Goal: Task Accomplishment & Management: Manage account settings

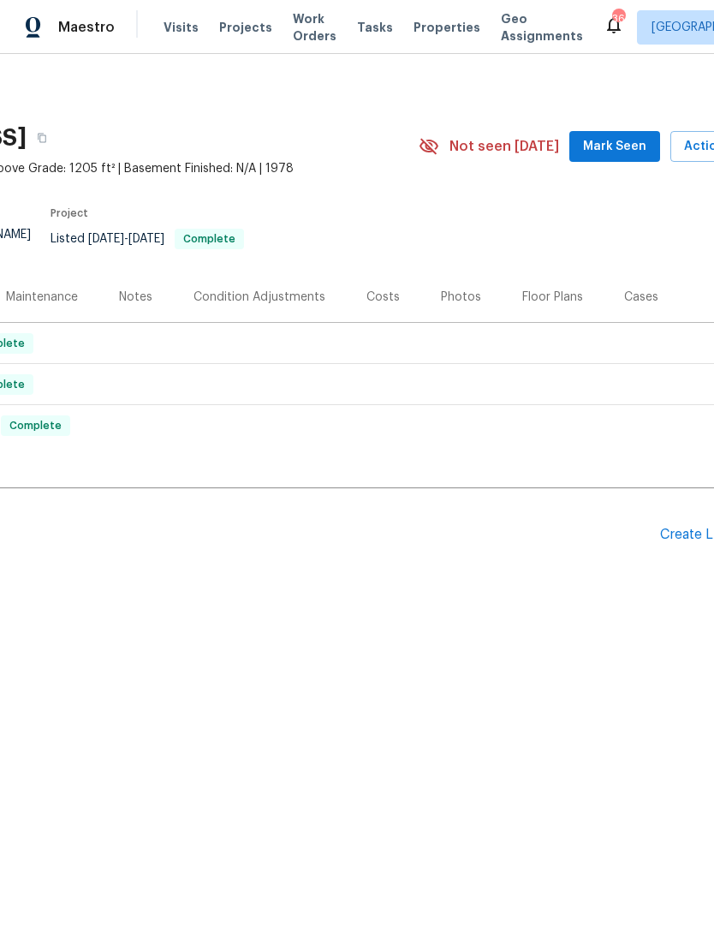
scroll to position [0, 203]
click at [684, 521] on div "Pending Line Items Create Line Item" at bounding box center [281, 535] width 968 height 80
click at [665, 532] on div "Create Line Item" at bounding box center [711, 535] width 105 height 16
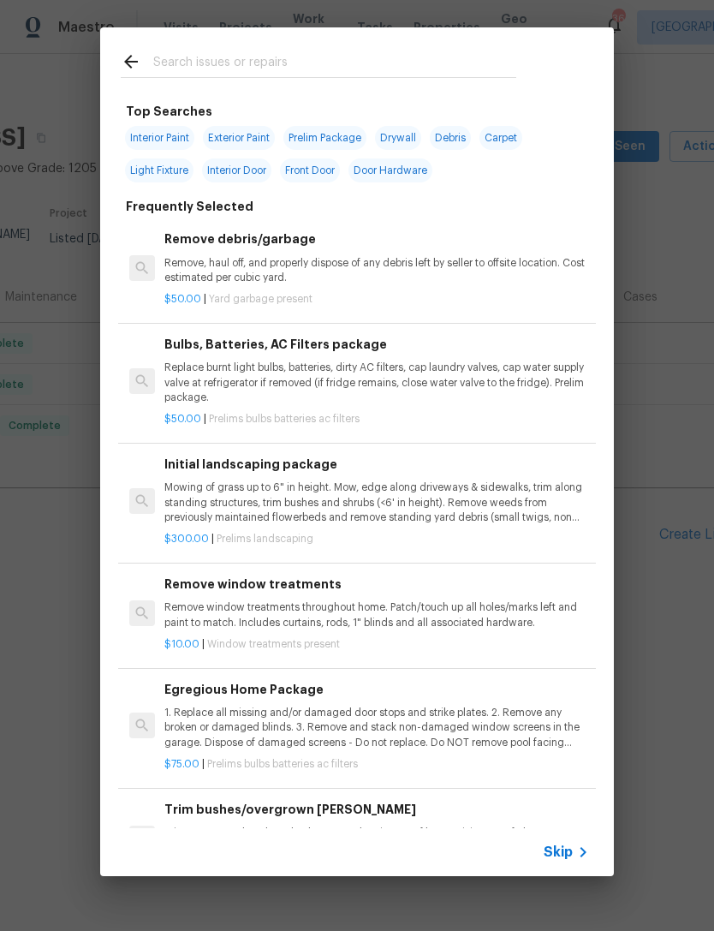
click at [465, 61] on input "text" at bounding box center [334, 64] width 363 height 26
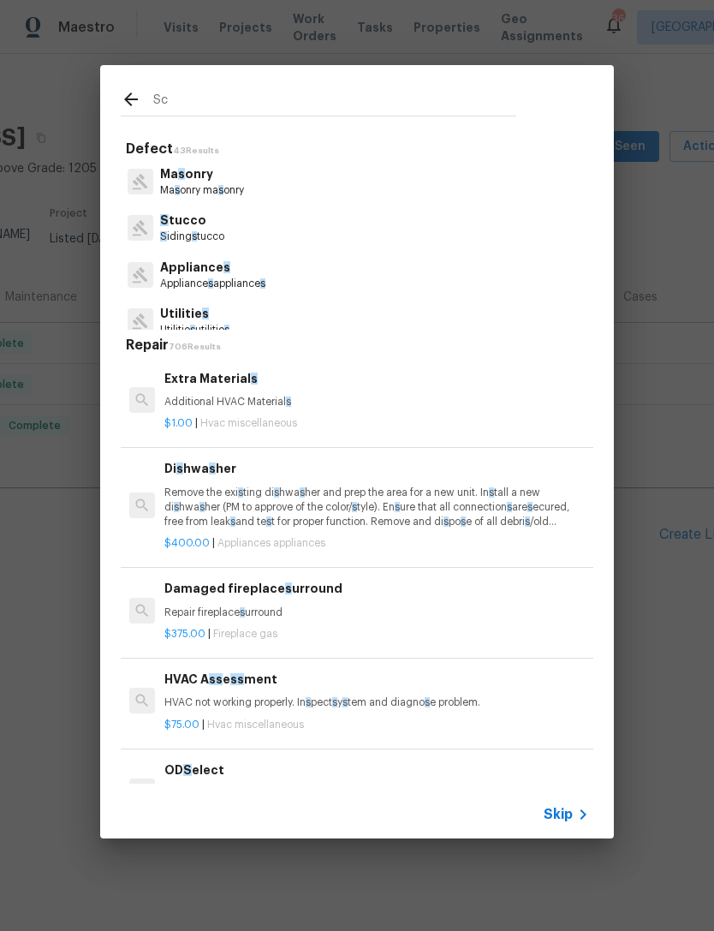
type input "S"
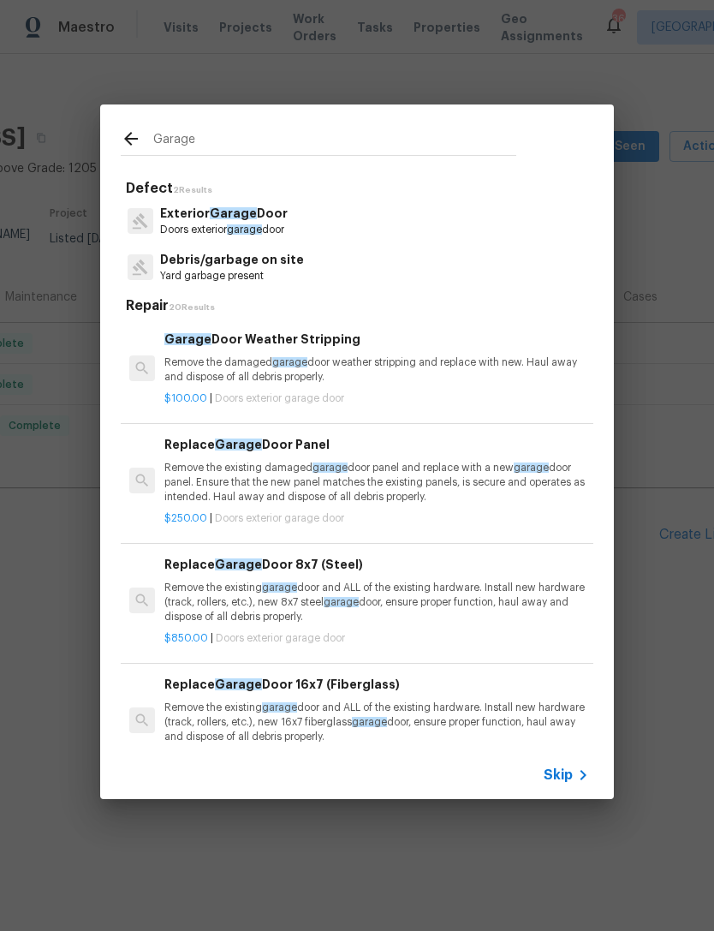
type input "Garage"
click at [311, 222] on div "Exterior Garage Door Doors exterior garage door" at bounding box center [357, 221] width 473 height 46
click at [288, 211] on p "Exterior Garage Door" at bounding box center [224, 214] width 128 height 18
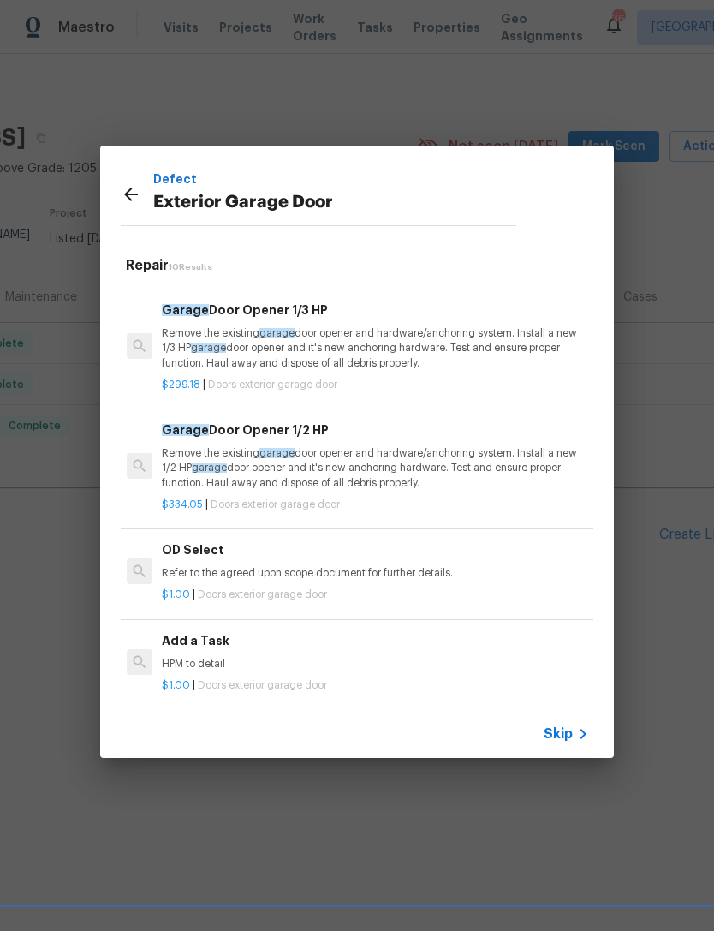
scroll to position [692, 3]
click at [223, 658] on p "HPM to detail" at bounding box center [374, 665] width 425 height 15
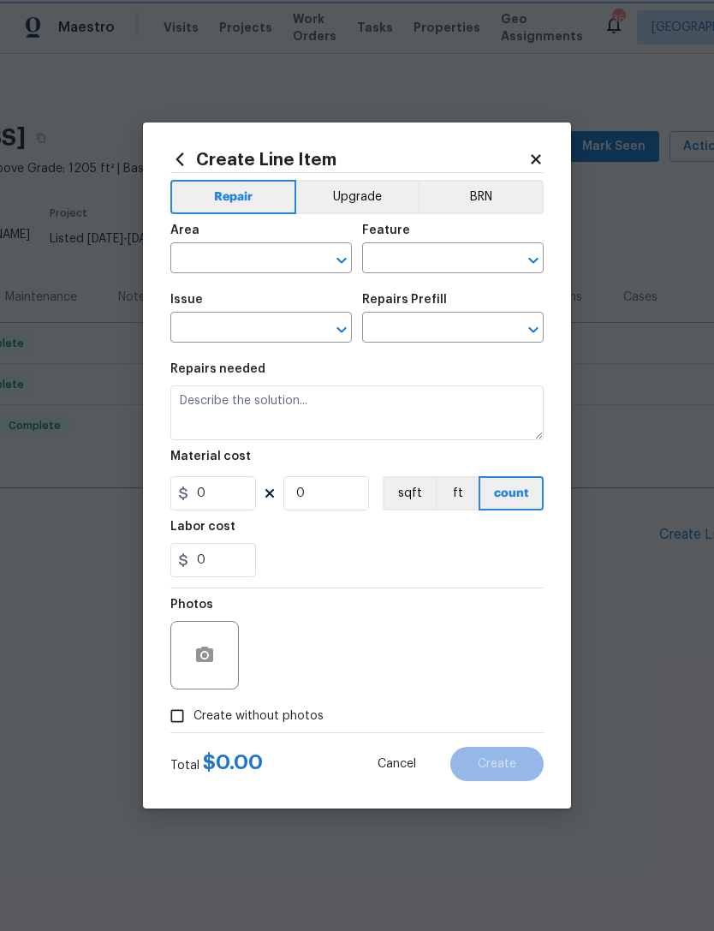
type input "Interior Door"
type input "Exterior Garage Door"
type input "Add a Task $1.00"
type textarea "HPM to detail"
type input "1"
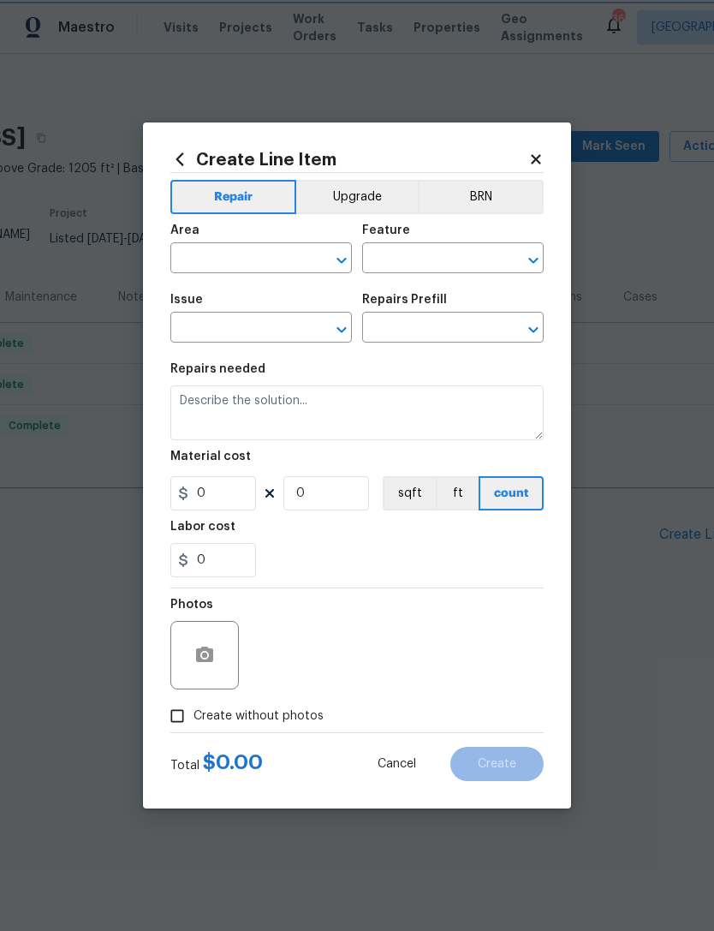
type input "1"
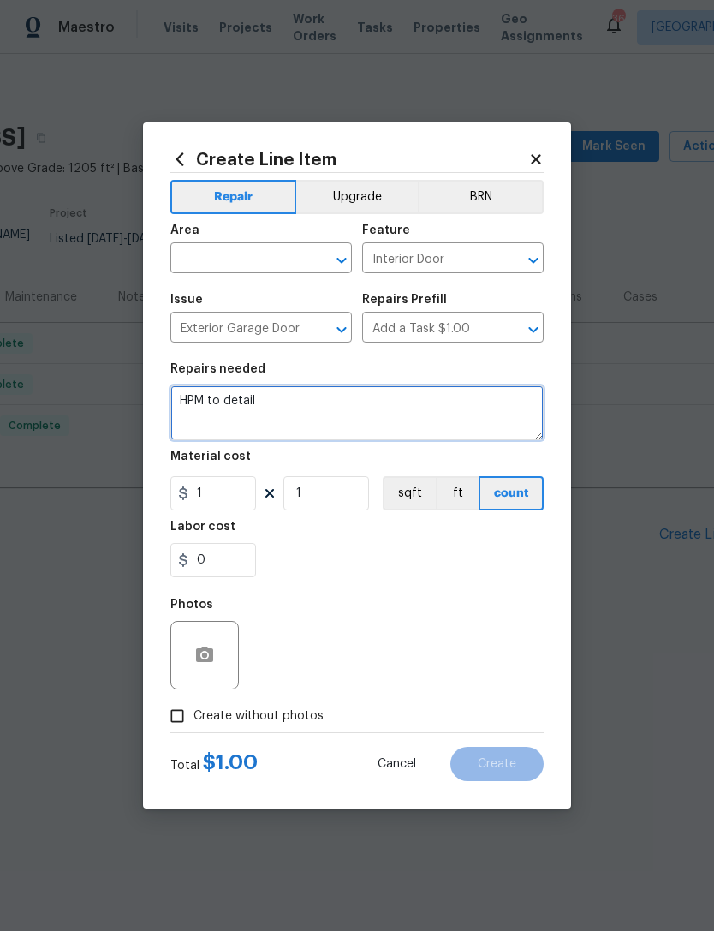
click at [296, 409] on textarea "HPM to detail" at bounding box center [356, 412] width 373 height 55
click at [289, 410] on textarea "HPM to detail" at bounding box center [356, 412] width 373 height 55
type textarea "Garage door not working properly. Please inspect and communicate the findings."
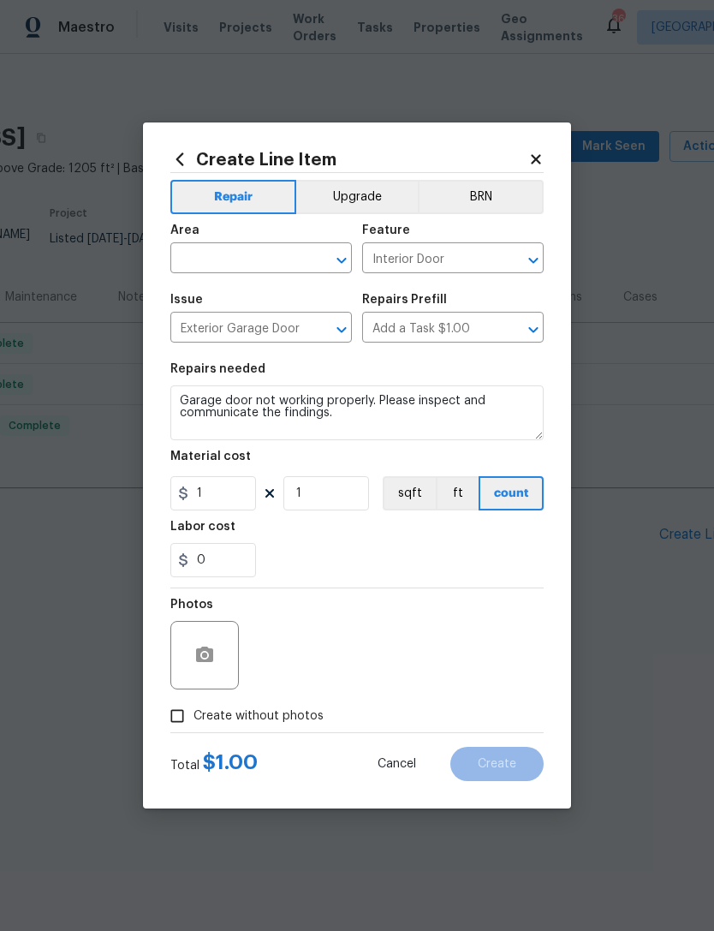
click at [393, 612] on div "Photos" at bounding box center [356, 643] width 373 height 111
click at [266, 718] on span "Create without photos" at bounding box center [259, 716] width 130 height 18
click at [194, 718] on input "Create without photos" at bounding box center [177, 716] width 33 height 33
click at [212, 717] on span "Create without photos" at bounding box center [259, 716] width 130 height 18
click at [194, 717] on input "Create without photos" at bounding box center [177, 716] width 33 height 33
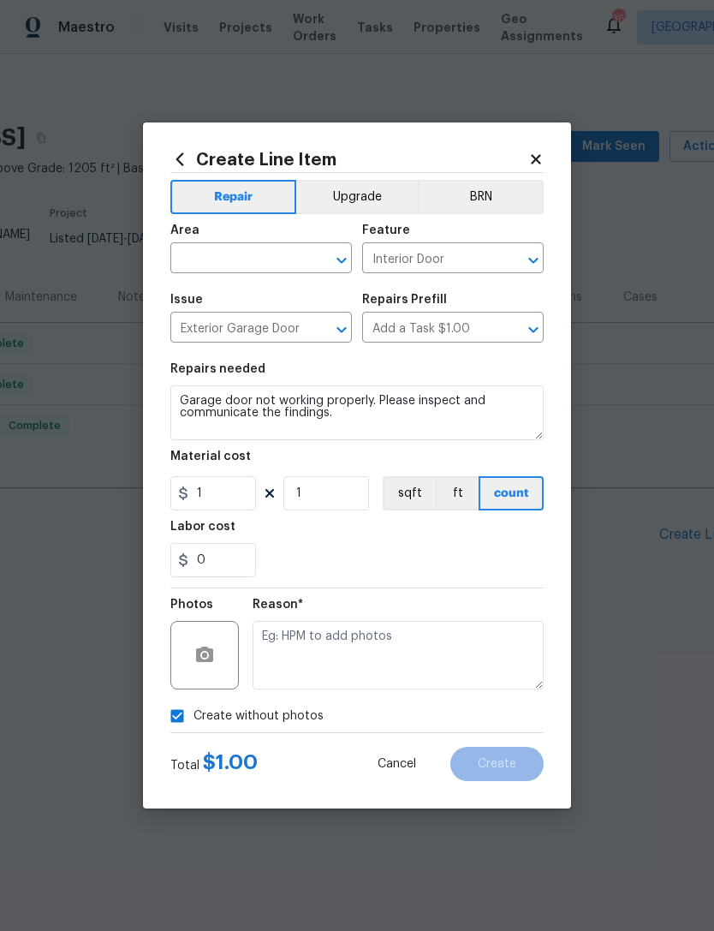
checkbox input "false"
click at [209, 658] on icon "button" at bounding box center [204, 654] width 17 height 15
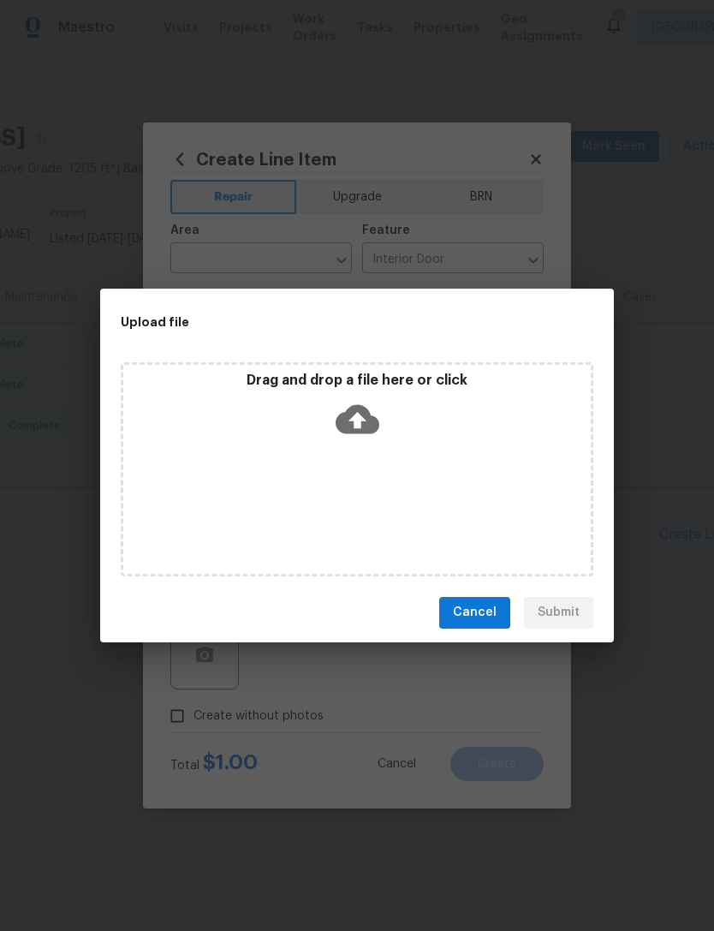
click at [488, 609] on span "Cancel" at bounding box center [475, 612] width 44 height 21
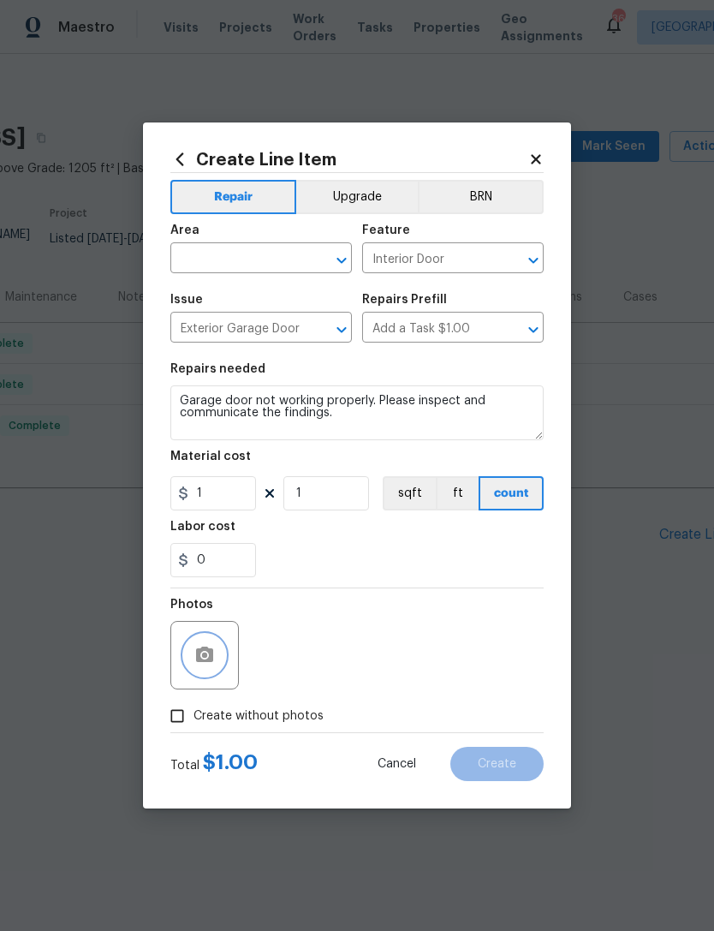
click at [197, 669] on button "button" at bounding box center [204, 655] width 41 height 41
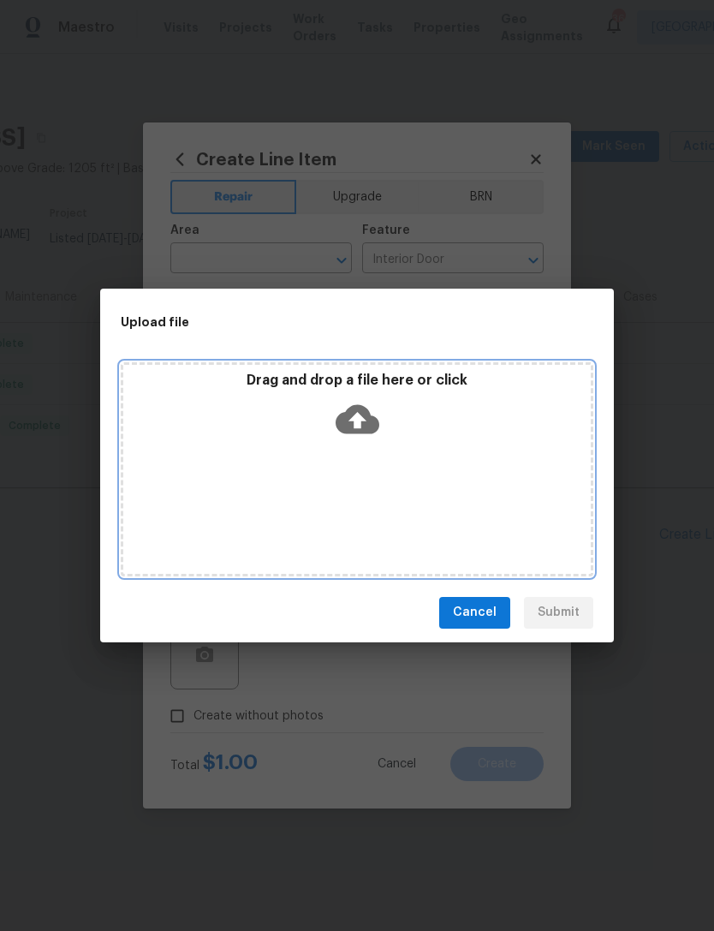
click at [351, 420] on icon at bounding box center [358, 419] width 44 height 44
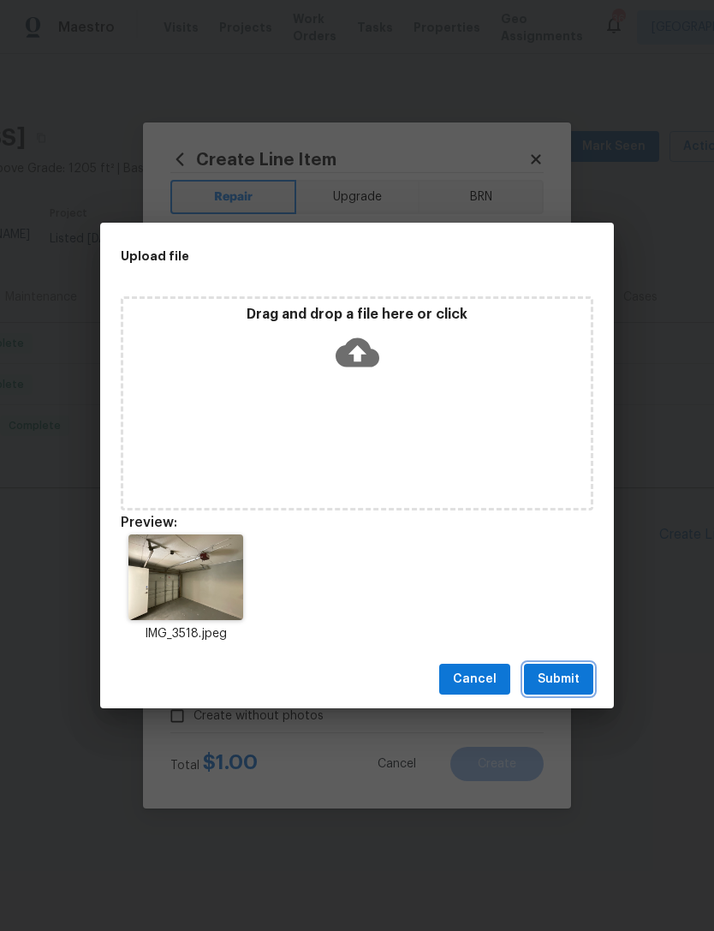
click at [582, 675] on button "Submit" at bounding box center [558, 680] width 69 height 32
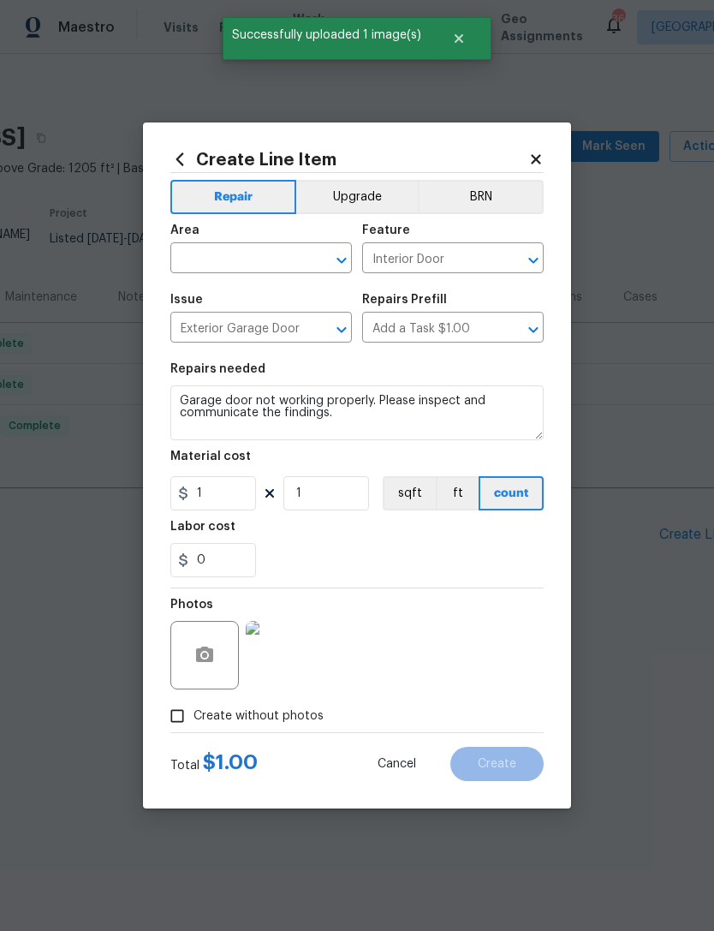
click at [251, 242] on div "Area" at bounding box center [261, 235] width 182 height 22
click at [255, 260] on input "text" at bounding box center [237, 260] width 134 height 27
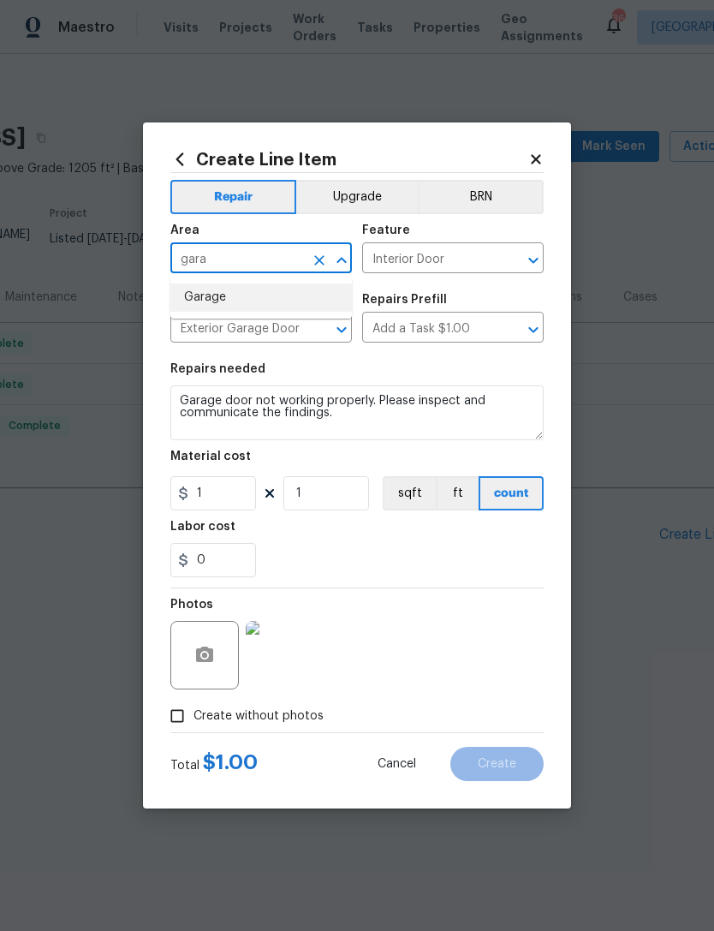
click at [254, 285] on li "Garage" at bounding box center [261, 297] width 182 height 28
type input "Garage"
click at [413, 552] on div "0" at bounding box center [356, 560] width 373 height 34
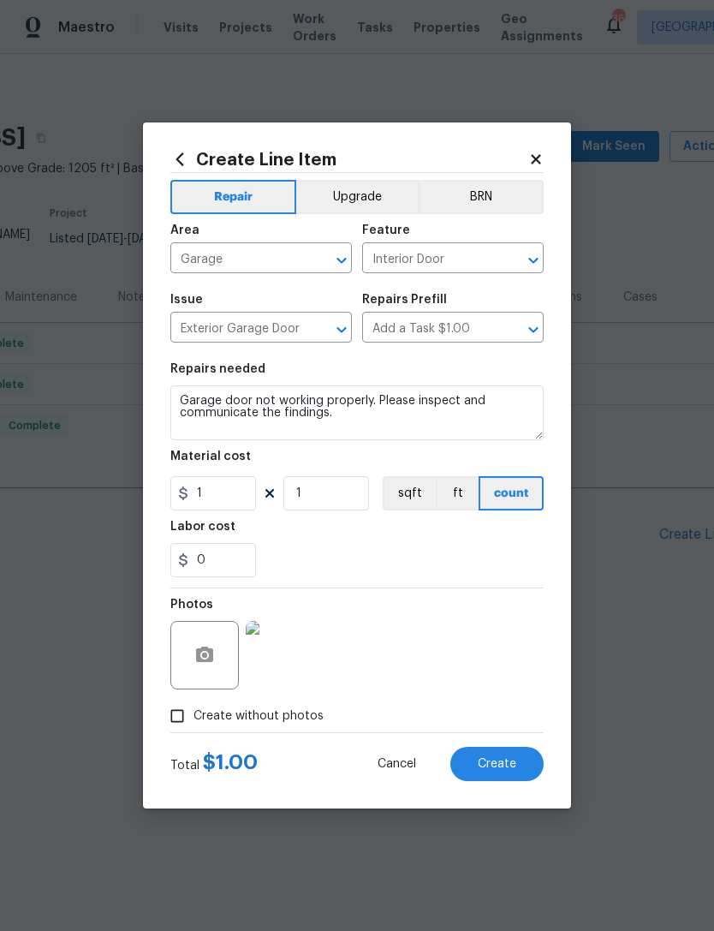
click at [506, 770] on span "Create" at bounding box center [497, 764] width 39 height 13
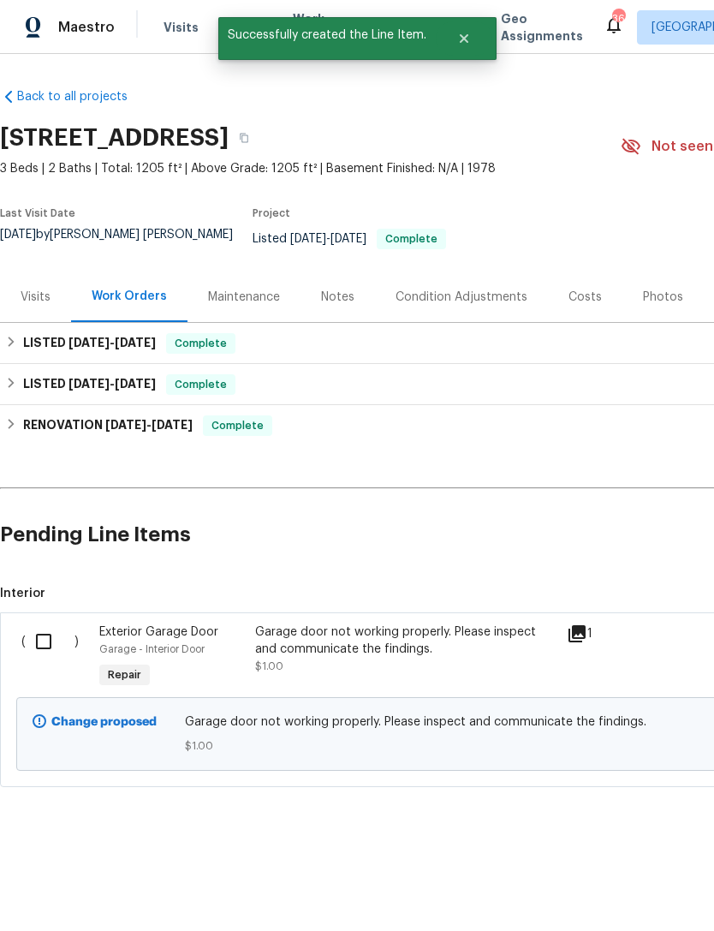
scroll to position [0, 0]
click at [40, 645] on input "checkbox" at bounding box center [50, 641] width 49 height 36
checkbox input "true"
click at [627, 888] on span "Create Work Order" at bounding box center [616, 888] width 114 height 21
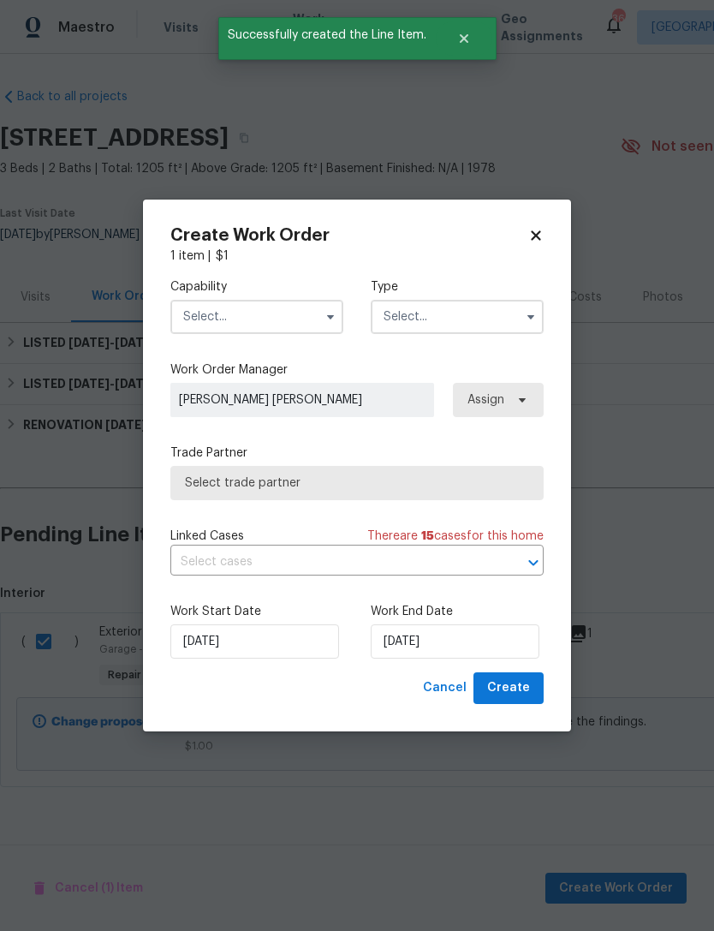
click at [266, 290] on label "Capability" at bounding box center [256, 286] width 173 height 17
click at [300, 313] on input "text" at bounding box center [256, 317] width 173 height 34
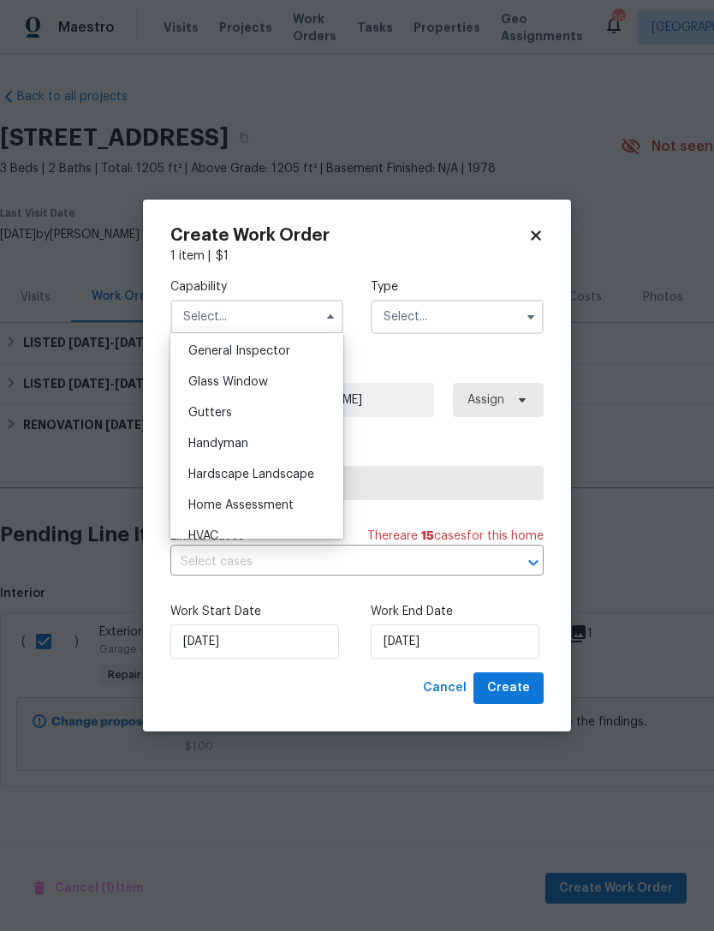
scroll to position [848, 0]
click at [274, 456] on div "Handyman" at bounding box center [257, 447] width 164 height 31
type input "Handyman"
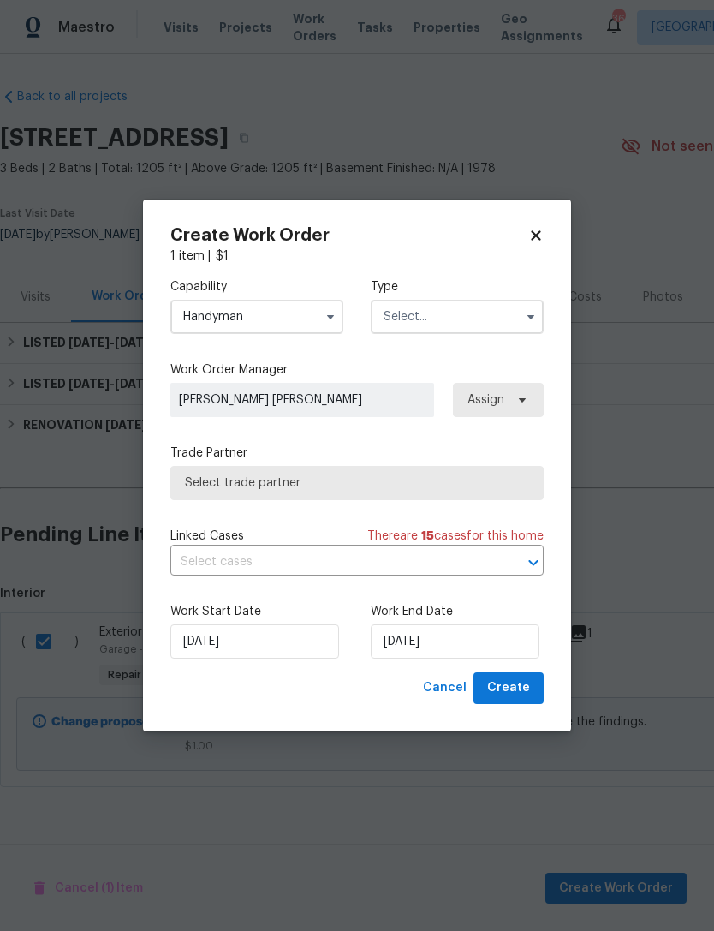
click at [454, 316] on input "text" at bounding box center [457, 317] width 173 height 34
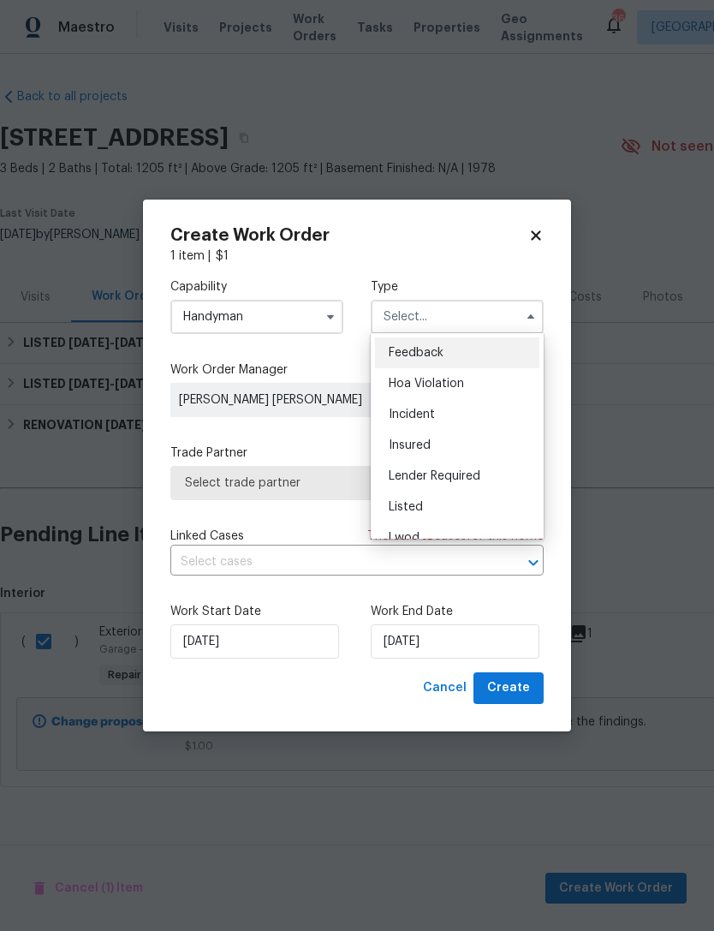
click at [439, 503] on div "Listed" at bounding box center [457, 507] width 164 height 31
type input "Listed"
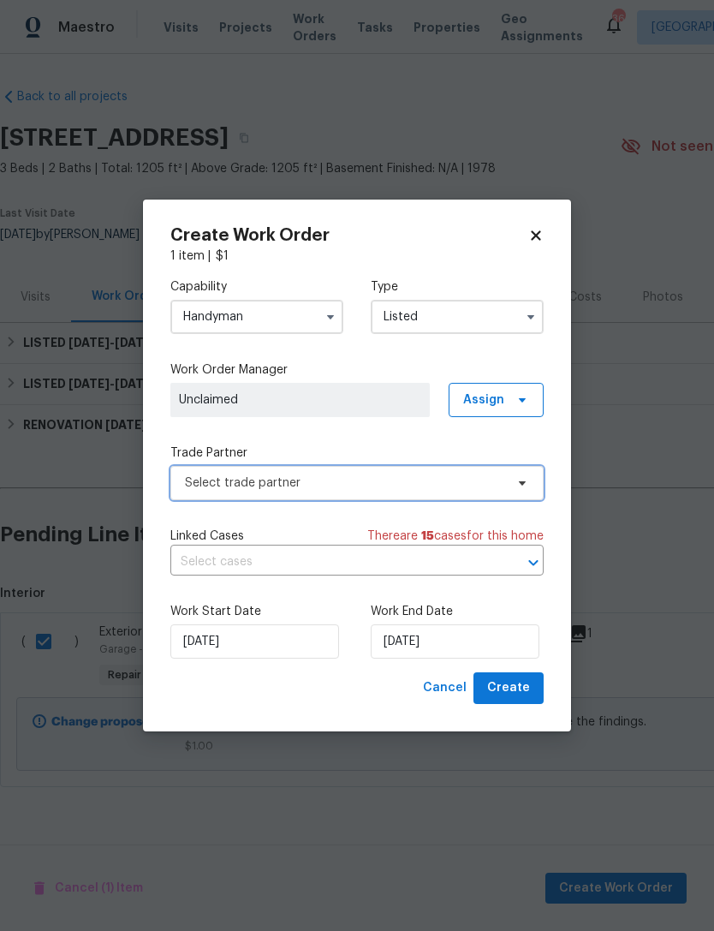
click at [342, 474] on span "Select trade partner" at bounding box center [344, 482] width 319 height 17
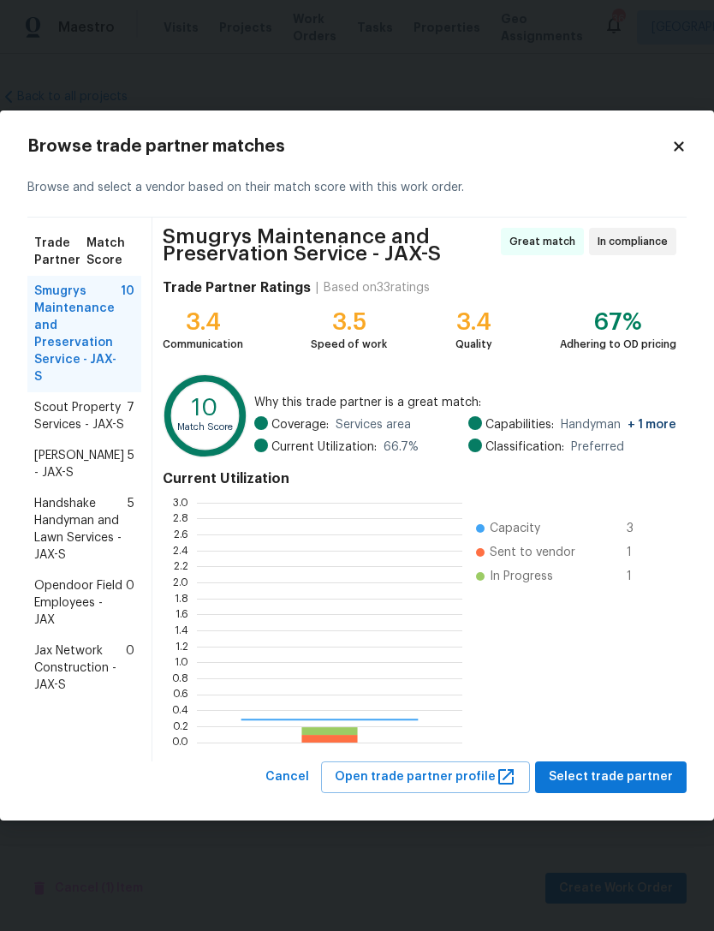
scroll to position [240, 266]
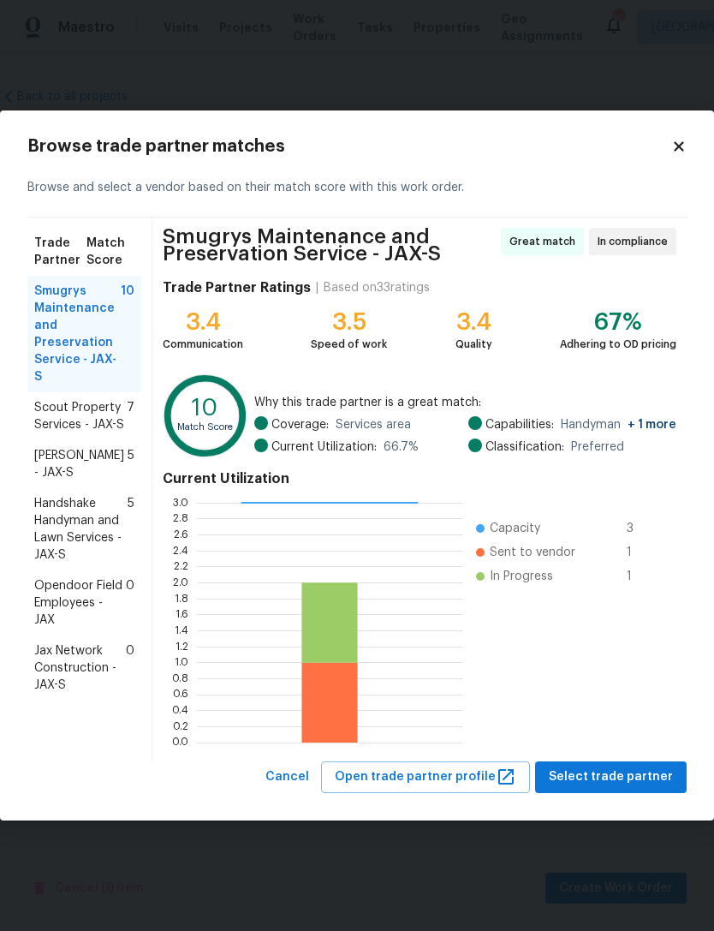
click at [67, 399] on span "Scout Property Services - JAX-S" at bounding box center [80, 416] width 92 height 34
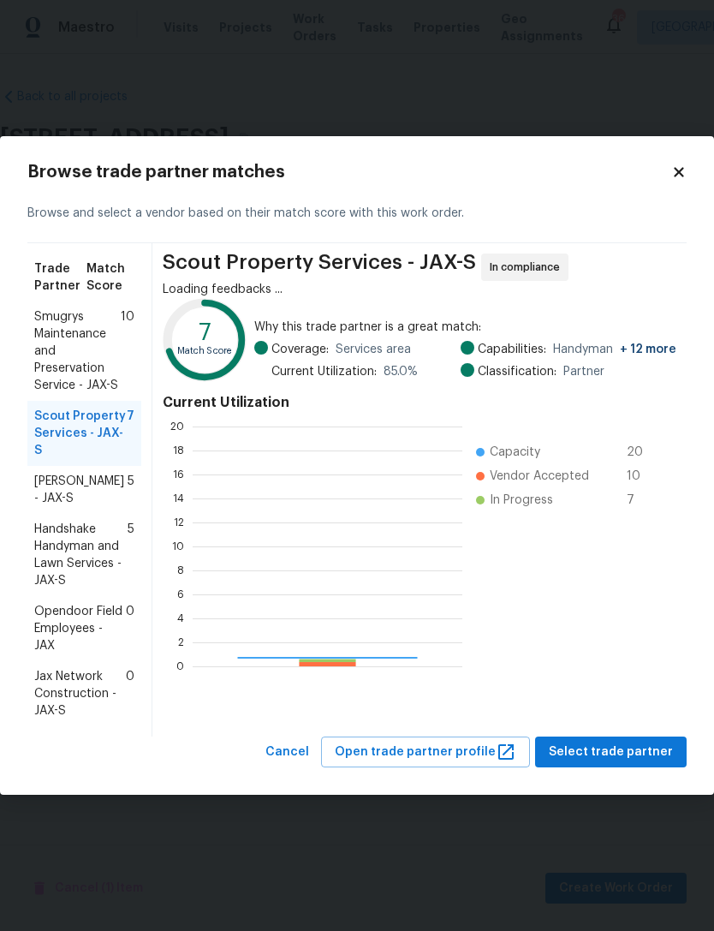
scroll to position [240, 270]
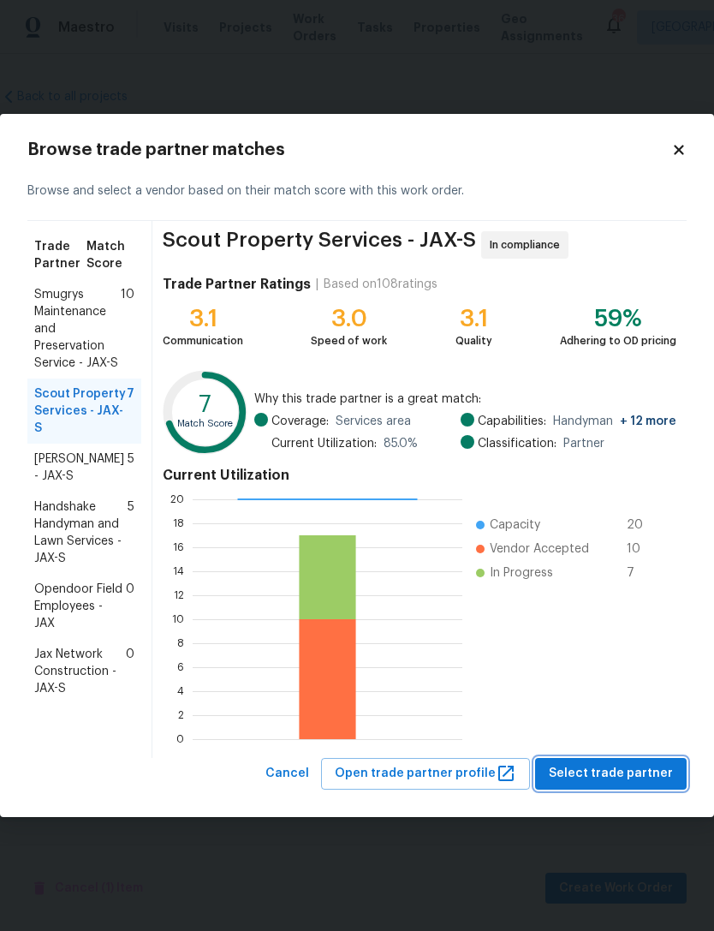
click at [634, 765] on span "Select trade partner" at bounding box center [611, 773] width 124 height 21
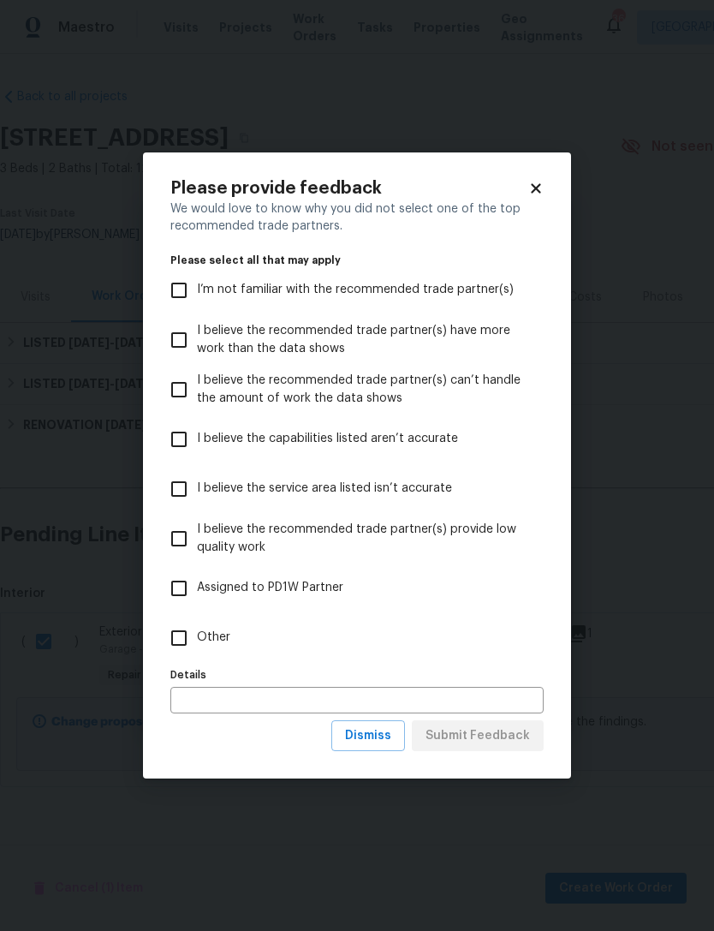
click at [188, 643] on input "Other" at bounding box center [179, 638] width 36 height 36
checkbox input "true"
click at [525, 736] on span "Submit Feedback" at bounding box center [478, 735] width 104 height 21
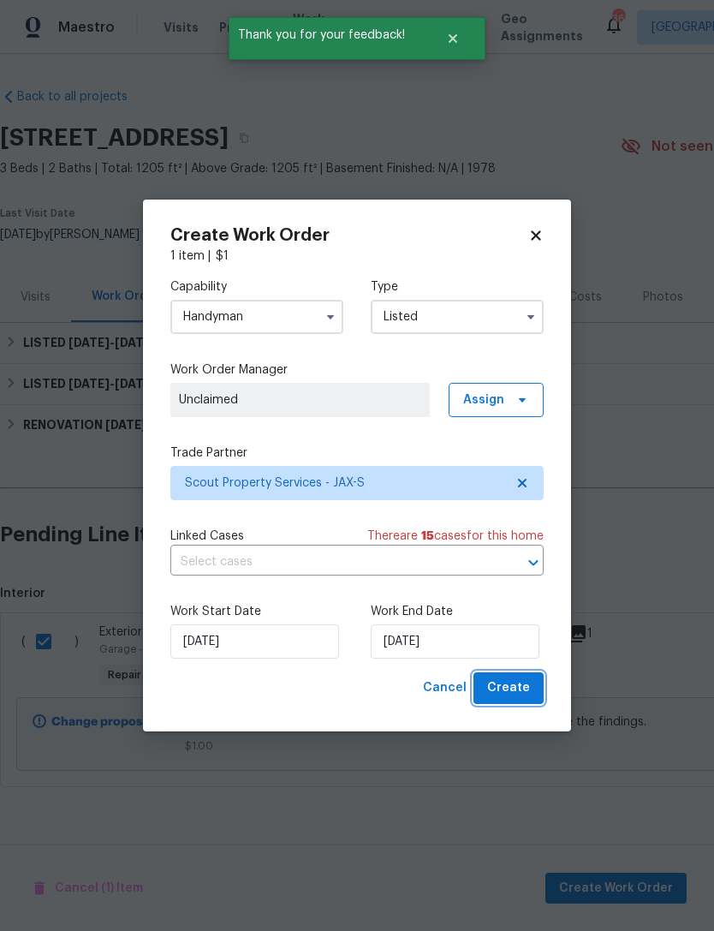
click at [524, 694] on span "Create" at bounding box center [508, 687] width 43 height 21
checkbox input "false"
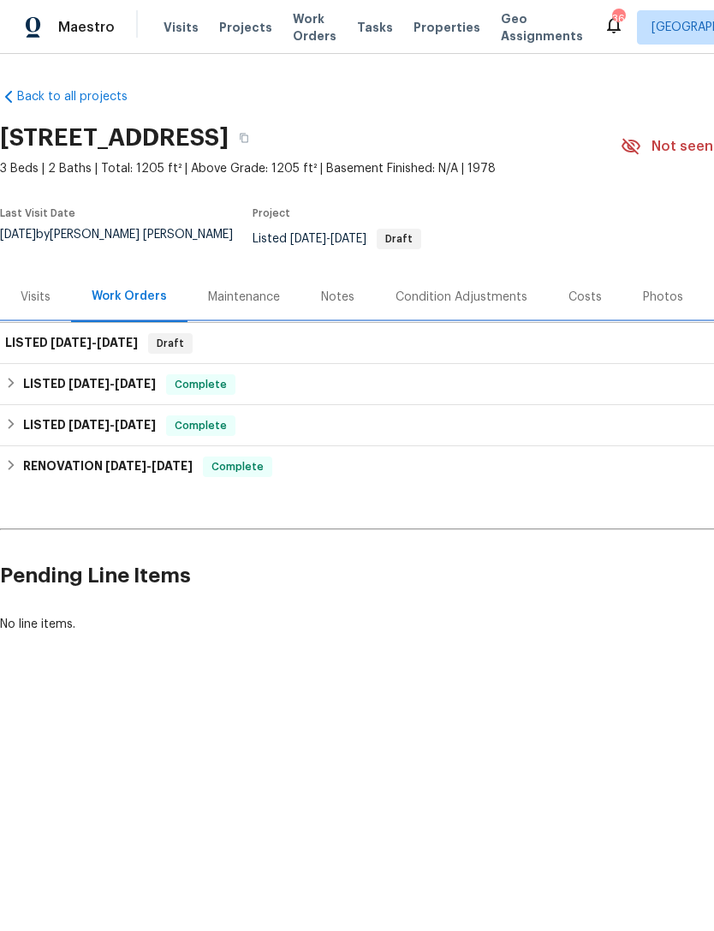
click at [248, 346] on div "LISTED 9/15/25 - 9/15/25 Draft" at bounding box center [484, 343] width 958 height 21
click at [94, 354] on h6 "LISTED 9/15/25 - 9/15/25" at bounding box center [71, 343] width 133 height 21
click at [466, 338] on div "LISTED 9/15/25 - 9/15/25 Draft" at bounding box center [484, 343] width 958 height 21
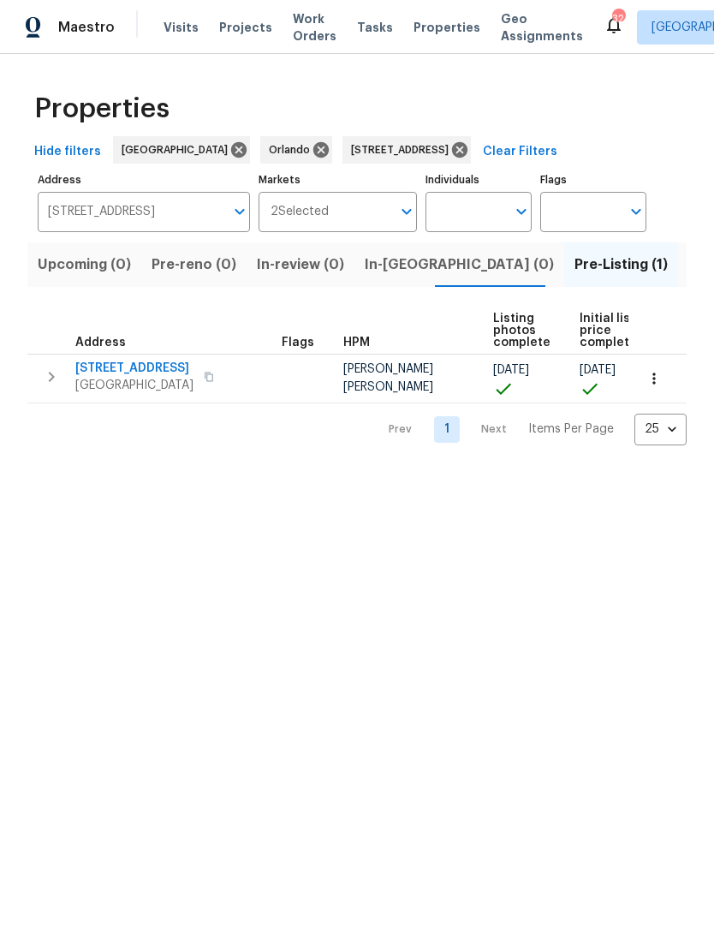
click at [148, 377] on span "[STREET_ADDRESS]" at bounding box center [134, 368] width 118 height 17
click at [177, 36] on span "Visits" at bounding box center [181, 27] width 35 height 17
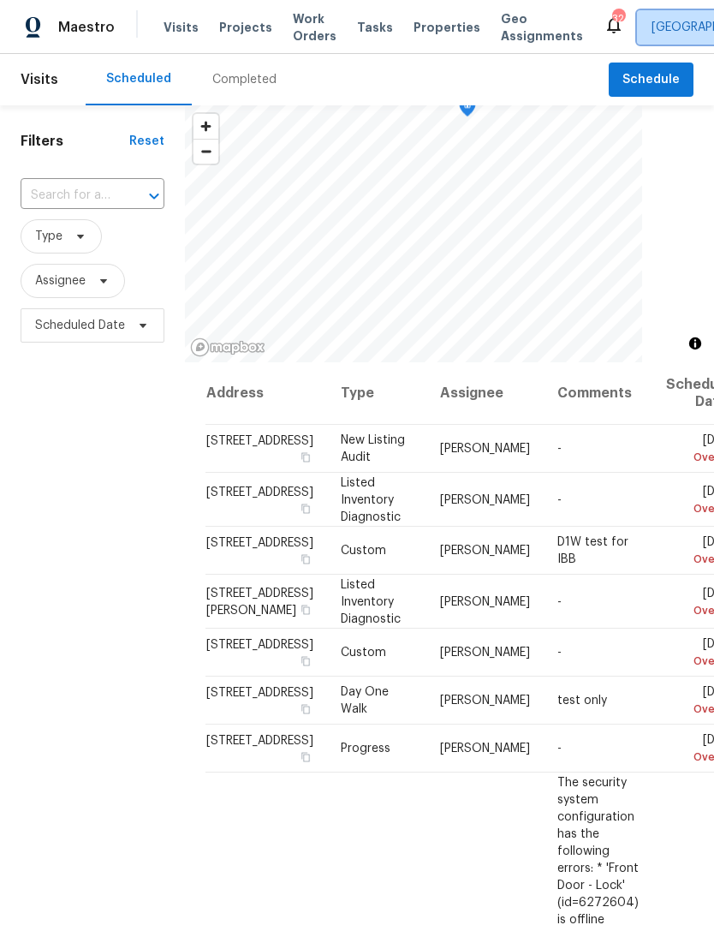
click at [661, 32] on span "Jacksonville + 1" at bounding box center [720, 27] width 137 height 17
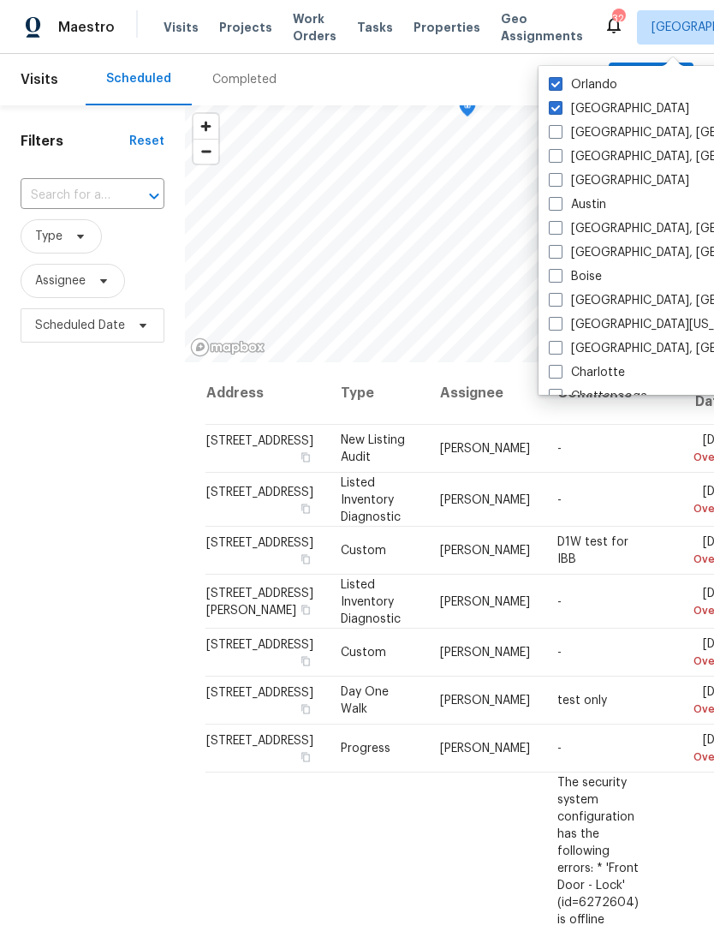
click at [554, 80] on span at bounding box center [556, 84] width 14 height 14
click at [554, 80] on input "Orlando" at bounding box center [554, 81] width 11 height 11
checkbox input "false"
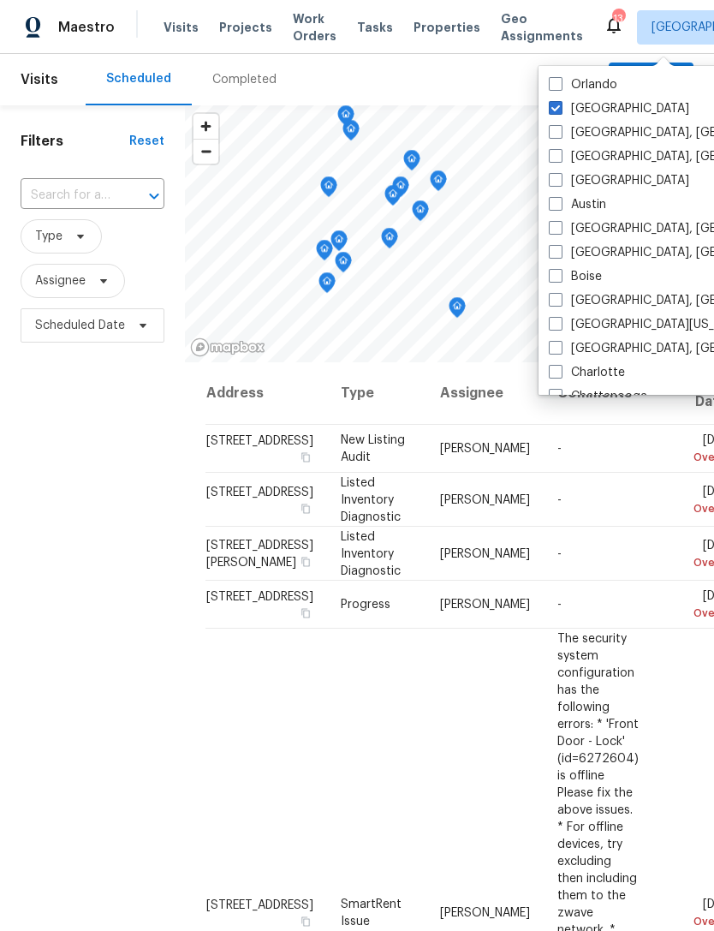
click at [128, 621] on div "Filters Reset ​ Type Assignee Scheduled Date" at bounding box center [92, 606] width 185 height 1002
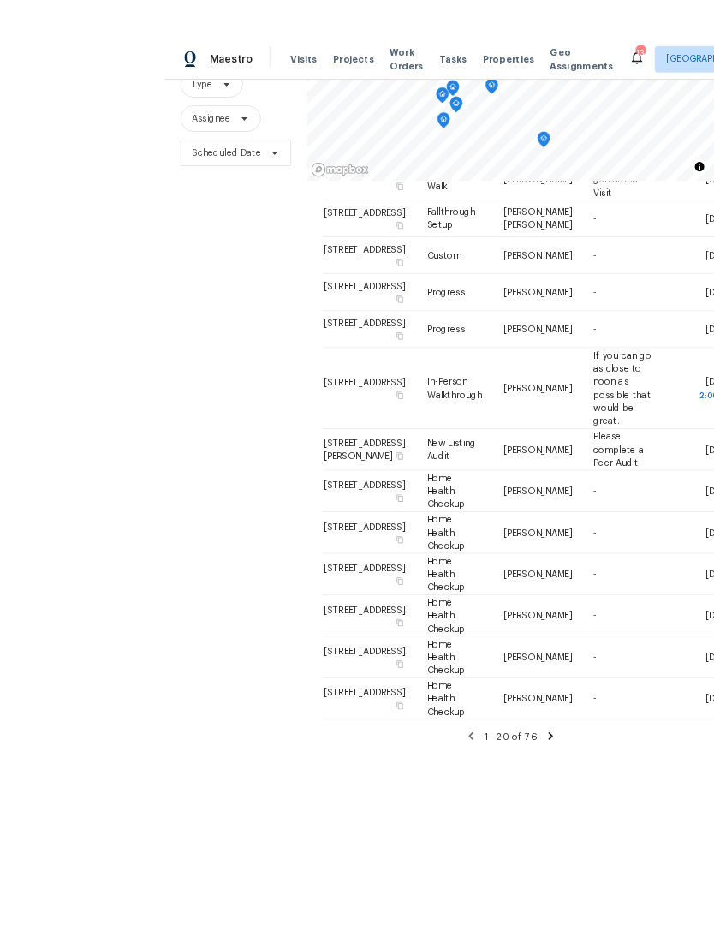
scroll to position [55, 0]
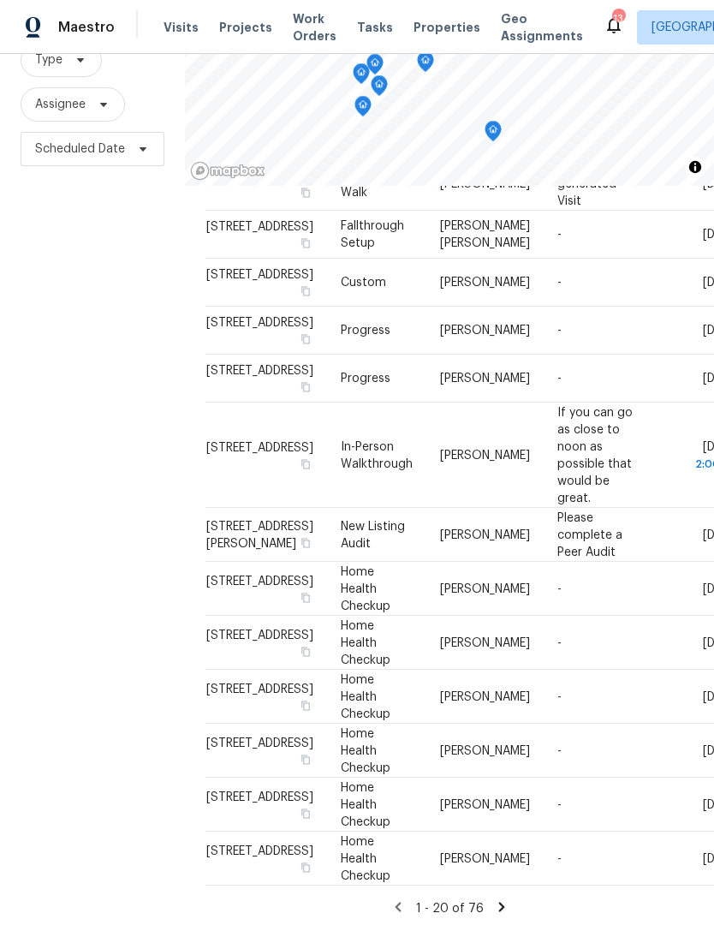
click at [503, 906] on icon at bounding box center [501, 906] width 15 height 15
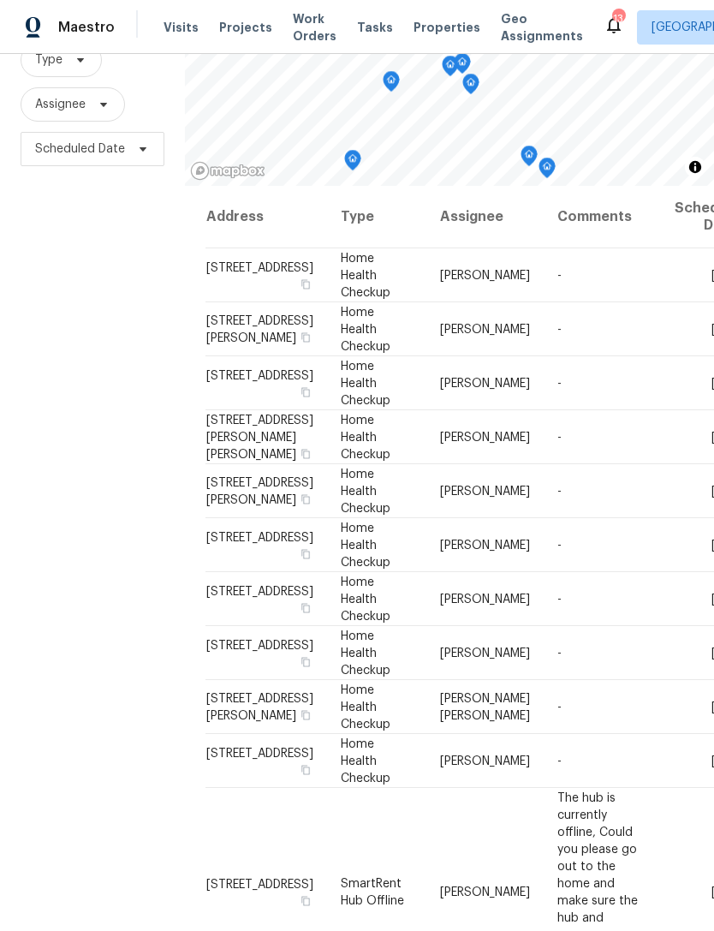
scroll to position [0, 0]
click at [173, 31] on span "Visits" at bounding box center [181, 27] width 35 height 17
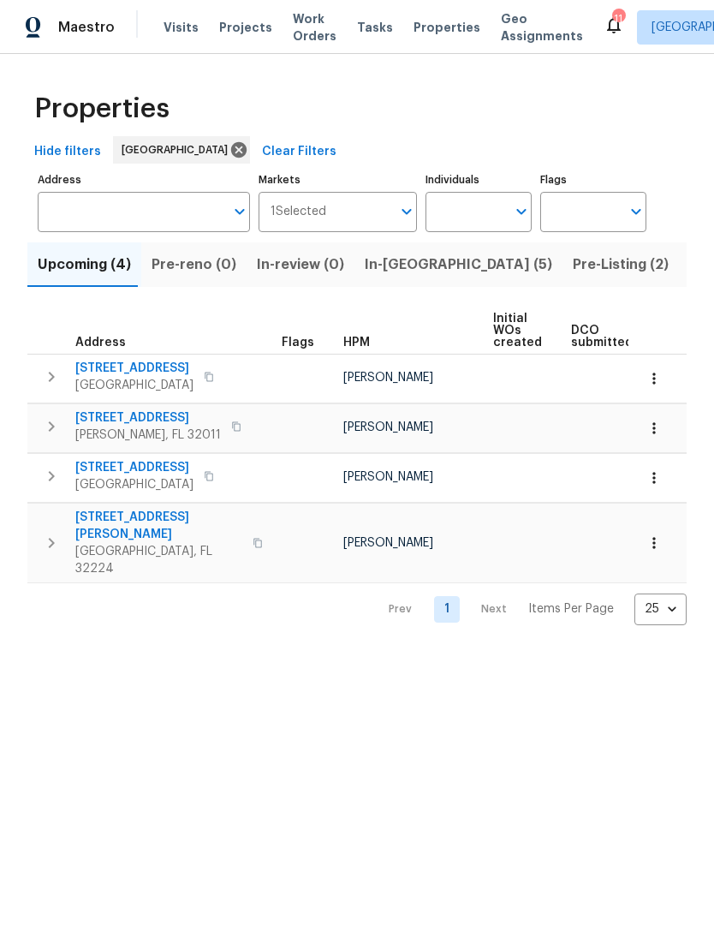
click at [386, 277] on span "In-reno (5)" at bounding box center [459, 265] width 188 height 24
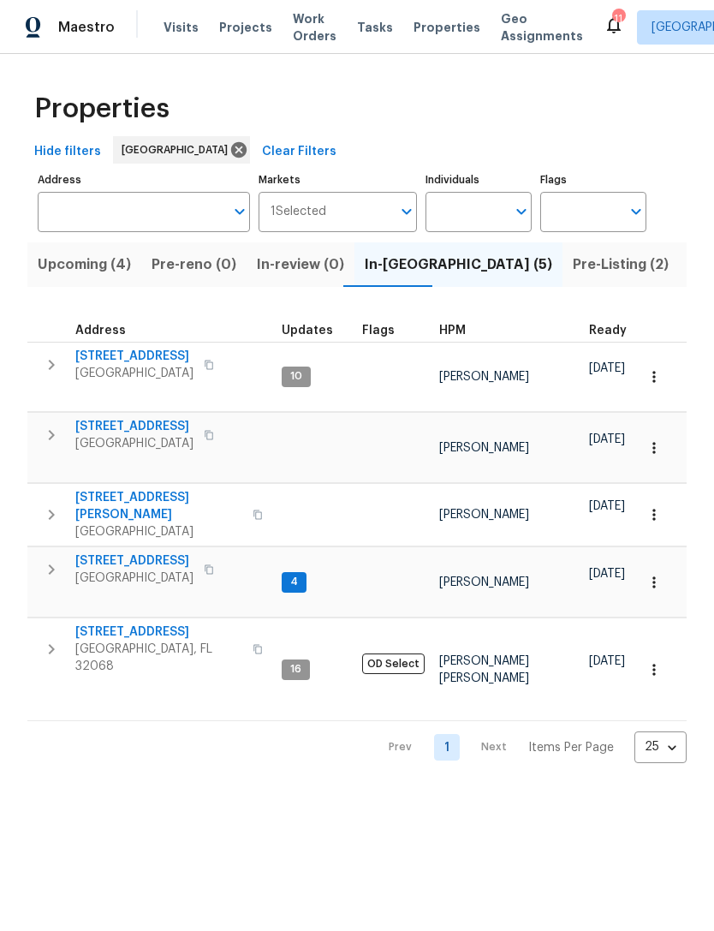
click at [80, 277] on span "Upcoming (4)" at bounding box center [84, 265] width 93 height 24
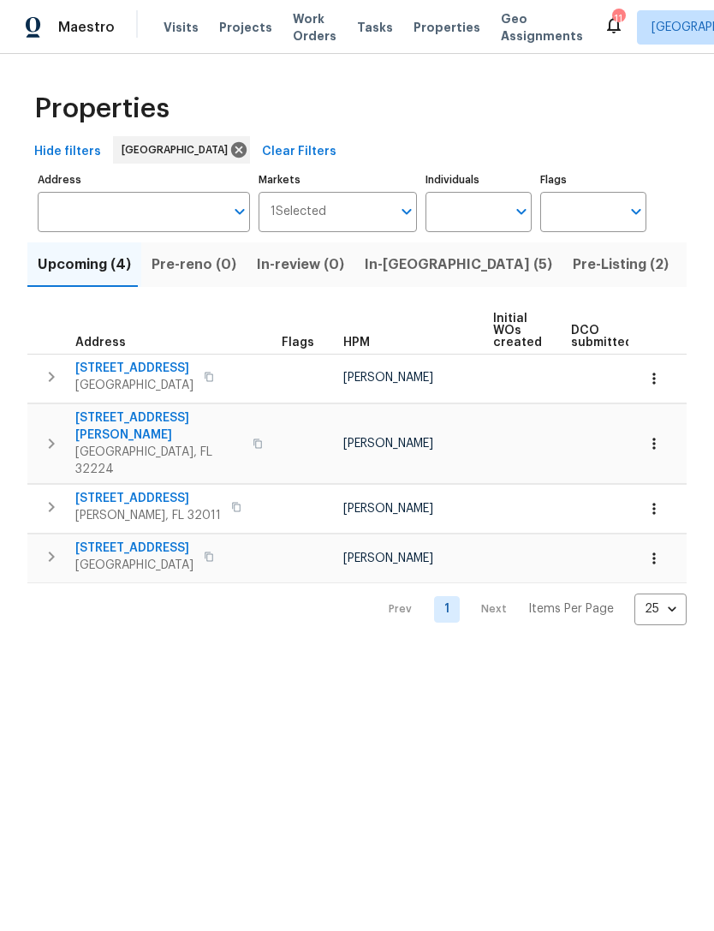
click at [397, 287] on button "In-reno (5)" at bounding box center [459, 264] width 208 height 45
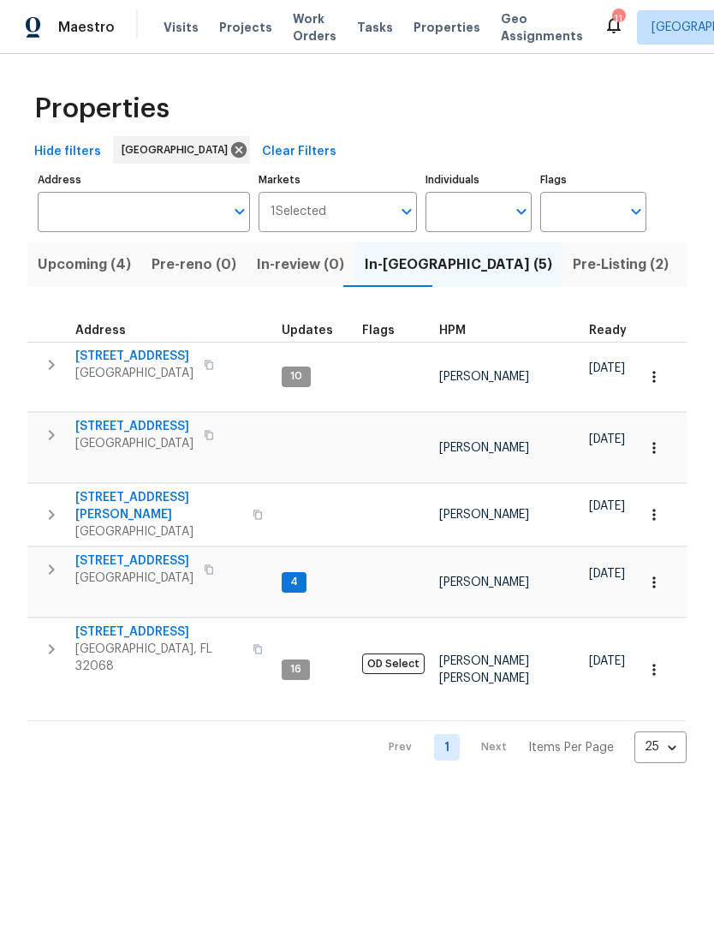
click at [179, 277] on span "Pre-reno (0)" at bounding box center [194, 265] width 85 height 24
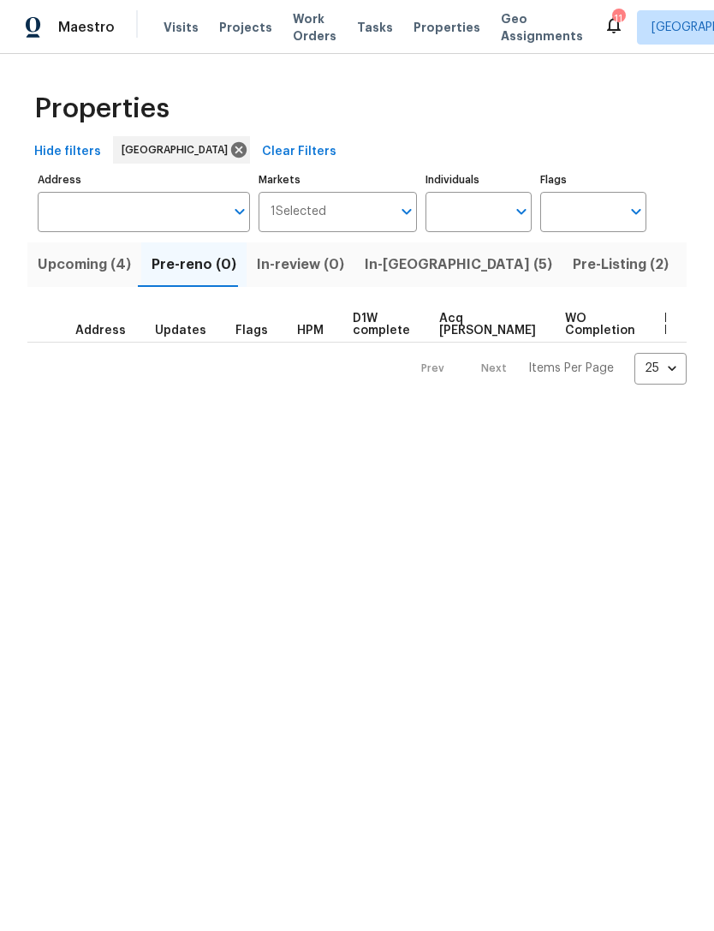
click at [71, 277] on span "Upcoming (4)" at bounding box center [84, 265] width 93 height 24
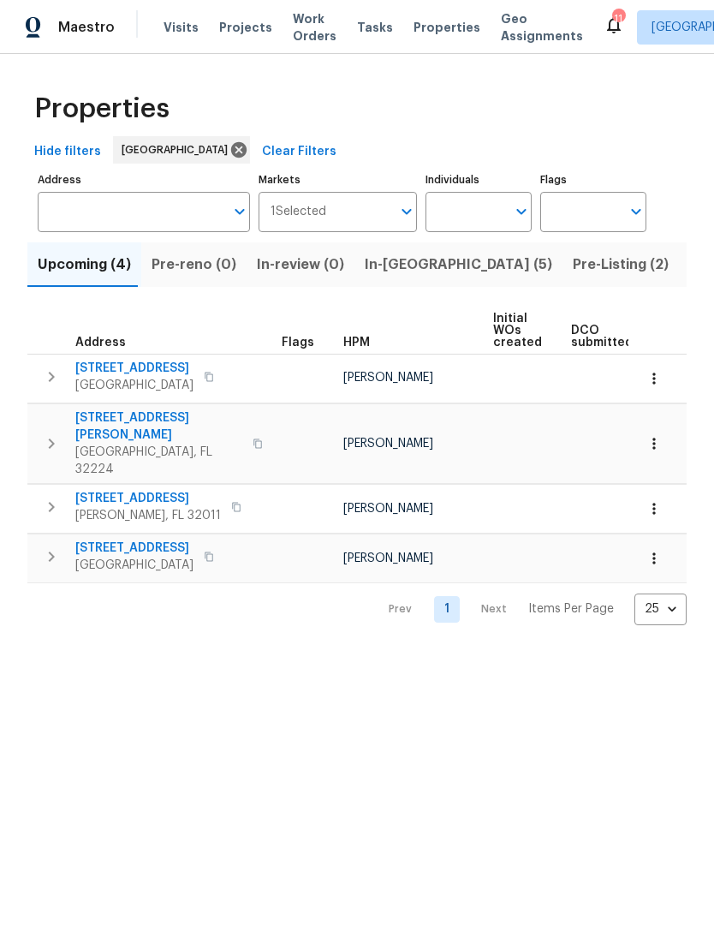
click at [182, 277] on span "Pre-reno (0)" at bounding box center [194, 265] width 85 height 24
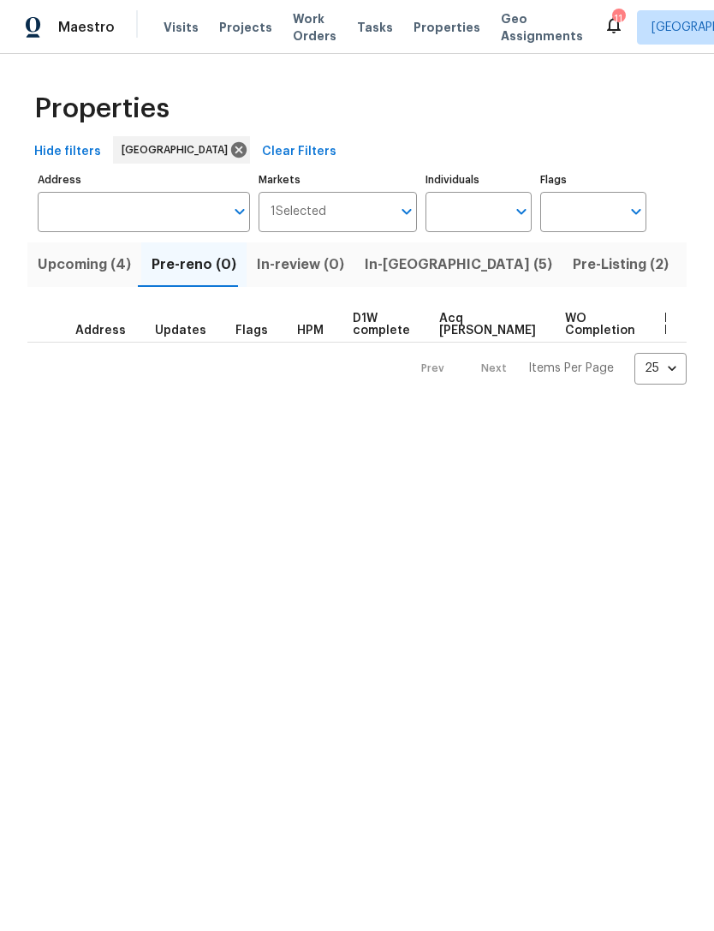
click at [393, 277] on span "In-reno (5)" at bounding box center [459, 265] width 188 height 24
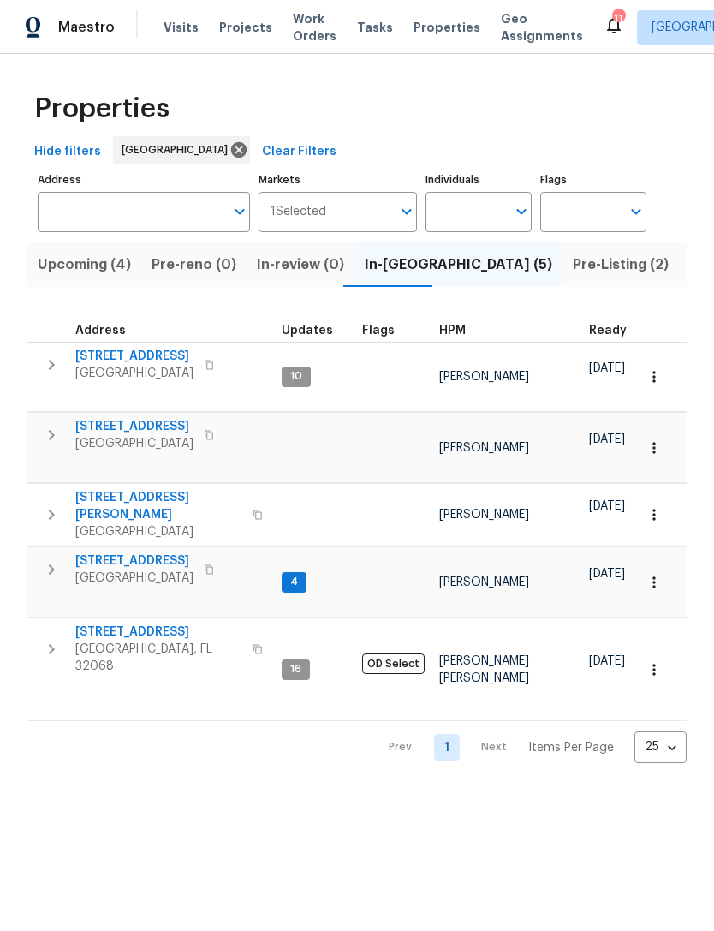
click at [573, 277] on span "Pre-Listing (2)" at bounding box center [621, 265] width 96 height 24
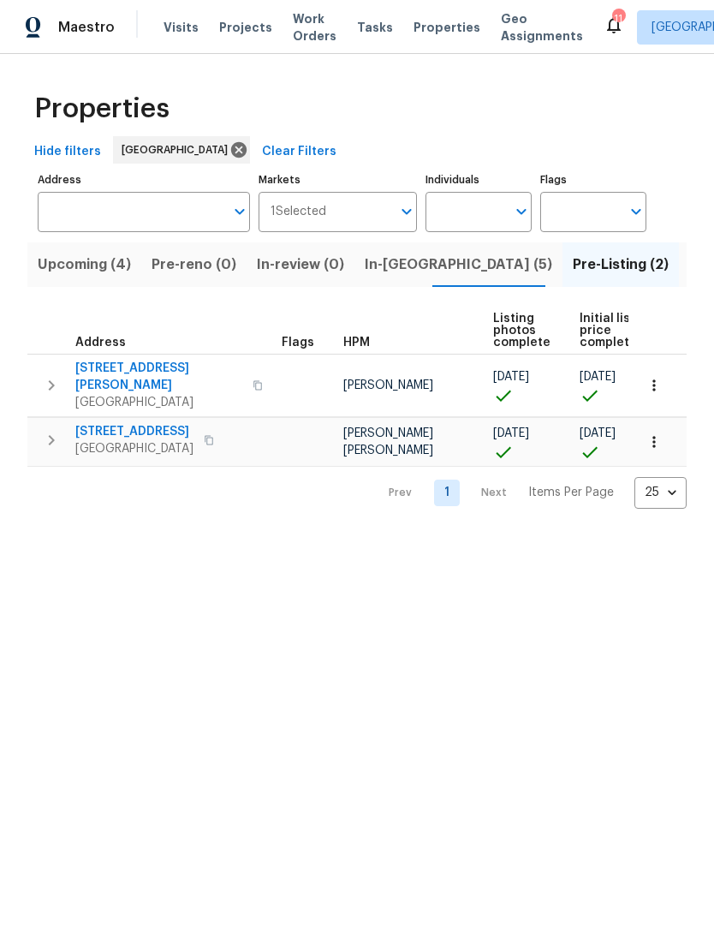
click at [54, 275] on span "Upcoming (4)" at bounding box center [84, 265] width 93 height 24
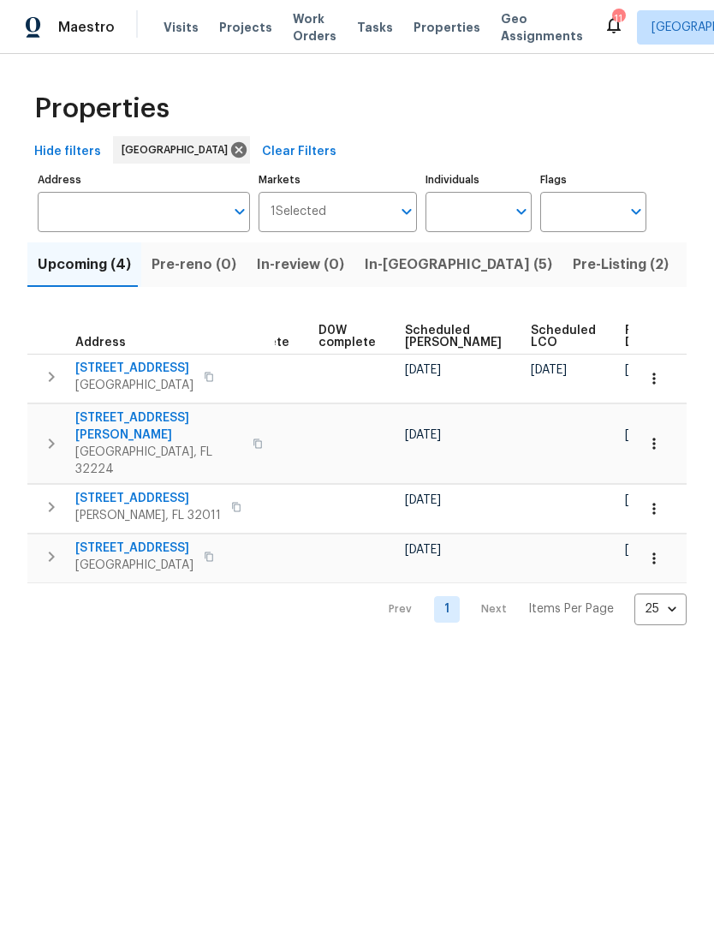
scroll to position [0, 429]
click at [626, 349] on span "Ready Date" at bounding box center [645, 337] width 38 height 24
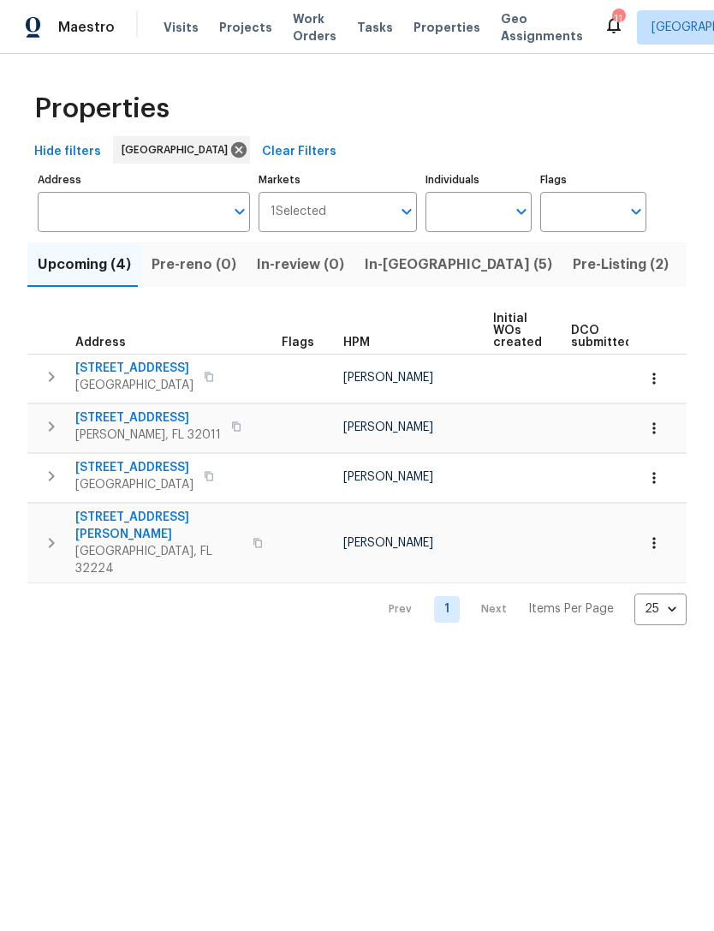
click at [400, 277] on span "In-reno (5)" at bounding box center [459, 265] width 188 height 24
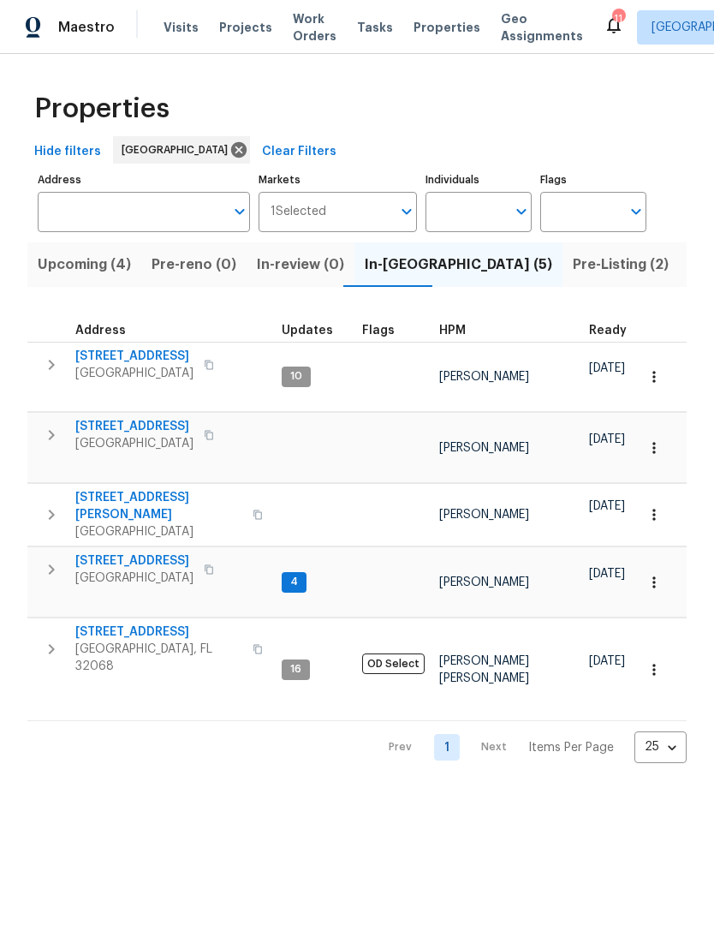
click at [573, 277] on span "Pre-Listing (2)" at bounding box center [621, 265] width 96 height 24
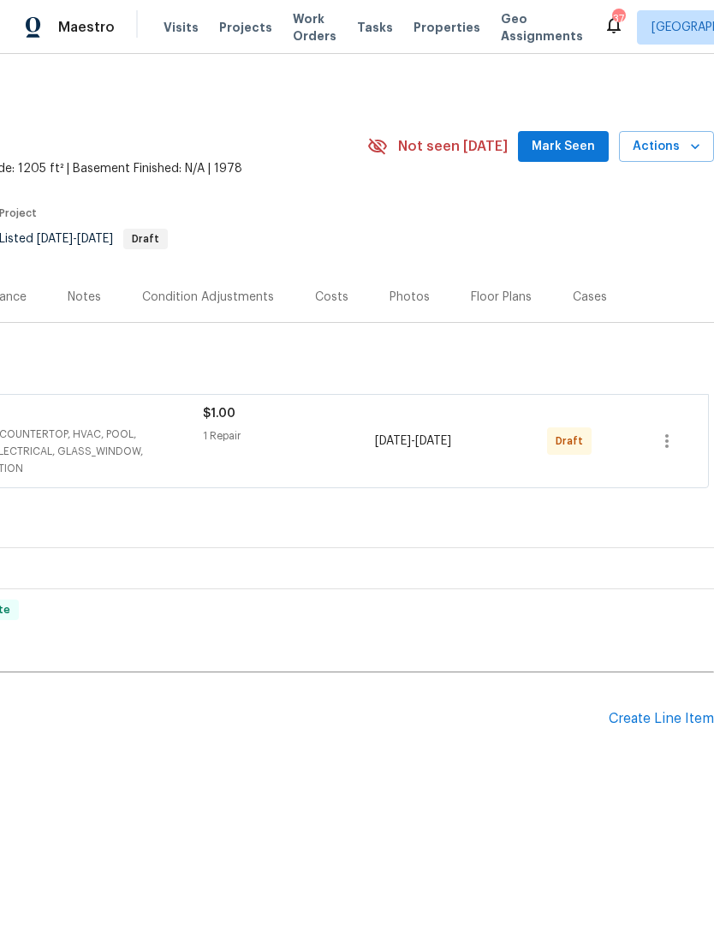
scroll to position [0, 254]
click at [670, 446] on icon "button" at bounding box center [667, 441] width 21 height 21
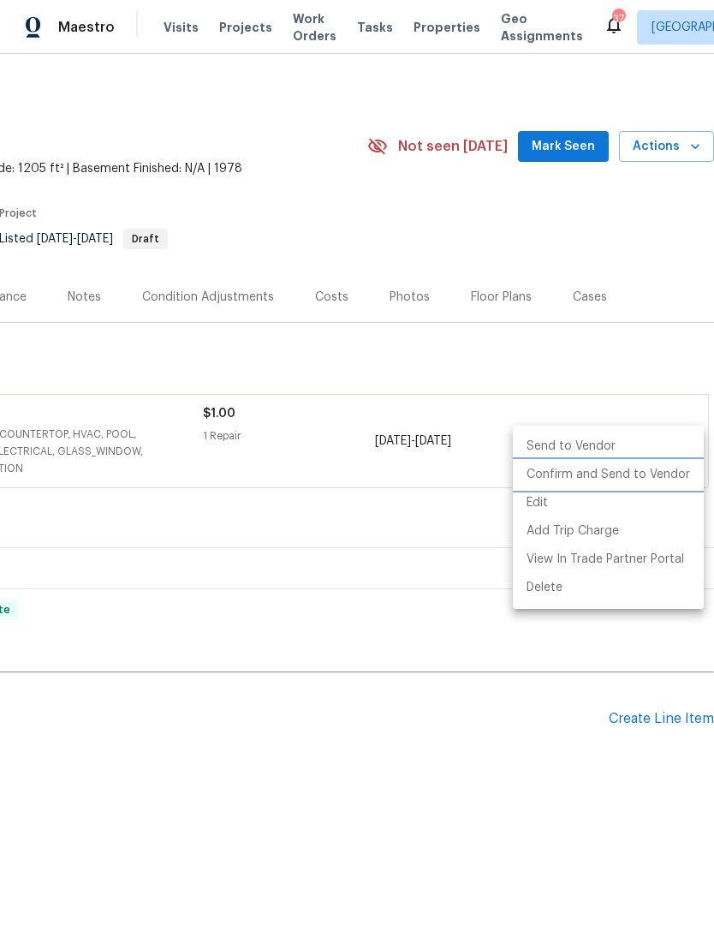
click at [611, 480] on li "Confirm and Send to Vendor" at bounding box center [608, 475] width 191 height 28
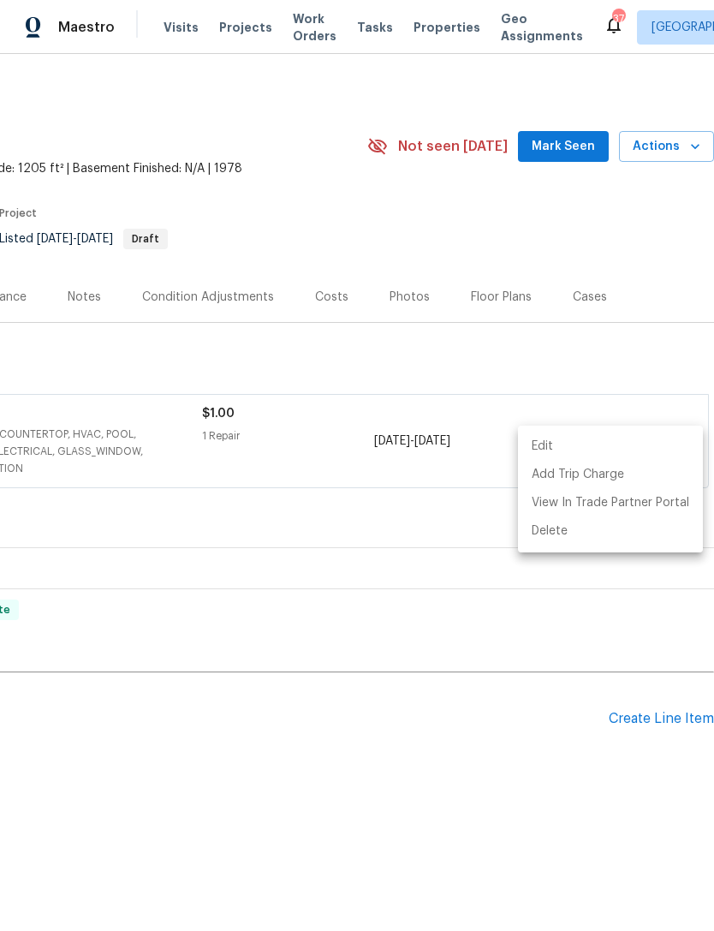
click at [427, 499] on div at bounding box center [357, 465] width 714 height 931
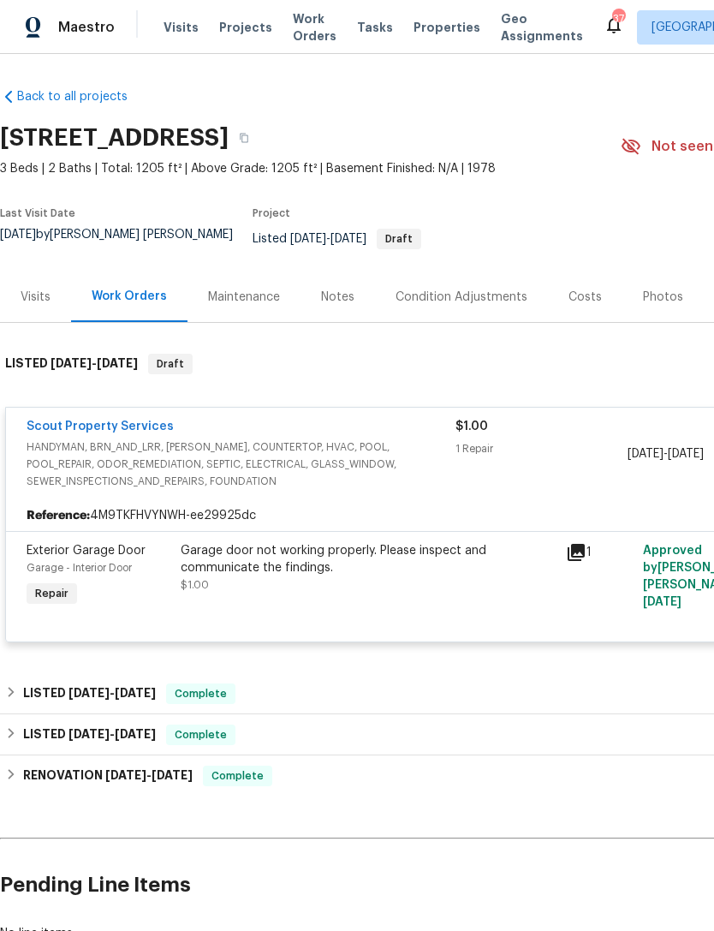
scroll to position [0, 0]
click at [144, 433] on link "Scout Property Services" at bounding box center [100, 427] width 147 height 12
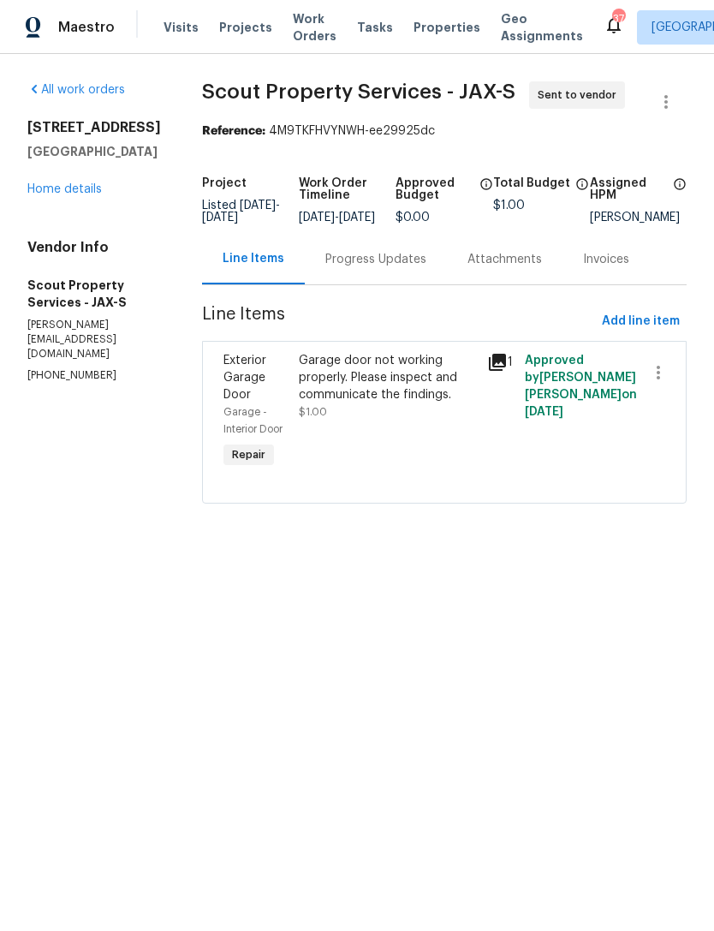
click at [372, 284] on div "Progress Updates" at bounding box center [376, 259] width 142 height 51
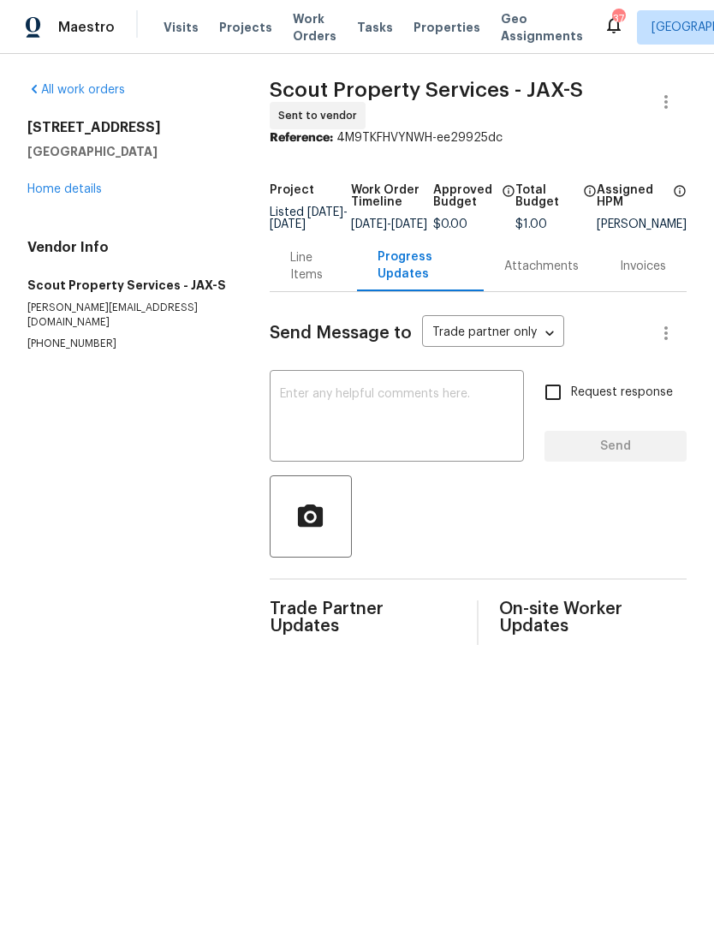
click at [393, 448] on textarea at bounding box center [397, 418] width 234 height 60
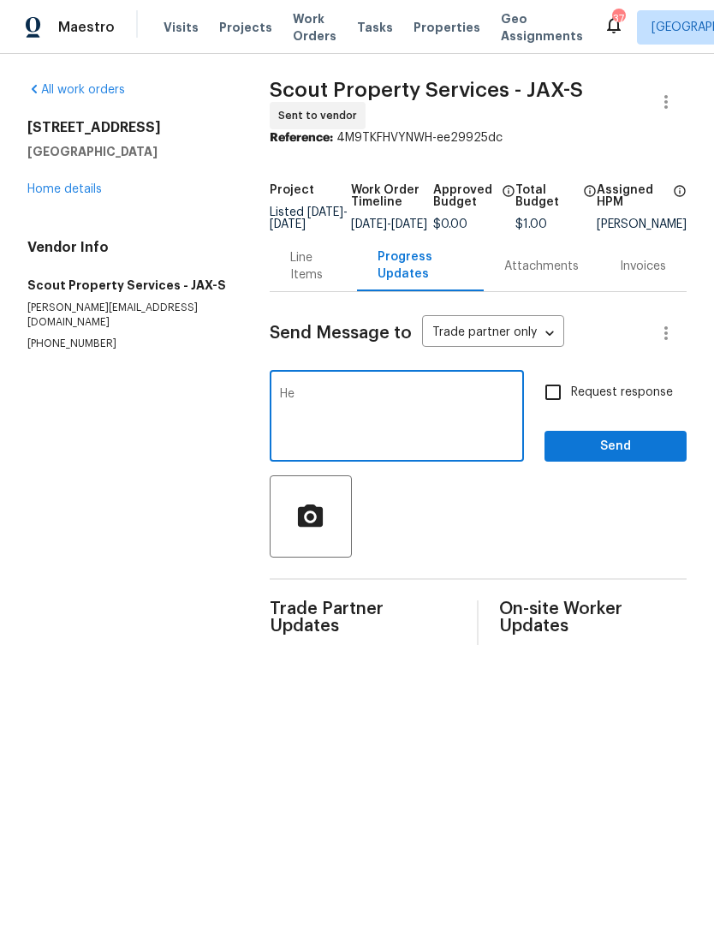
type textarea "H"
click at [299, 283] on div "Line Items" at bounding box center [313, 266] width 46 height 34
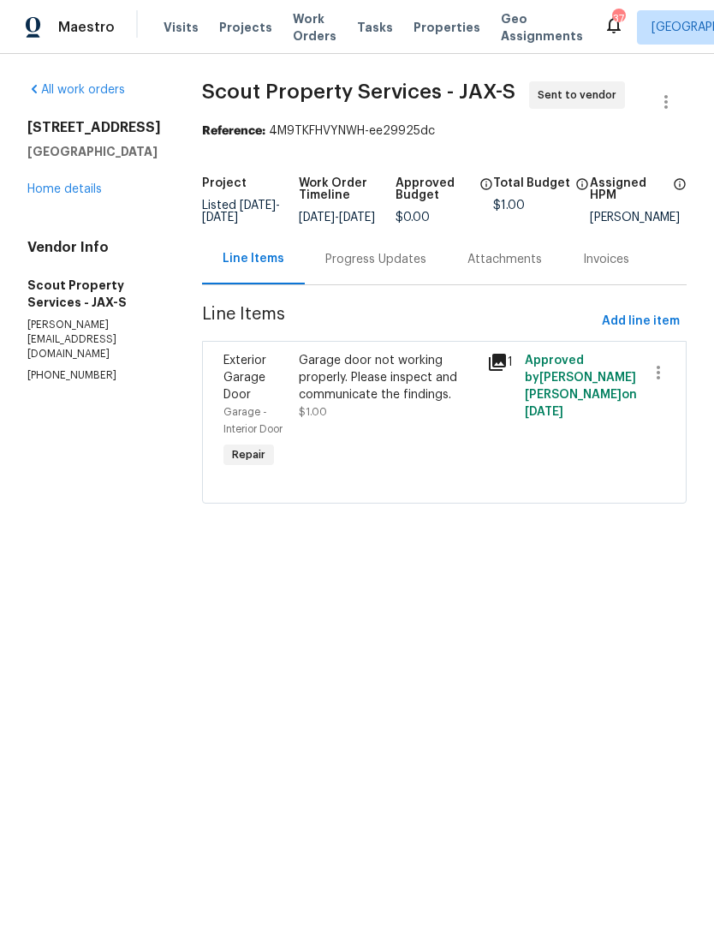
click at [61, 195] on link "Home details" at bounding box center [64, 189] width 75 height 12
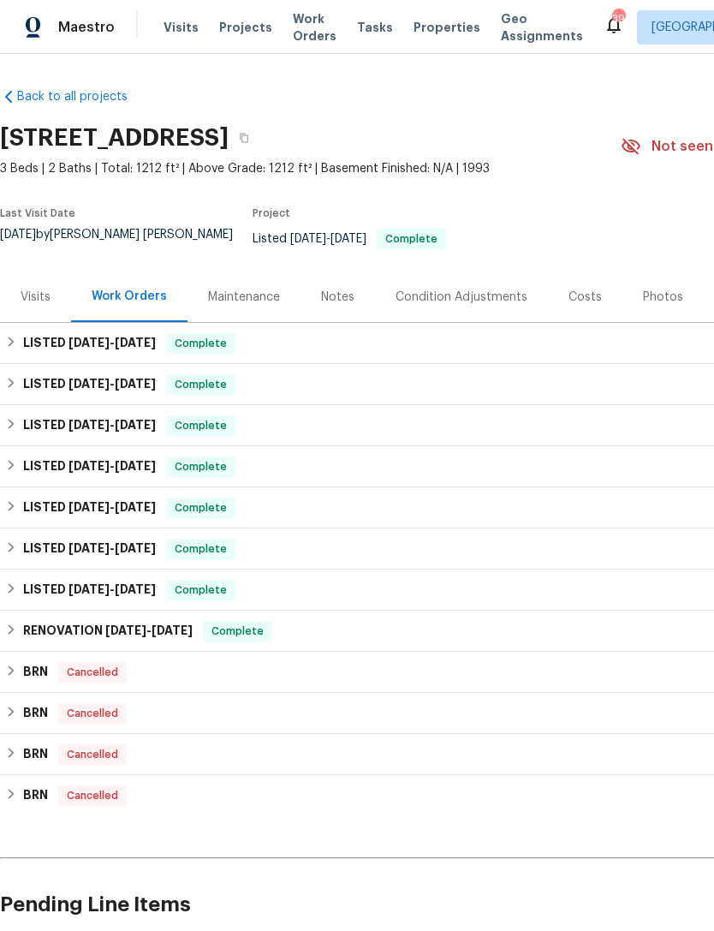
click at [443, 36] on span "Properties" at bounding box center [447, 27] width 67 height 17
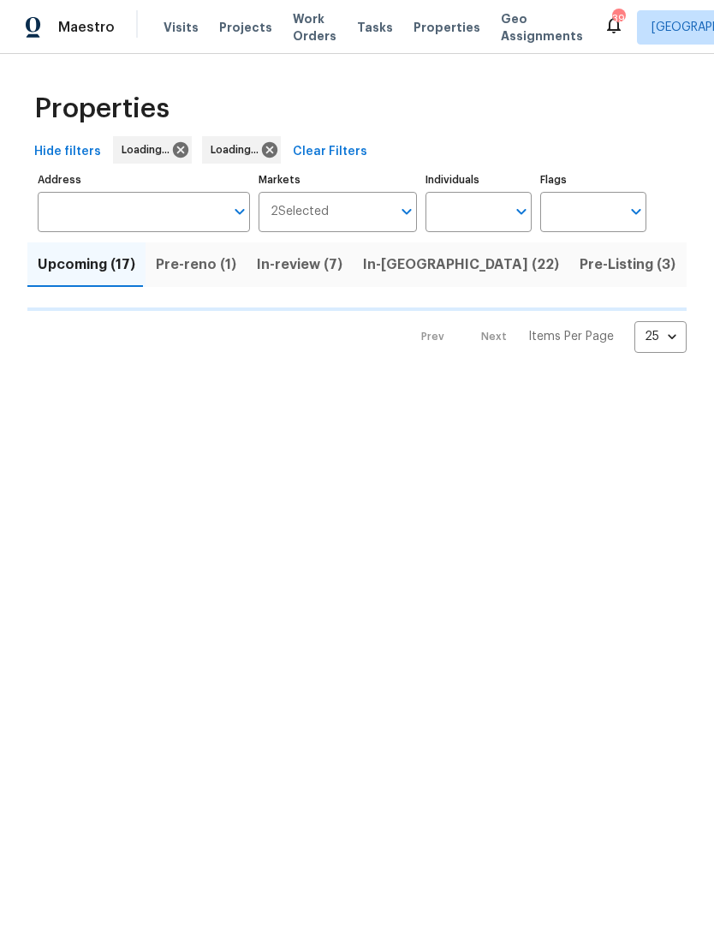
click at [142, 229] on input "Address" at bounding box center [131, 212] width 187 height 40
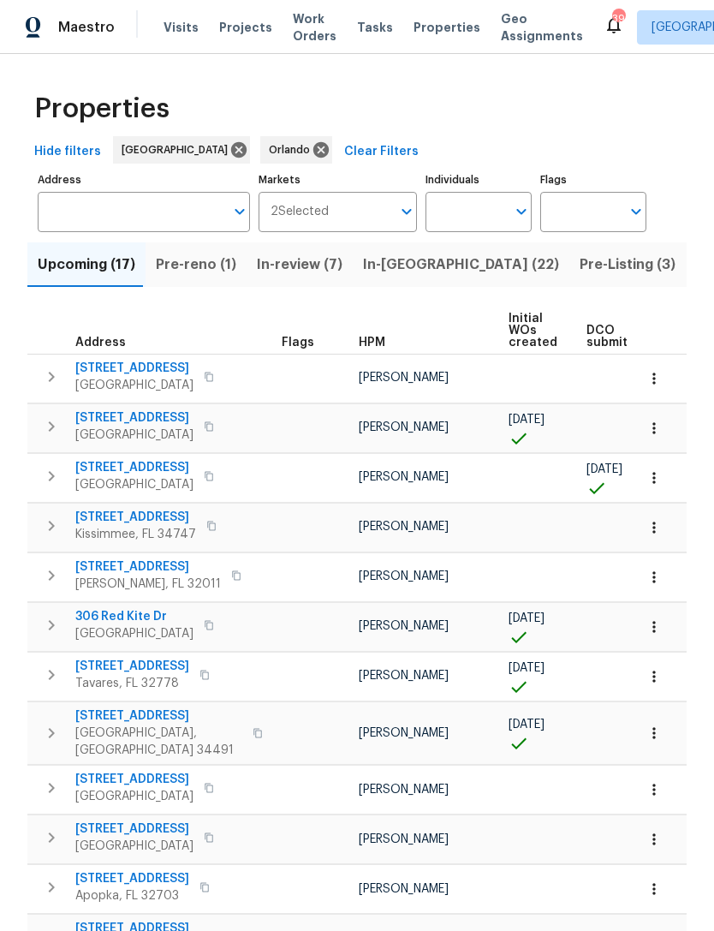
click at [110, 230] on input "Address" at bounding box center [131, 212] width 187 height 40
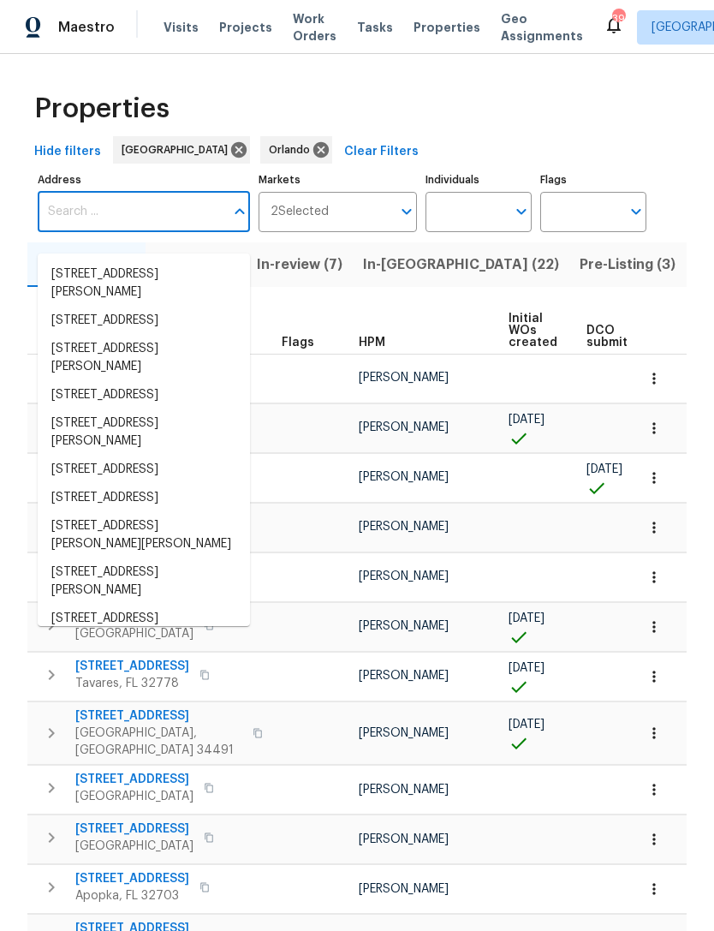
click at [92, 229] on input "Address" at bounding box center [131, 212] width 187 height 40
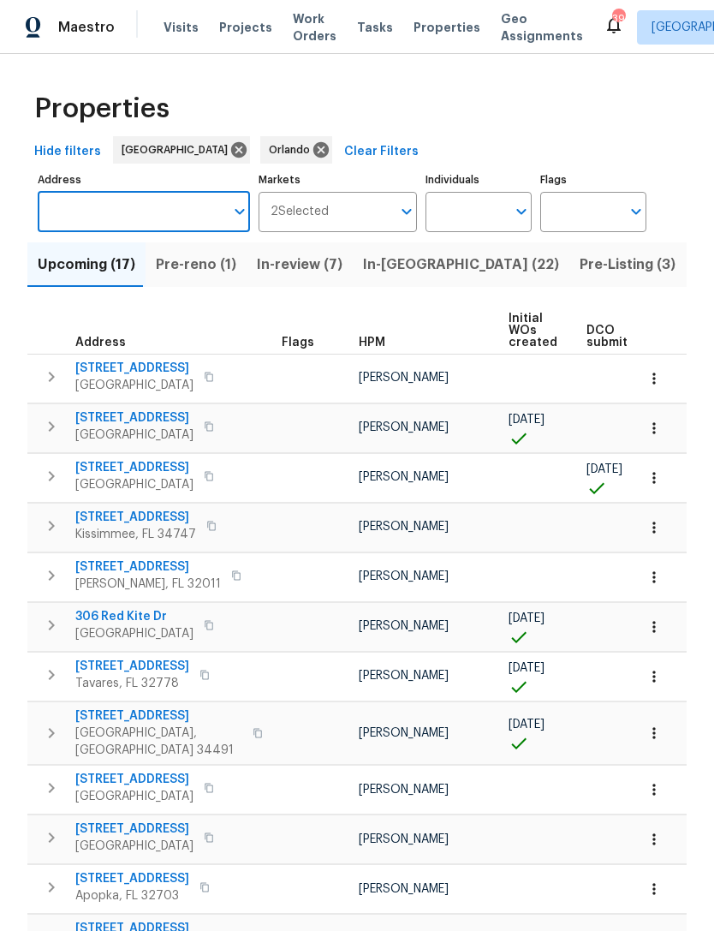
paste input "[STREET_ADDRESS][PERSON_NAME]"
type input "[STREET_ADDRESS][PERSON_NAME]"
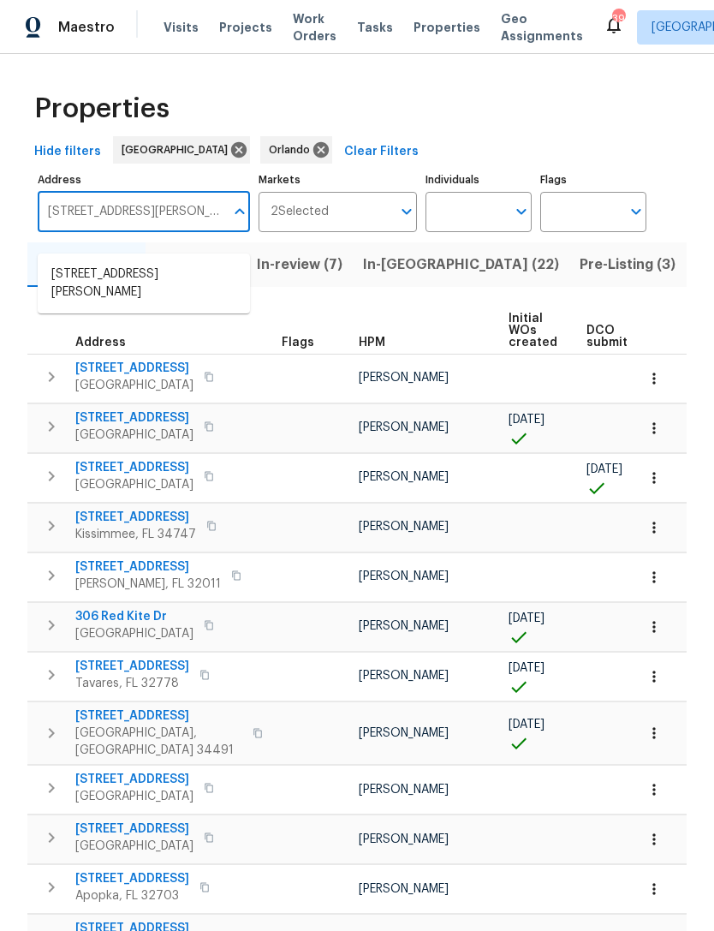
click at [180, 293] on li "601 Morgan St Orange Park FL 32073" at bounding box center [144, 283] width 212 height 46
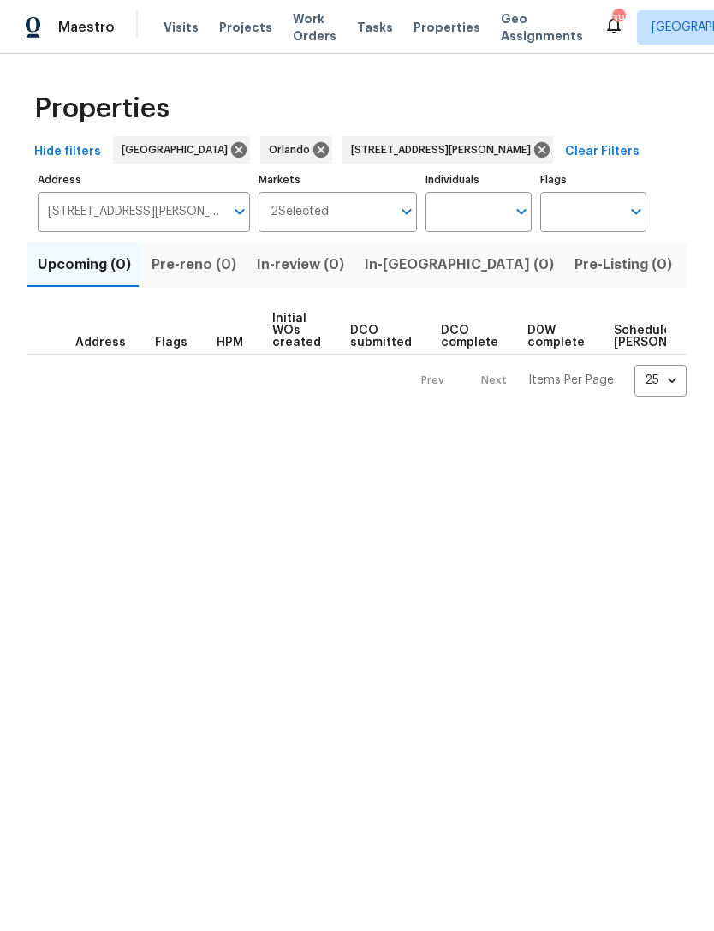
click at [683, 287] on button "Listed (1)" at bounding box center [724, 264] width 82 height 45
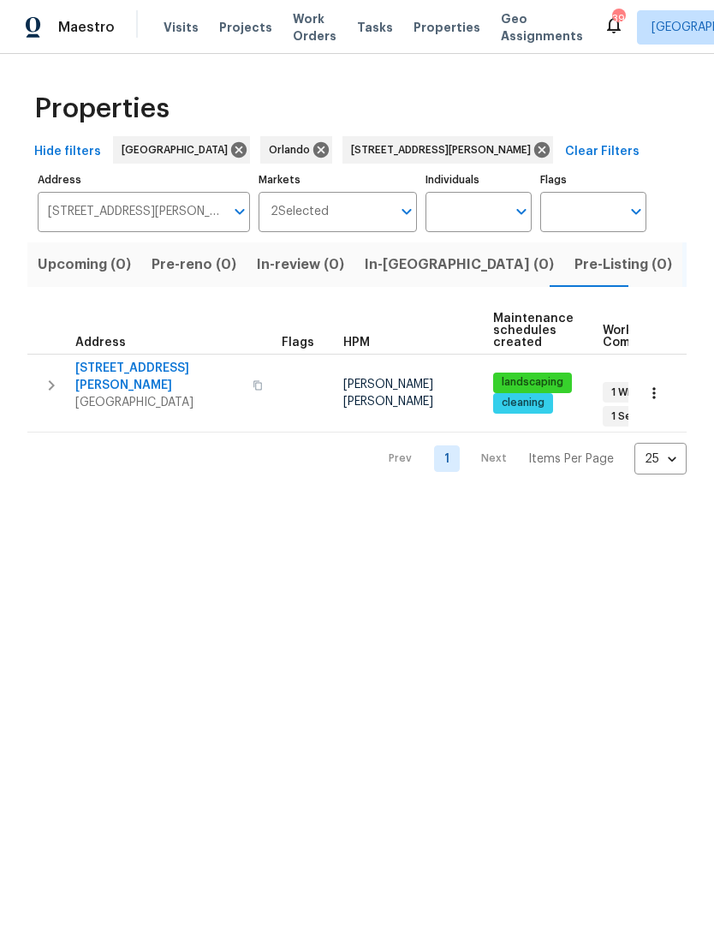
click at [134, 391] on span "601 Morgan St" at bounding box center [158, 377] width 167 height 34
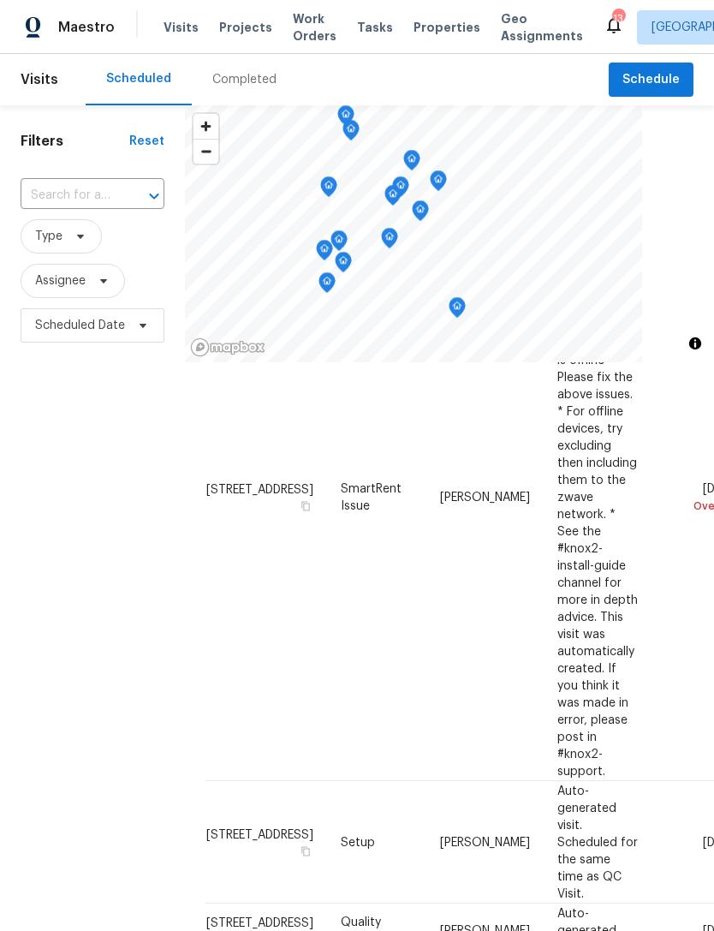
scroll to position [415, 0]
click at [0, 0] on icon at bounding box center [0, 0] width 0 height 0
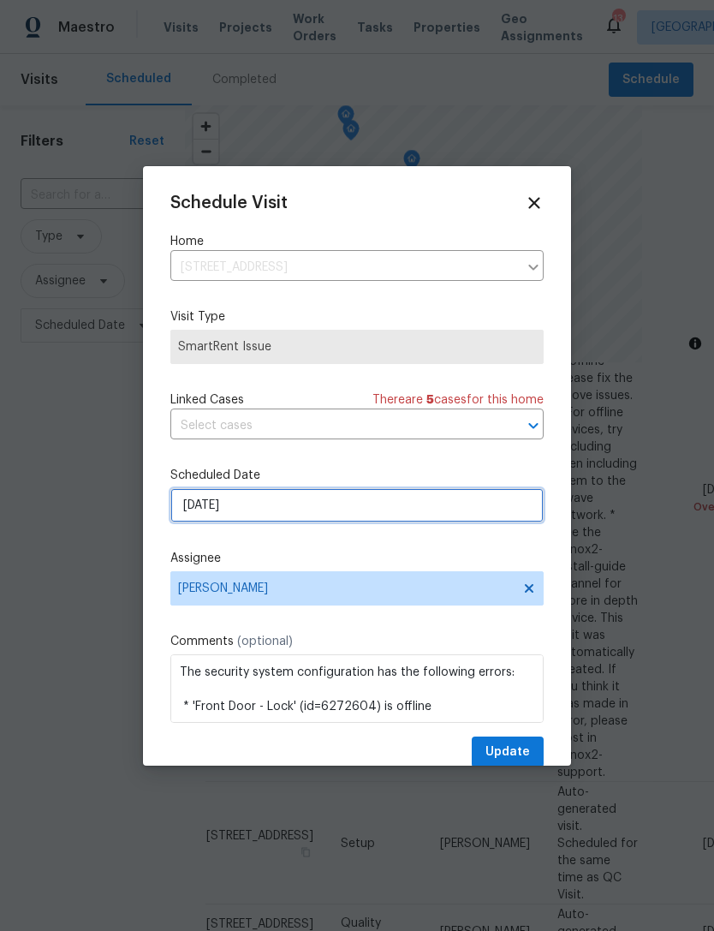
click at [334, 520] on input "[DATE]" at bounding box center [356, 505] width 373 height 34
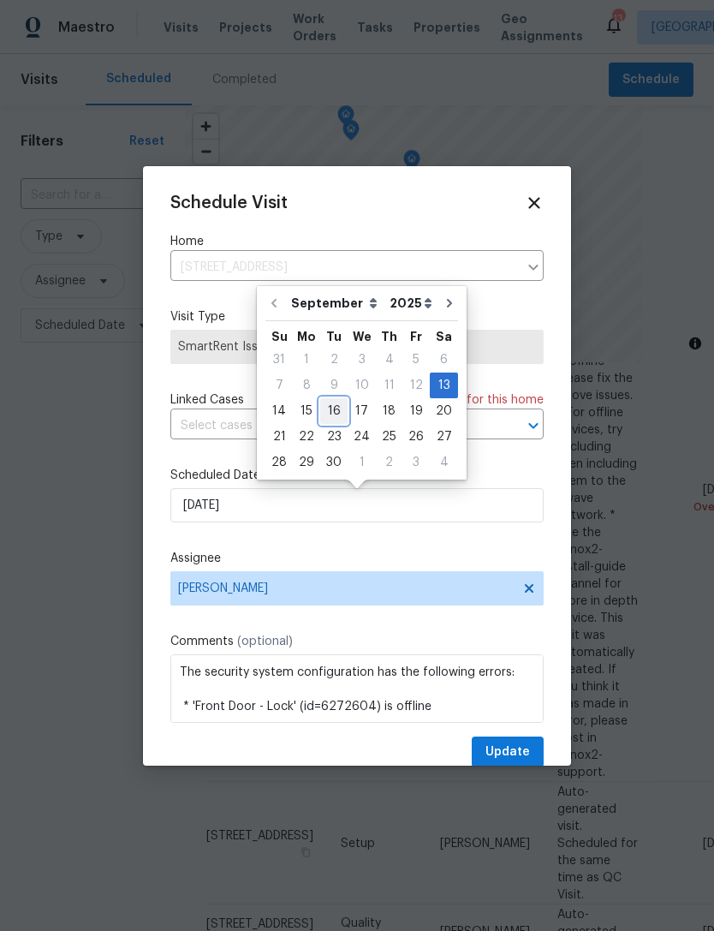
click at [334, 416] on div "16" at bounding box center [333, 411] width 27 height 24
type input "[DATE]"
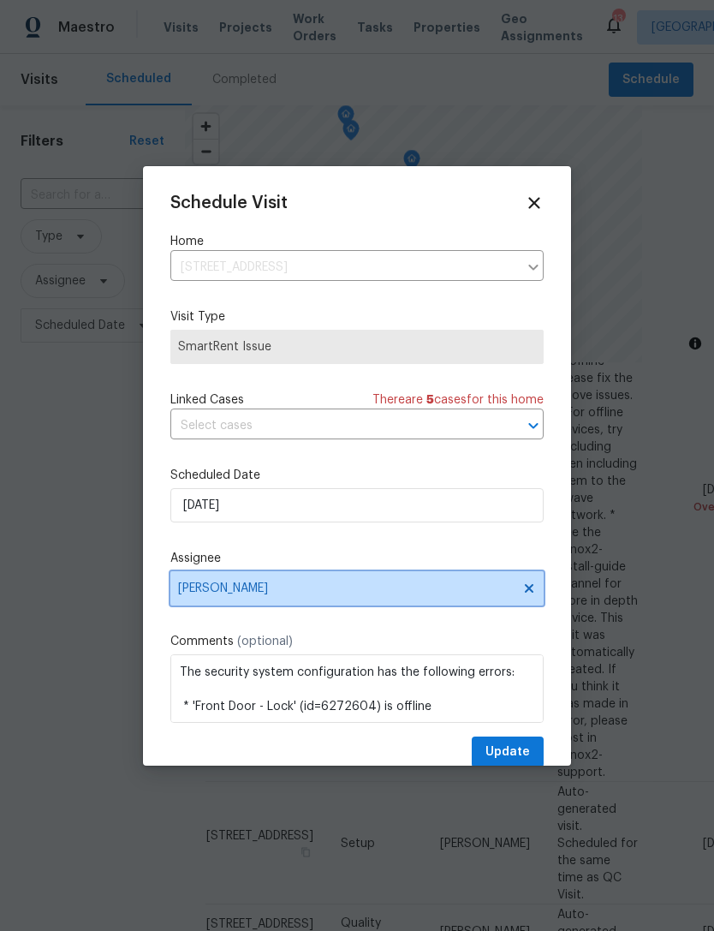
click at [337, 588] on span "William Sparks" at bounding box center [346, 589] width 336 height 14
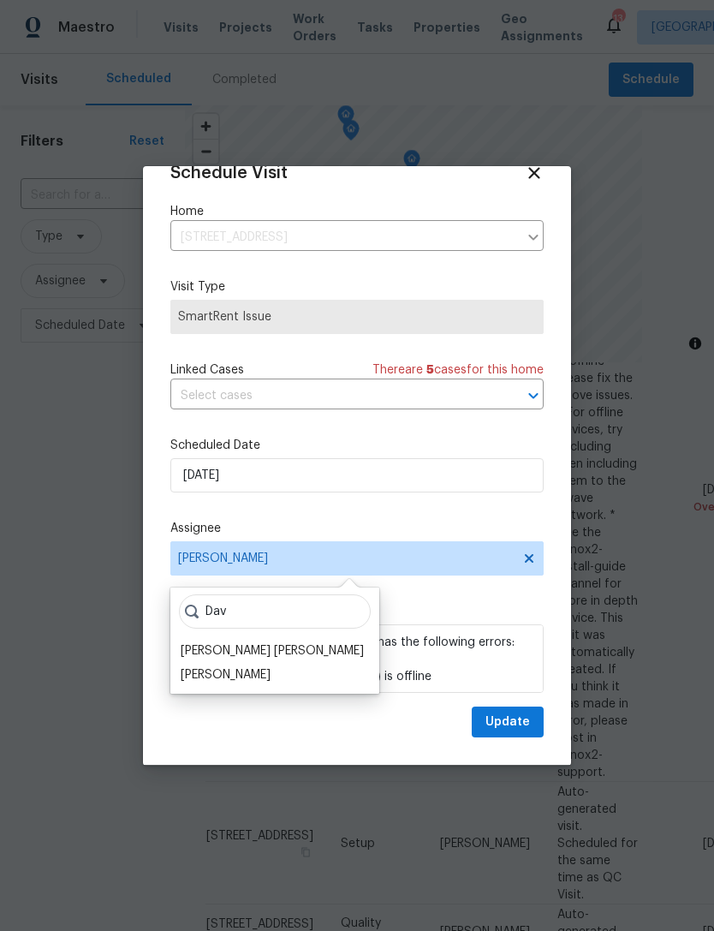
scroll to position [33, 0]
type input "Dav"
click at [289, 659] on div "[PERSON_NAME] [PERSON_NAME]" at bounding box center [272, 652] width 183 height 17
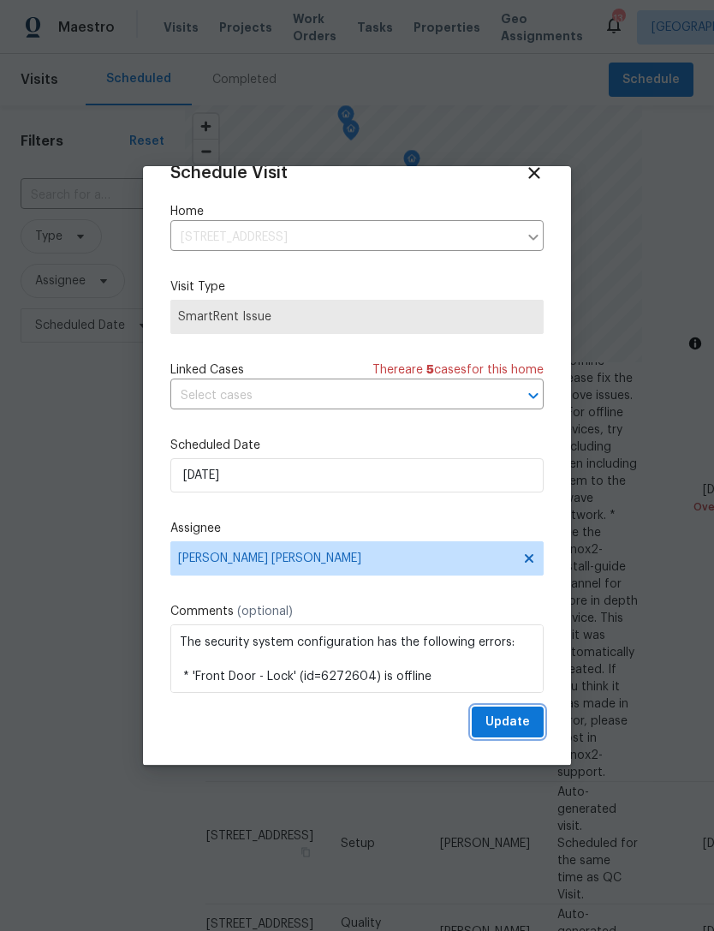
click at [516, 713] on span "Update" at bounding box center [508, 722] width 45 height 21
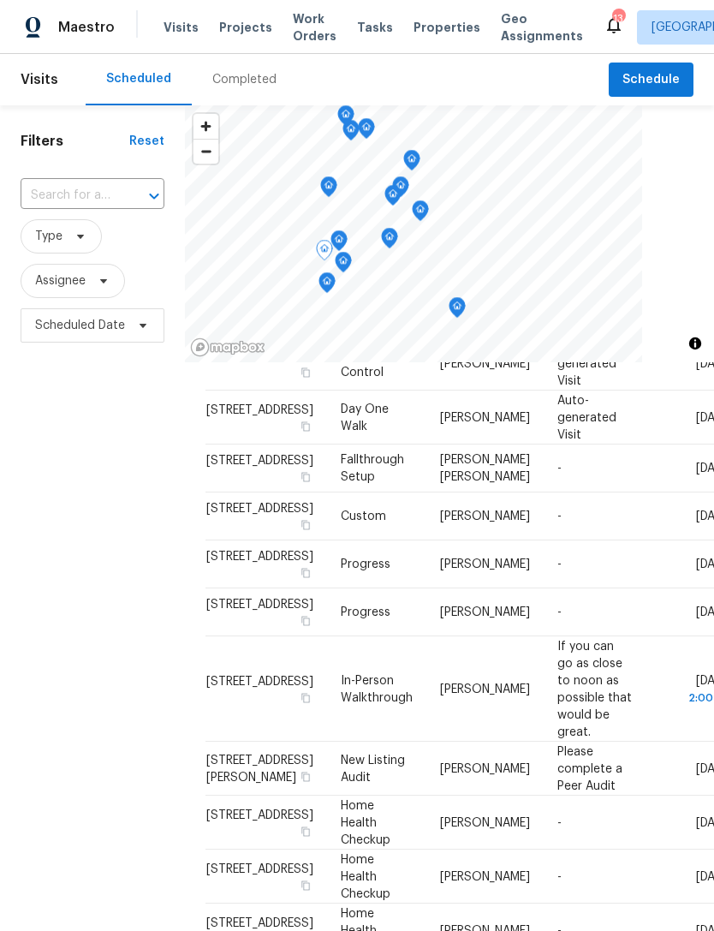
click at [0, 0] on icon at bounding box center [0, 0] width 0 height 0
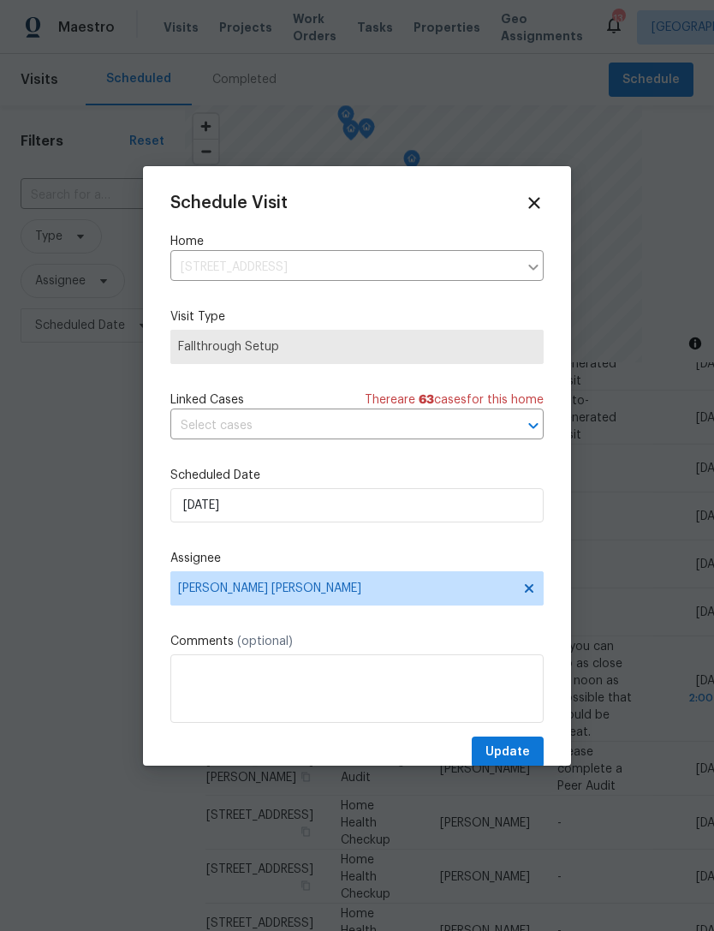
click at [683, 262] on div at bounding box center [357, 465] width 714 height 931
click at [534, 198] on icon at bounding box center [534, 203] width 19 height 19
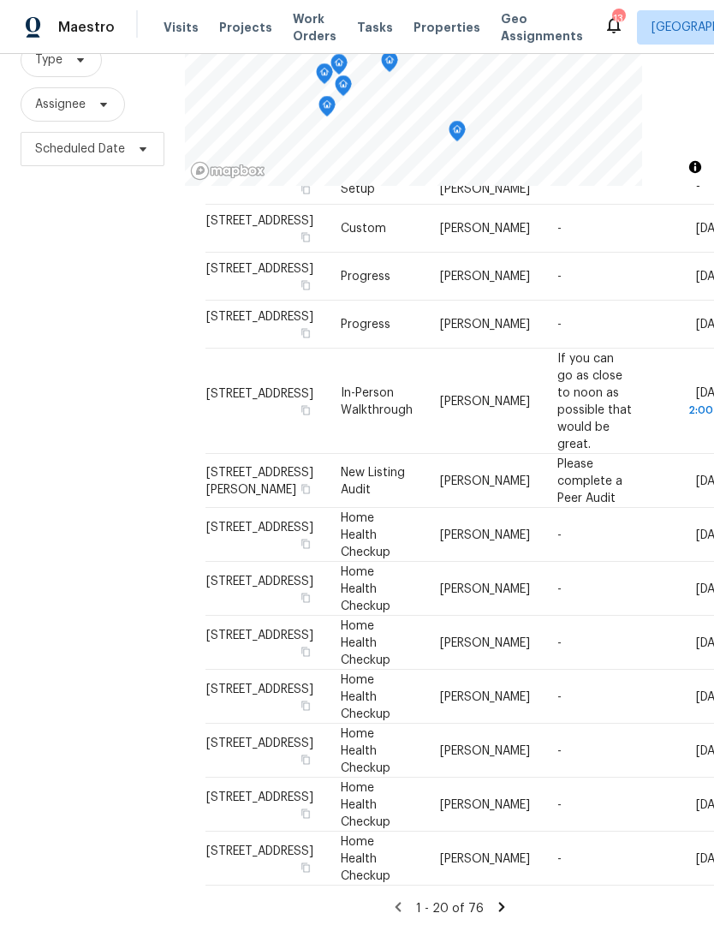
scroll to position [55, 0]
click at [504, 900] on icon at bounding box center [501, 906] width 15 height 15
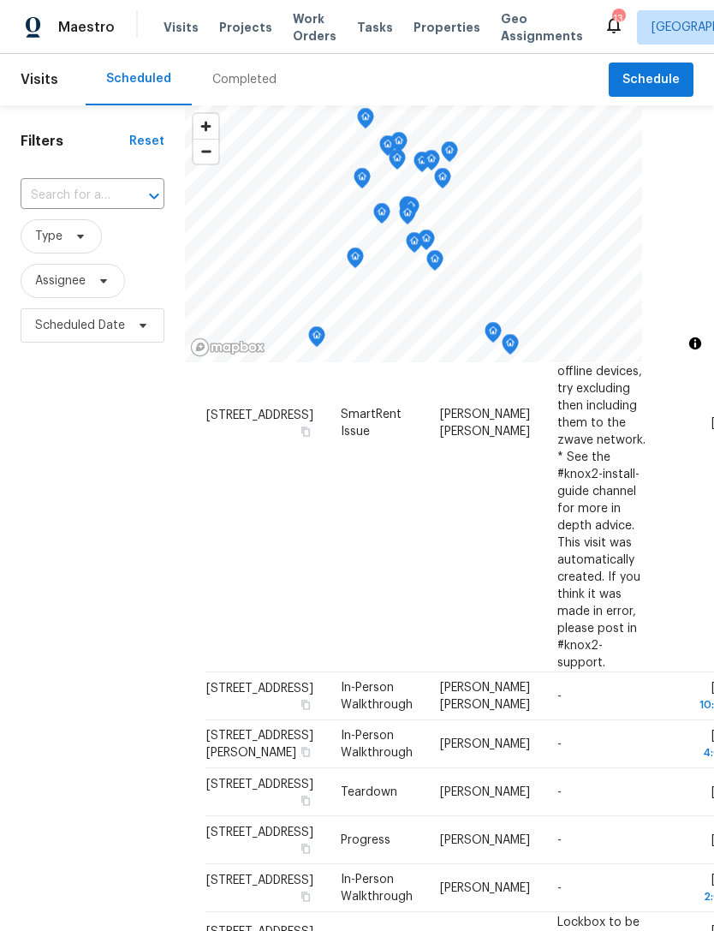
scroll to position [1134, 0]
click at [301, 710] on icon "button" at bounding box center [306, 705] width 10 height 10
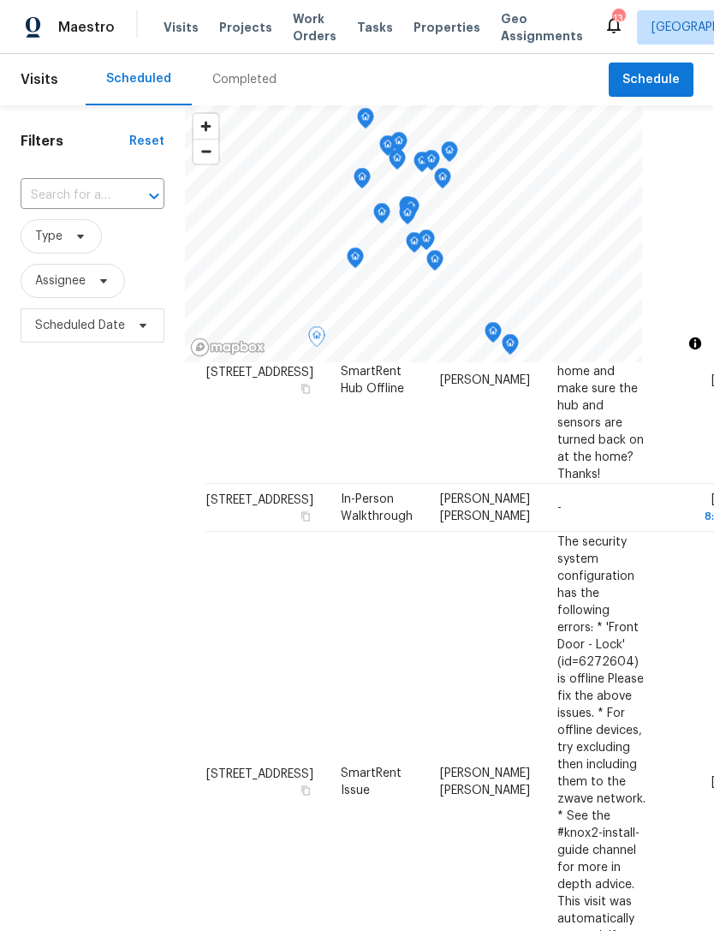
scroll to position [644, 0]
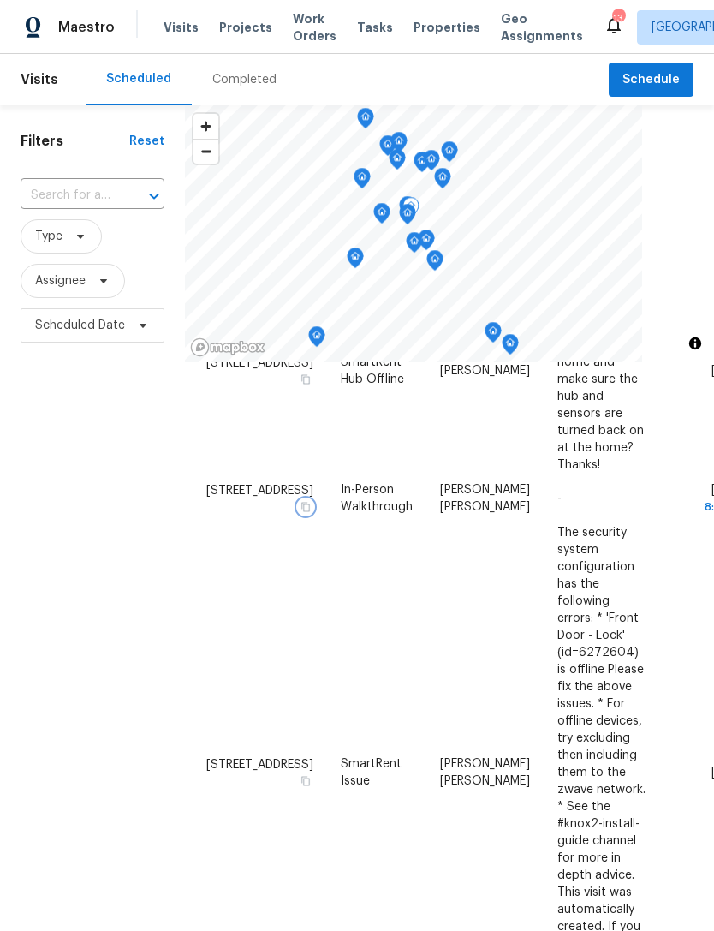
click at [301, 511] on icon "button" at bounding box center [305, 506] width 9 height 9
click at [128, 599] on div "Filters Reset ​ Type Assignee Scheduled Date" at bounding box center [92, 606] width 185 height 1002
click at [498, 343] on icon "Map marker" at bounding box center [493, 332] width 17 height 21
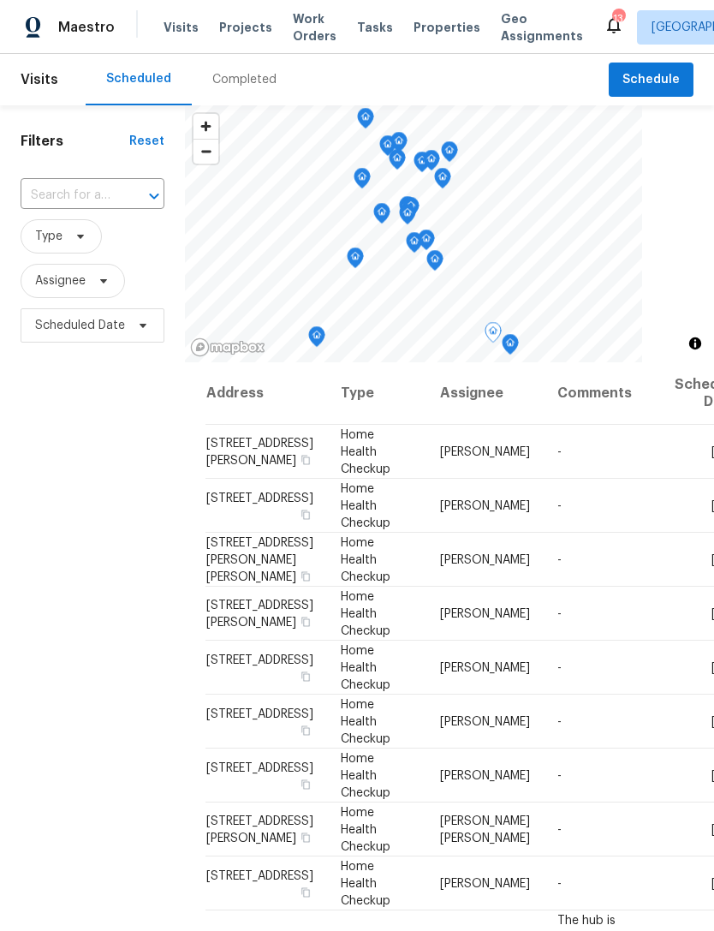
scroll to position [0, 0]
click at [146, 343] on span "Scheduled Date" at bounding box center [93, 325] width 144 height 34
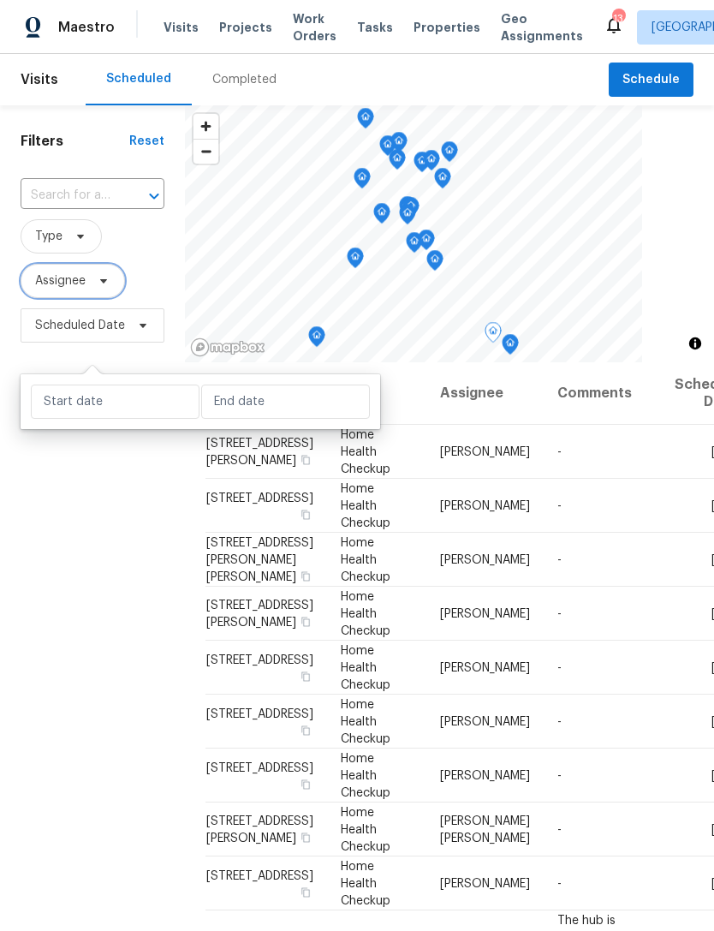
click at [108, 288] on icon at bounding box center [104, 281] width 14 height 14
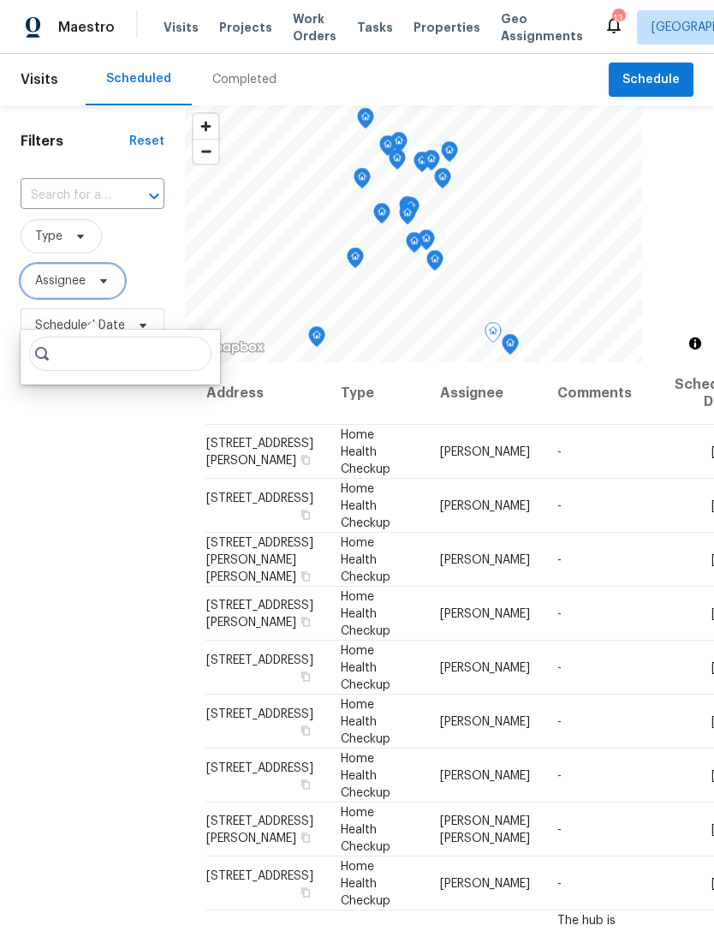
click at [107, 288] on icon at bounding box center [104, 281] width 14 height 14
click at [113, 293] on span "Assignee" at bounding box center [73, 281] width 104 height 34
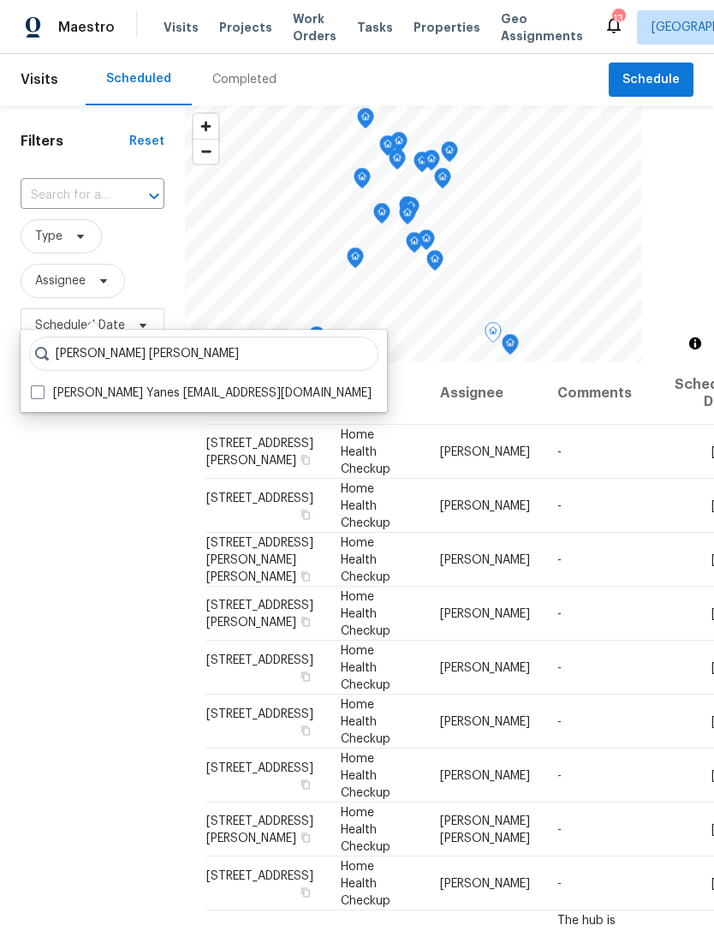
type input "David puente yanes"
click at [42, 398] on span at bounding box center [38, 392] width 14 height 14
click at [42, 396] on input "David Puente Yanes david.puenteyanes@opendoor.com" at bounding box center [36, 390] width 11 height 11
checkbox input "true"
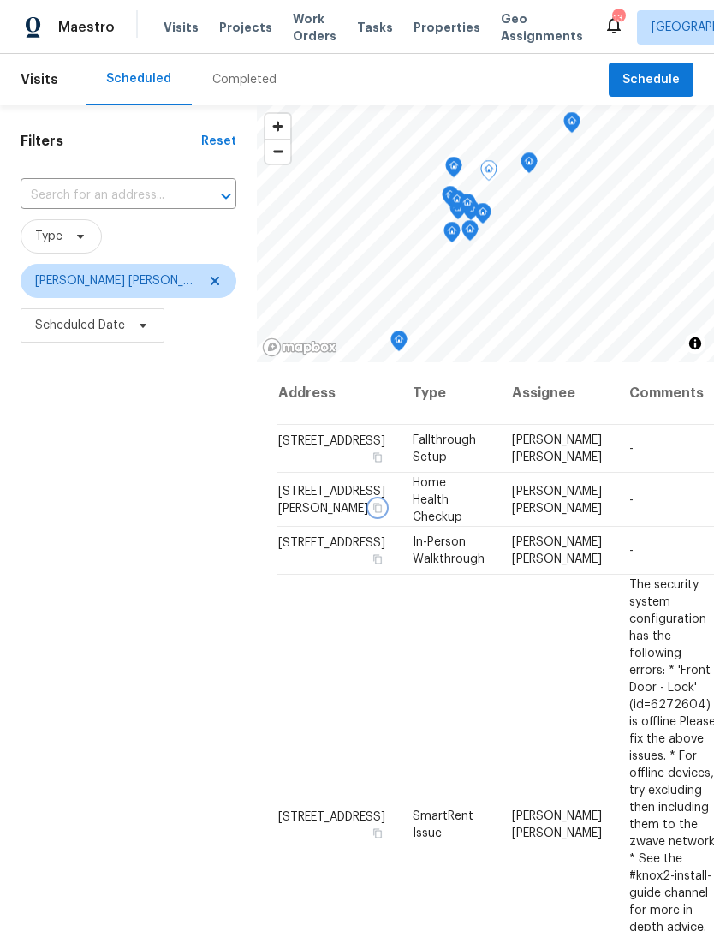
click at [370, 515] on button "button" at bounding box center [377, 506] width 15 height 15
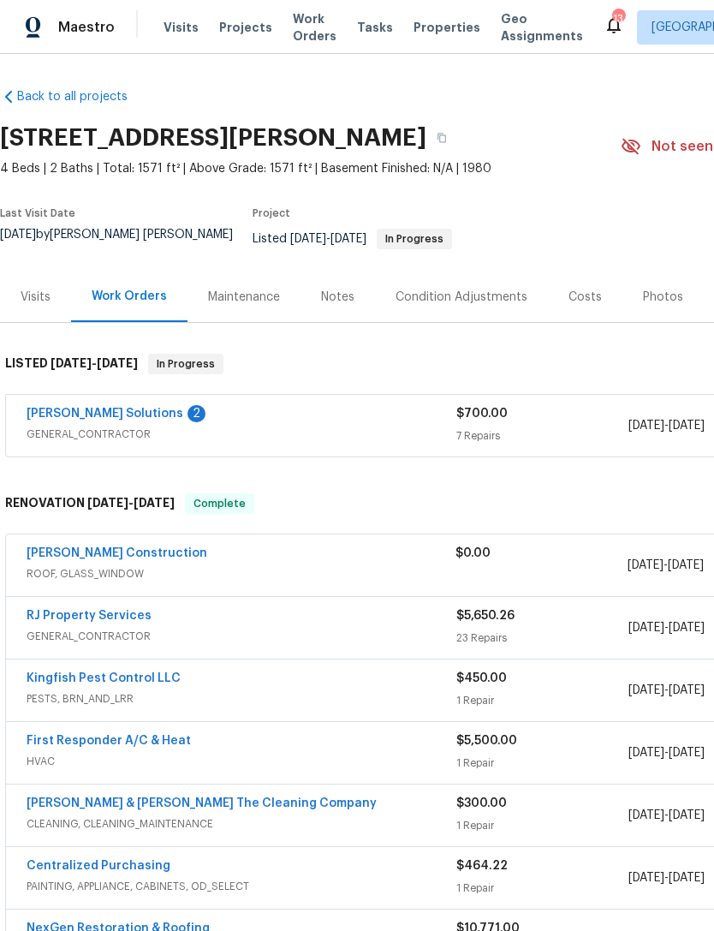
click at [81, 416] on link "[PERSON_NAME] Solutions" at bounding box center [105, 414] width 157 height 12
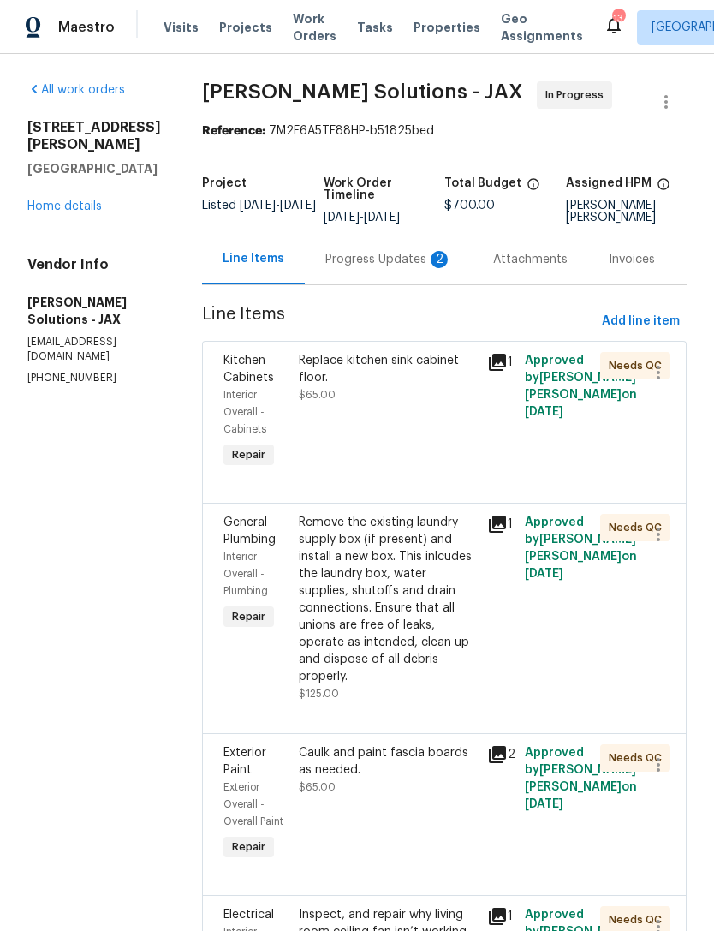
click at [404, 268] on div "Progress Updates 2" at bounding box center [388, 259] width 127 height 17
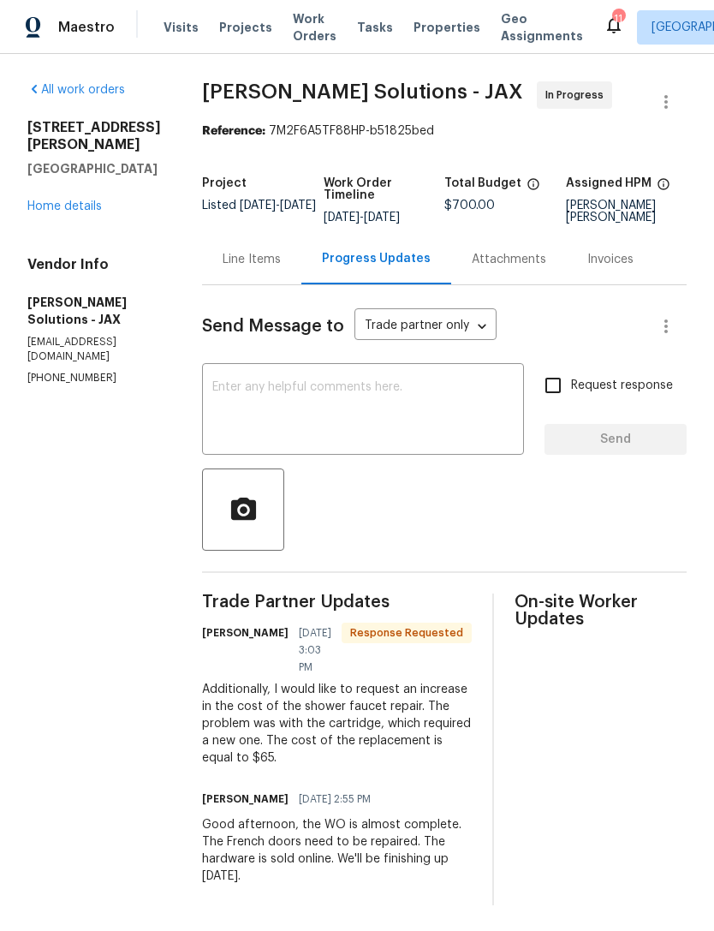
scroll to position [6, 0]
click at [227, 268] on div "Line Items" at bounding box center [252, 259] width 58 height 17
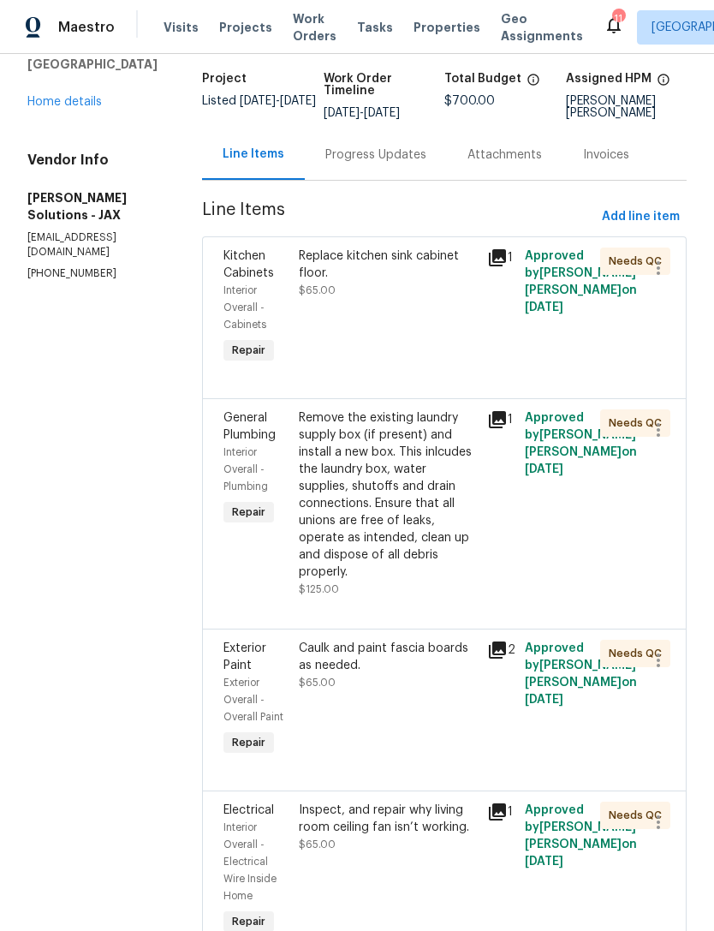
scroll to position [53, 0]
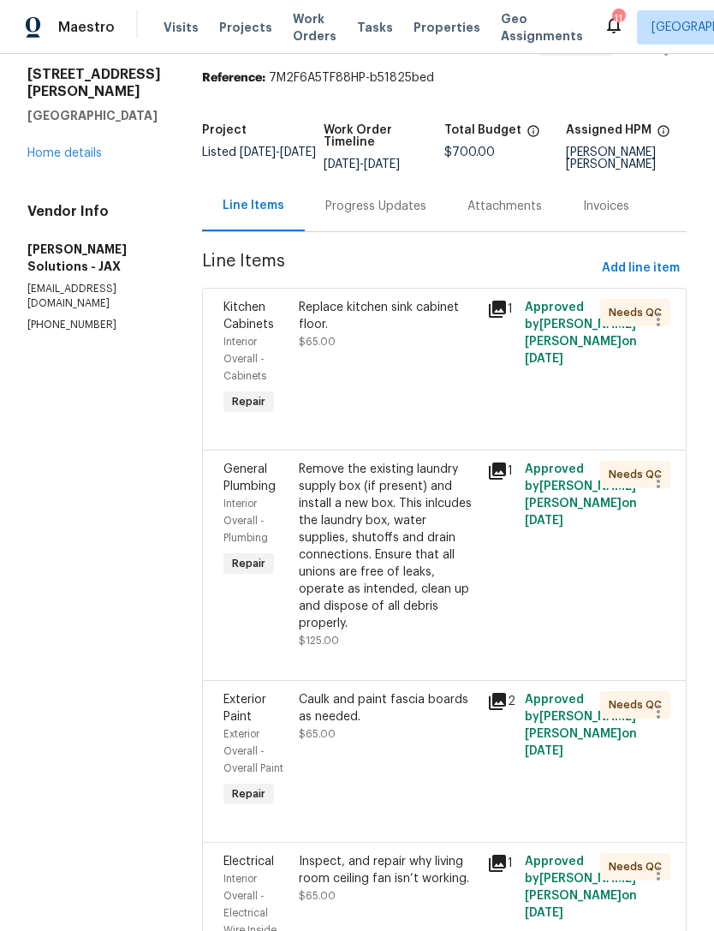
click at [373, 215] on div "Progress Updates" at bounding box center [375, 206] width 101 height 17
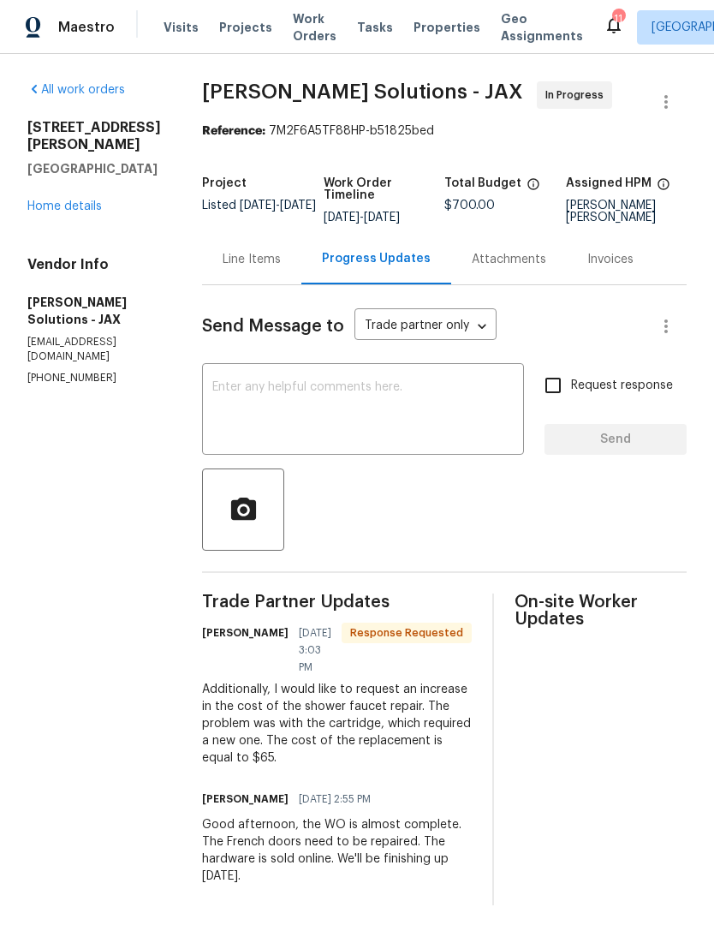
click at [398, 441] on textarea at bounding box center [362, 411] width 301 height 60
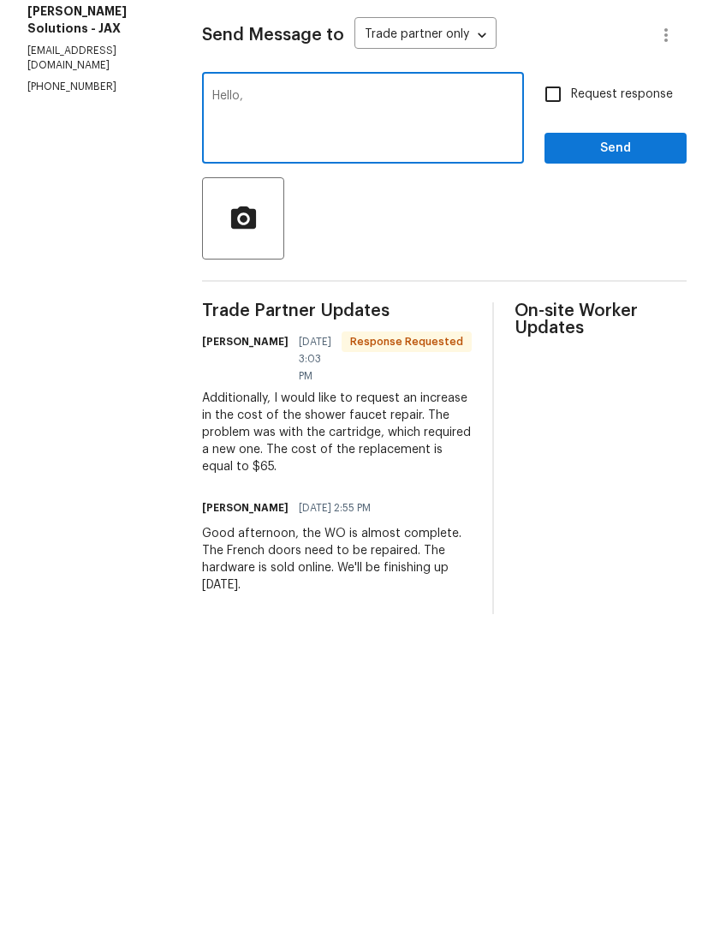
scroll to position [6, 0]
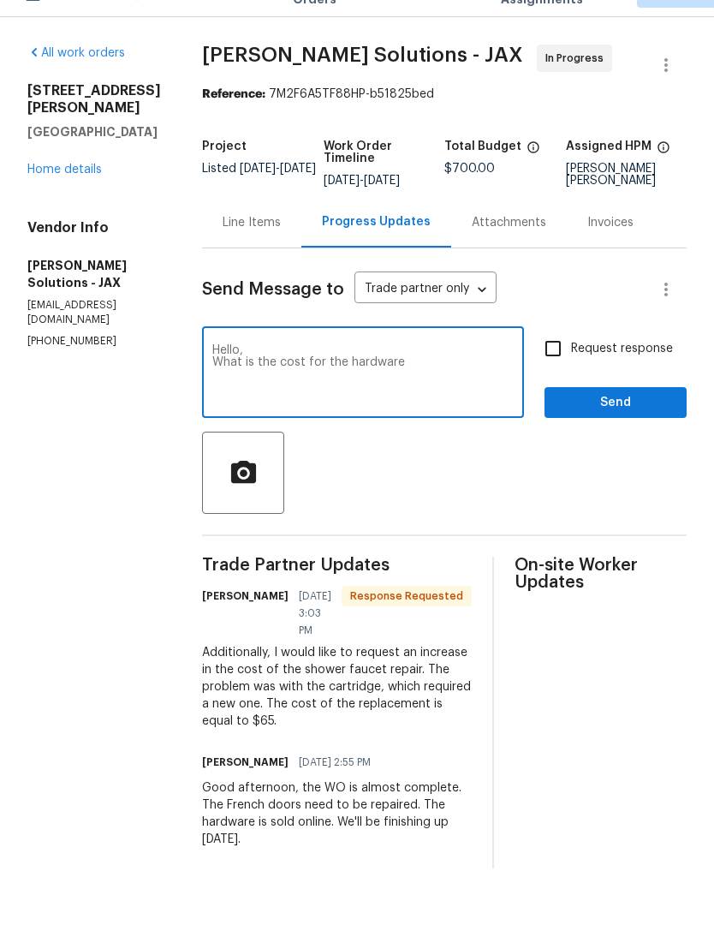
click at [345, 381] on textarea "Hello, What is the cost for the hardware" at bounding box center [362, 411] width 301 height 60
click at [389, 381] on textarea "Hello, What is the cost for the ordering the hardware and installing" at bounding box center [362, 411] width 301 height 60
click at [216, 382] on textarea "Hello, What is the cost for the ordering/installation of the hardware and insta…" at bounding box center [362, 411] width 301 height 60
click at [363, 385] on textarea "Hello, What is the cost for the ordering/installation of the hardware and insta…" at bounding box center [362, 411] width 301 height 60
type textarea "Hello, What is the cost for the ordering/installation of the hardware for both …"
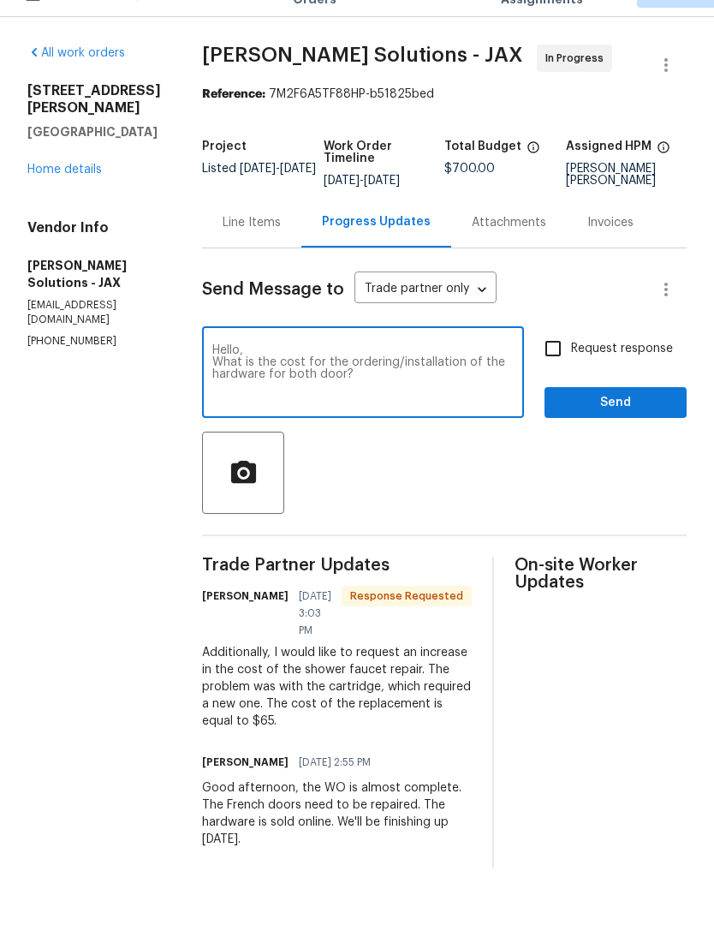
click at [562, 367] on input "Request response" at bounding box center [553, 385] width 36 height 36
checkbox input "true"
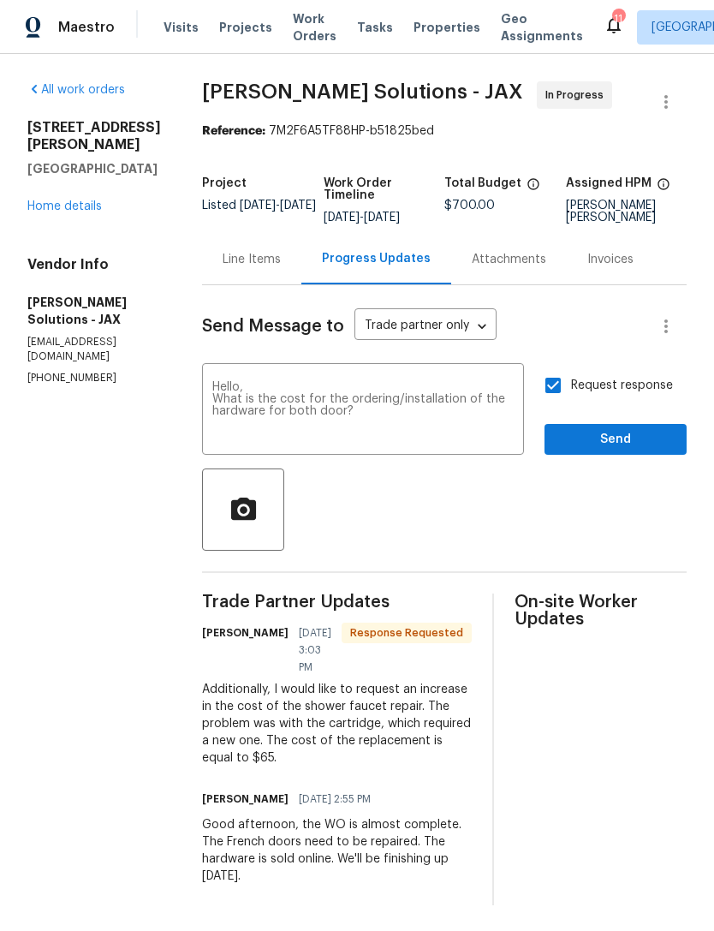
click at [403, 441] on textarea "Hello, What is the cost for the ordering/installation of the hardware for both …" at bounding box center [362, 411] width 301 height 60
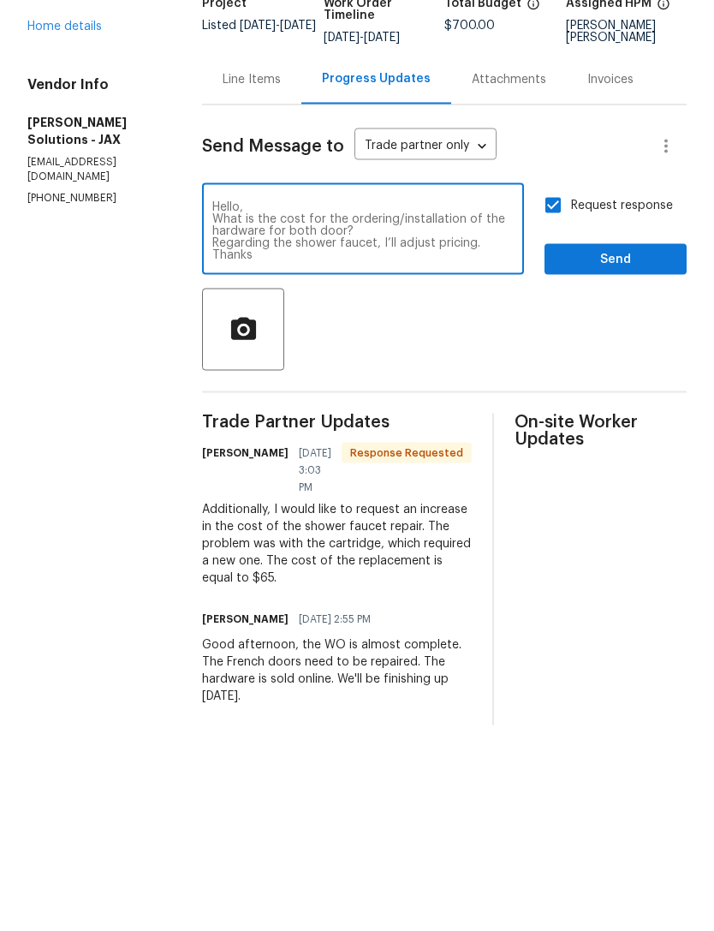
type textarea "Hello, What is the cost for the ordering/installation of the hardware for both …"
click at [610, 429] on span "Send" at bounding box center [615, 439] width 115 height 21
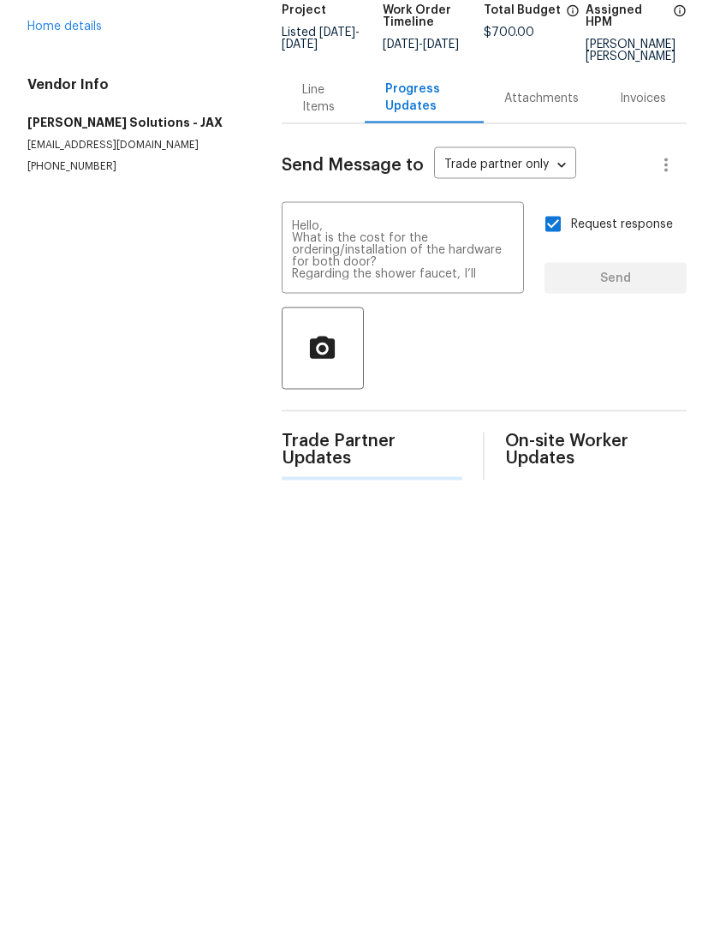
scroll to position [0, 0]
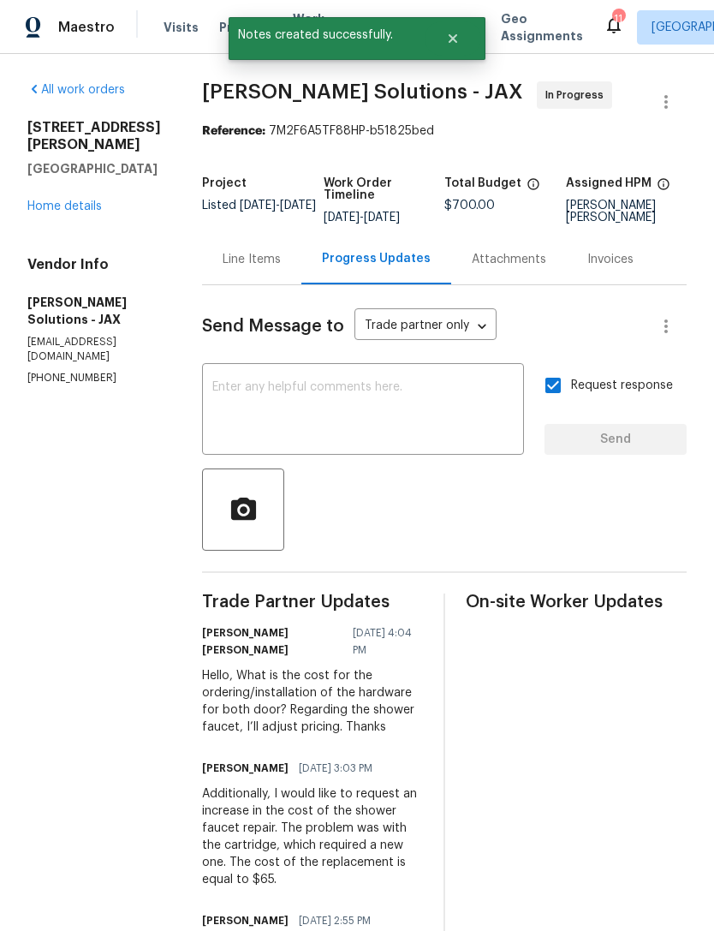
click at [251, 268] on div "Line Items" at bounding box center [252, 259] width 58 height 17
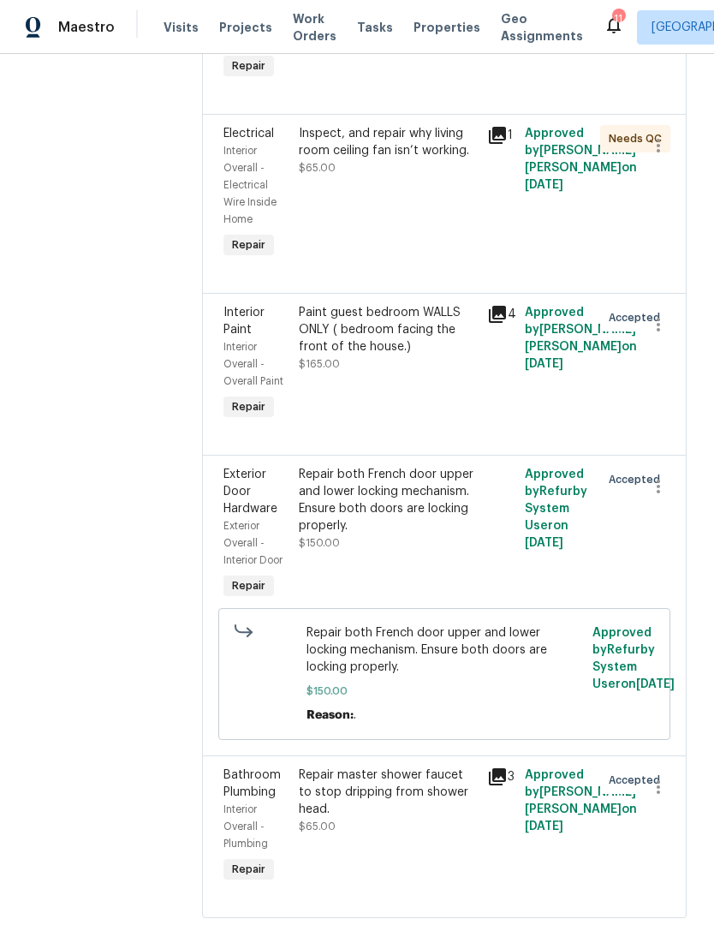
scroll to position [780, 0]
click at [403, 806] on div "Repair master shower faucet to stop dripping from shower head." at bounding box center [388, 792] width 178 height 51
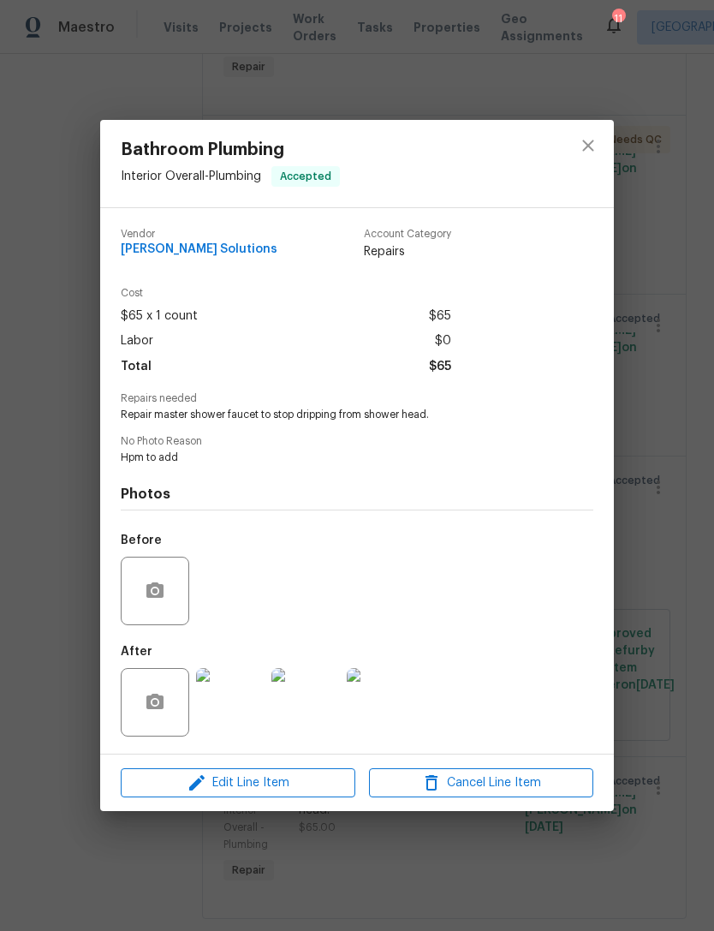
click at [309, 701] on img at bounding box center [305, 702] width 69 height 69
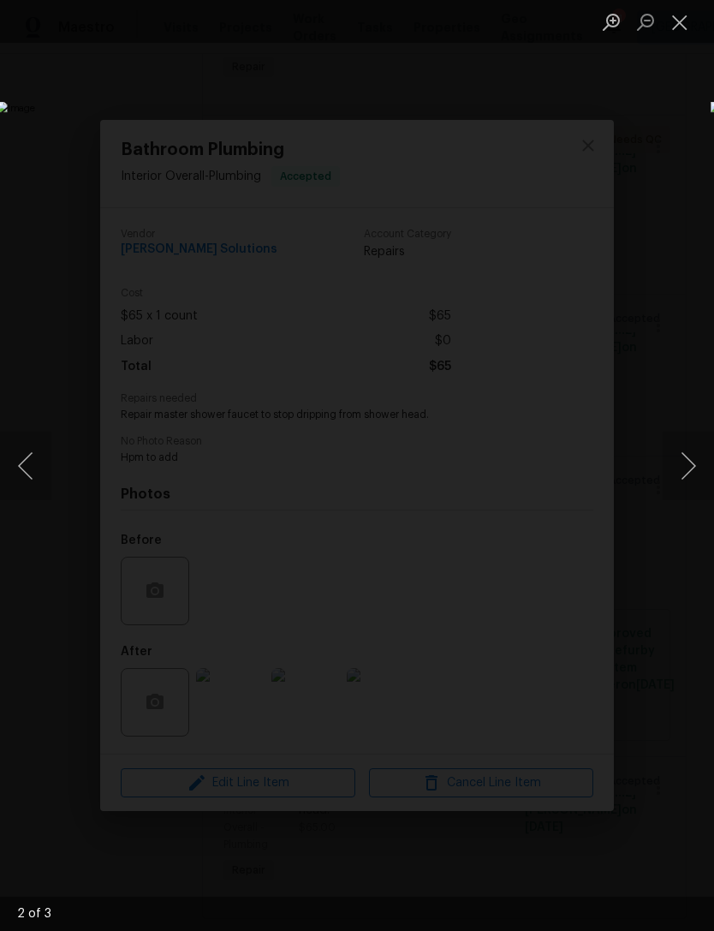
click at [695, 461] on button "Next image" at bounding box center [688, 466] width 51 height 69
click at [683, 473] on button "Next image" at bounding box center [688, 466] width 51 height 69
click at [689, 465] on button "Next image" at bounding box center [688, 466] width 51 height 69
click at [673, 475] on button "Next image" at bounding box center [688, 466] width 51 height 69
click at [675, 472] on button "Next image" at bounding box center [688, 466] width 51 height 69
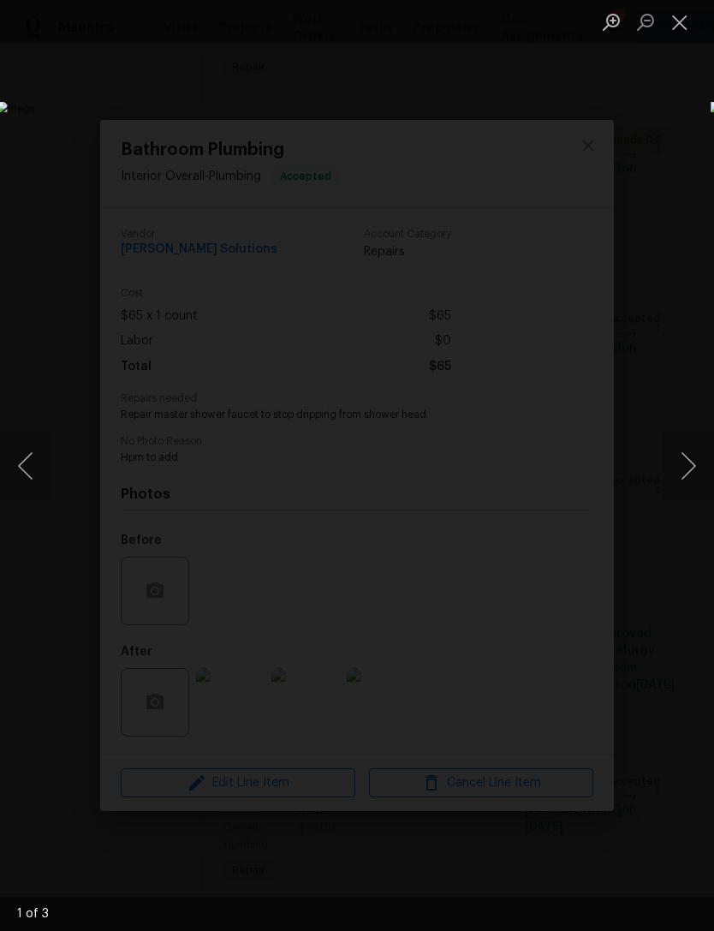
click at [679, 14] on button "Close lightbox" at bounding box center [680, 22] width 34 height 30
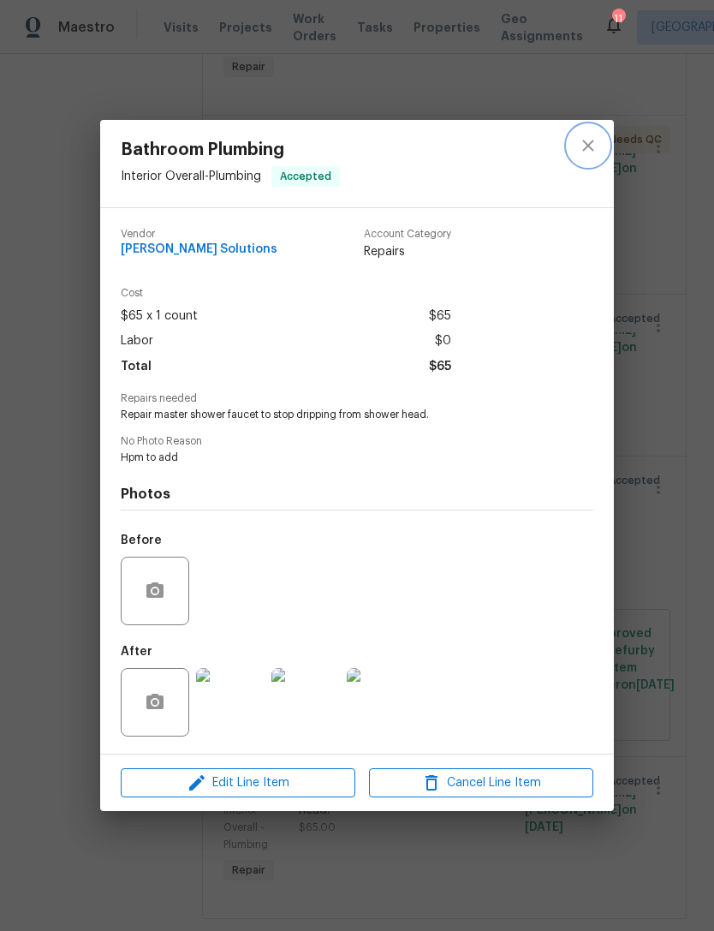
click at [588, 137] on icon "close" at bounding box center [588, 145] width 21 height 21
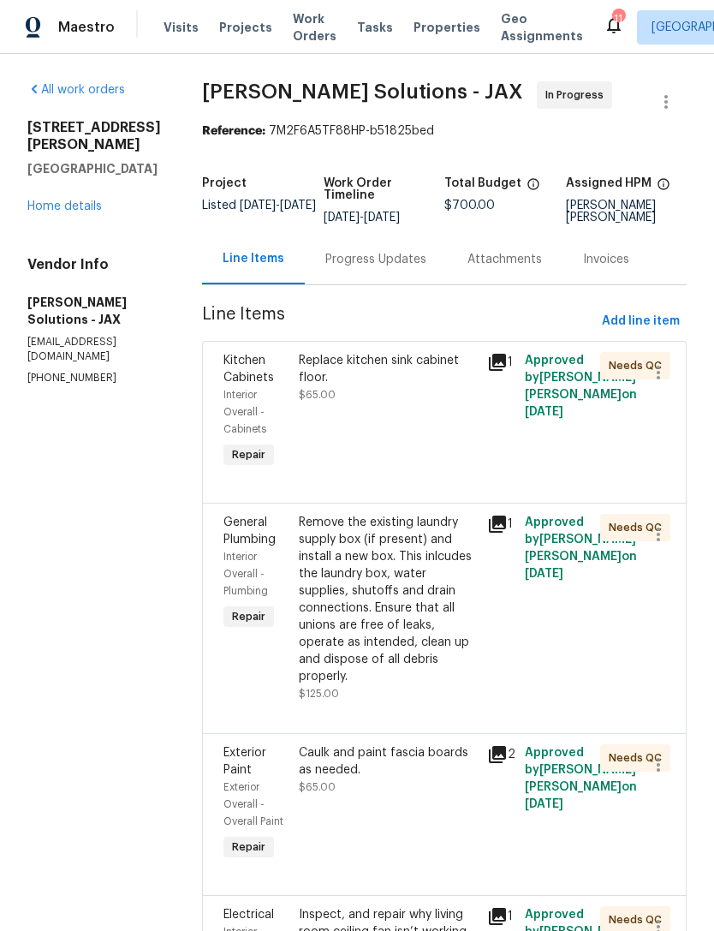
scroll to position [0, 0]
click at [379, 284] on div "Progress Updates" at bounding box center [376, 259] width 142 height 51
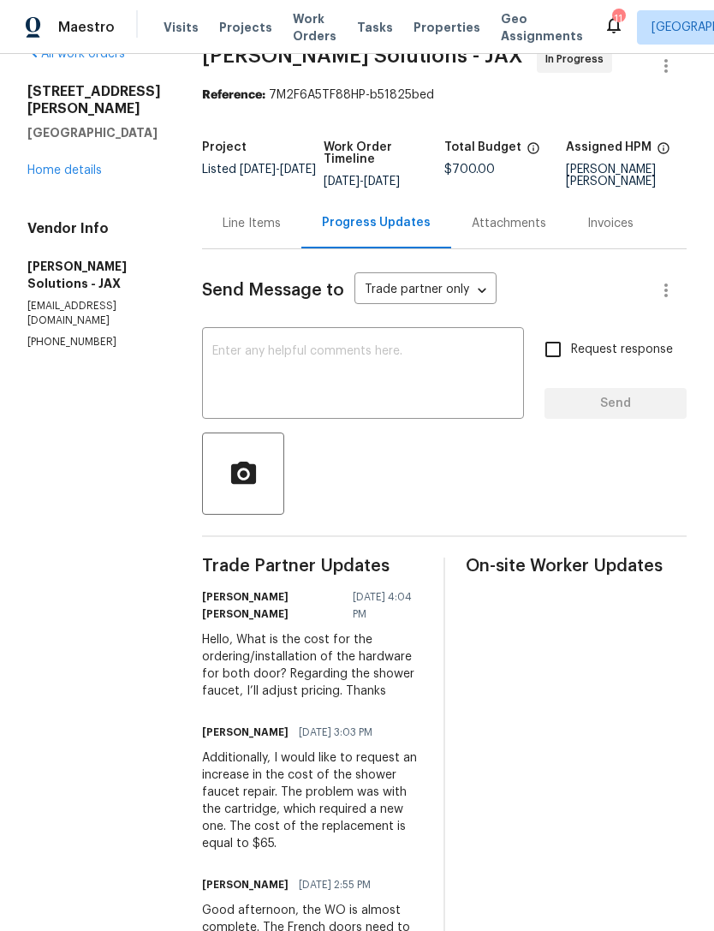
scroll to position [38, 0]
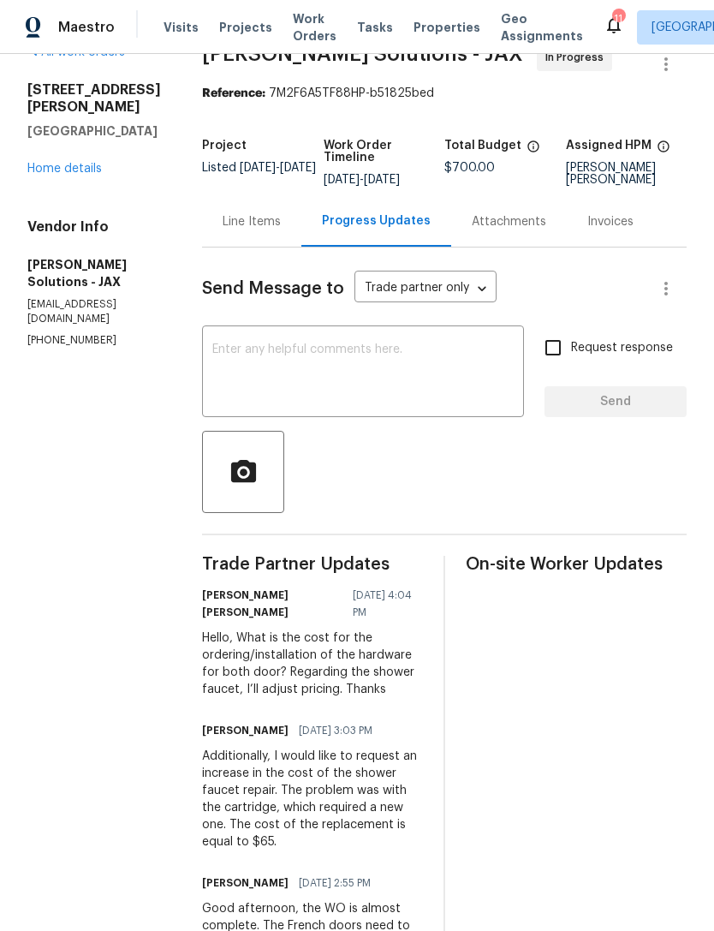
click at [250, 247] on div "Line Items" at bounding box center [251, 221] width 99 height 51
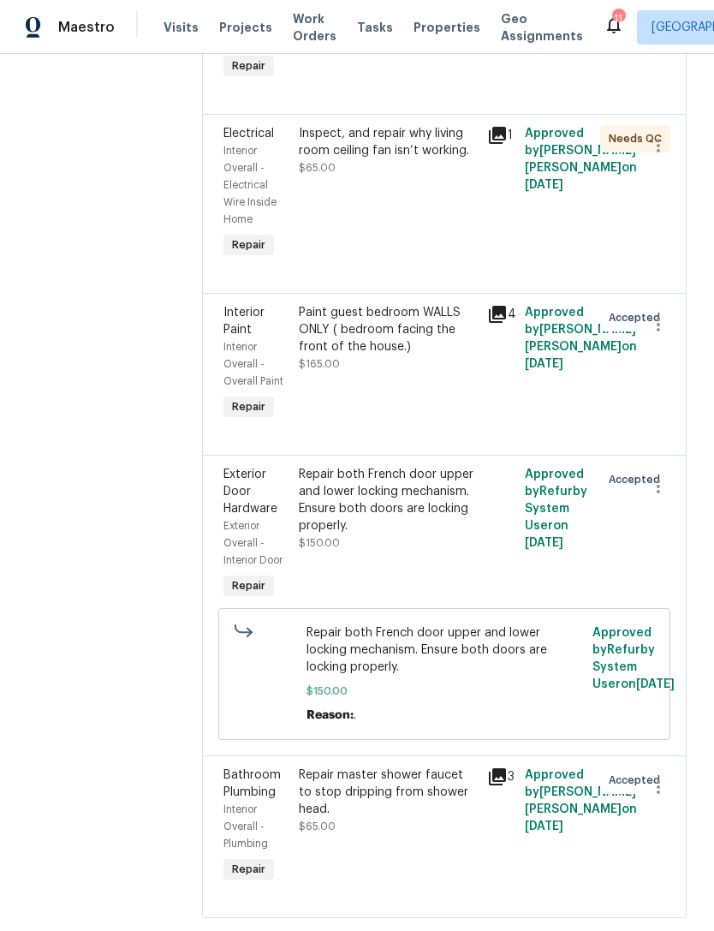
scroll to position [780, 0]
click at [403, 797] on div "Repair master shower faucet to stop dripping from shower head." at bounding box center [388, 792] width 178 height 51
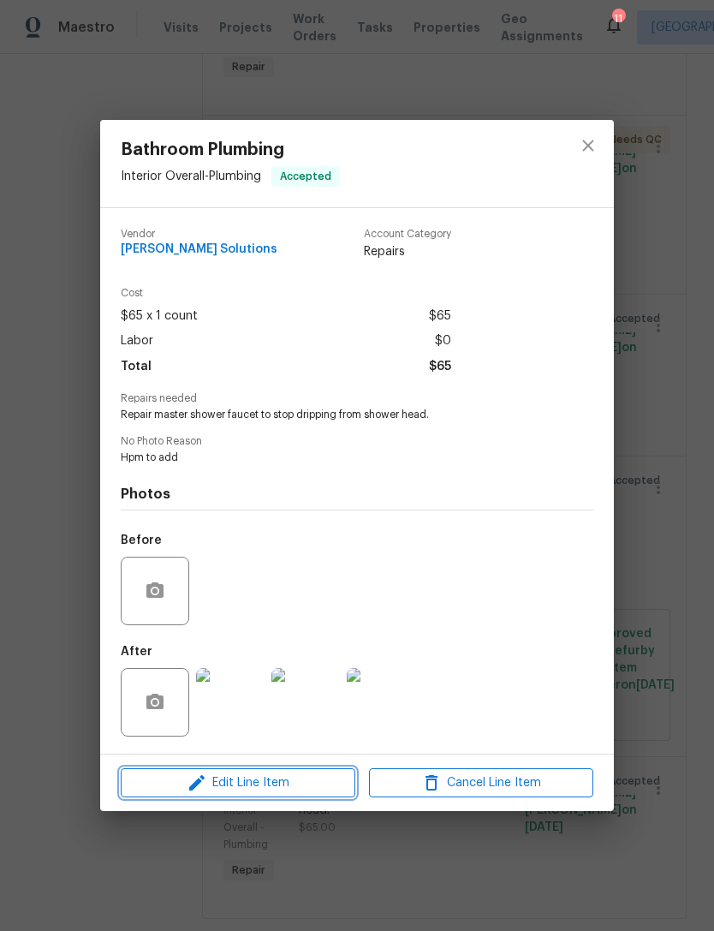
click at [314, 783] on span "Edit Line Item" at bounding box center [238, 783] width 224 height 21
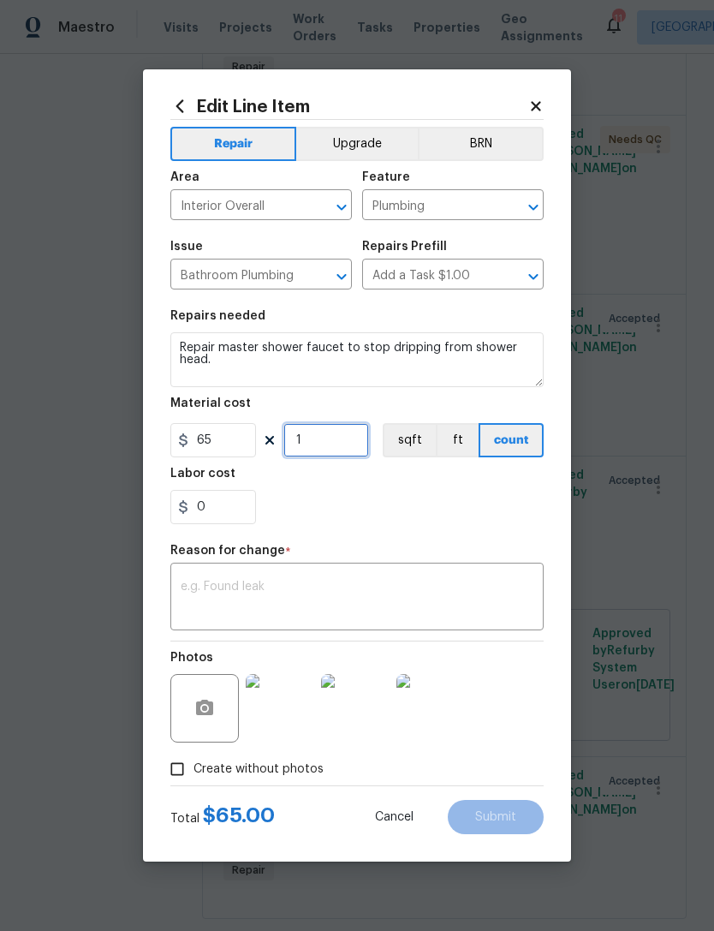
click at [340, 437] on input "1" at bounding box center [326, 440] width 86 height 34
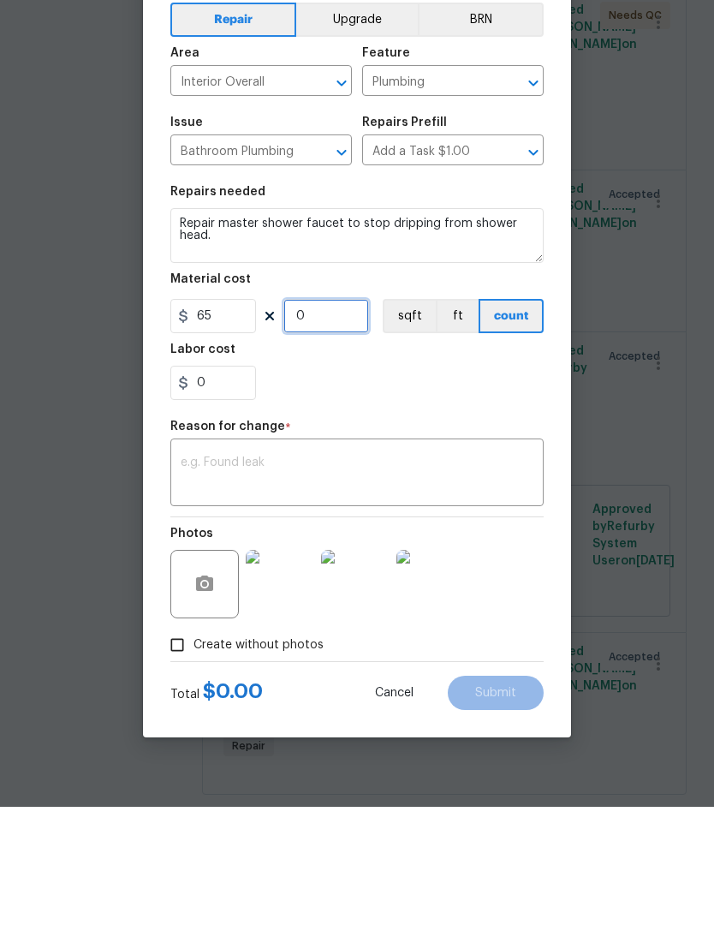
type input "1"
click at [236, 423] on input "65" at bounding box center [213, 440] width 86 height 34
type input "150"
click at [524, 641] on div "Photos" at bounding box center [356, 696] width 373 height 111
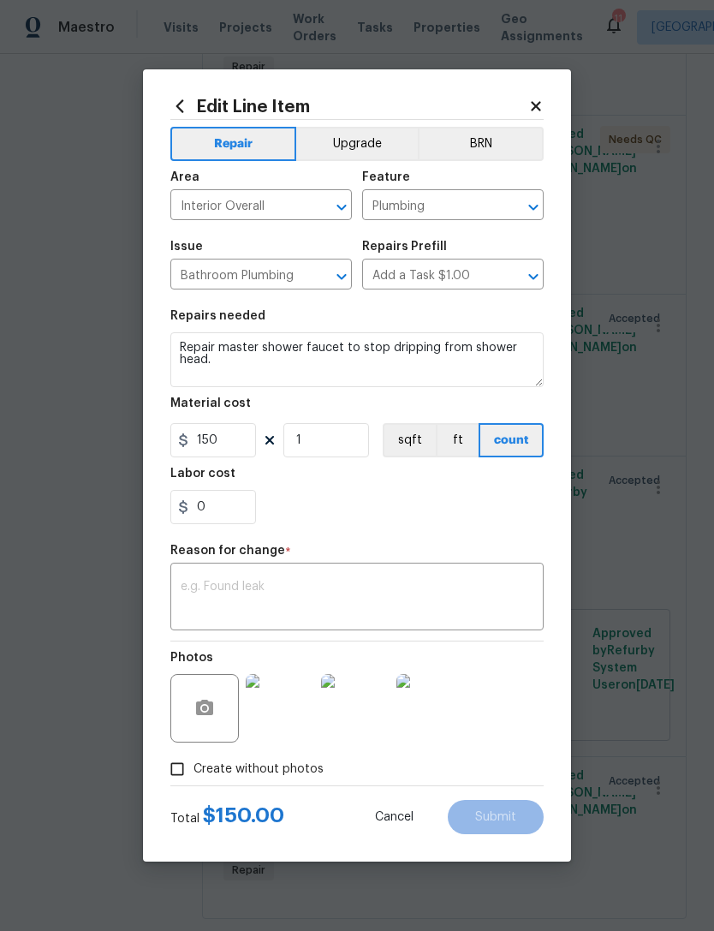
click at [329, 595] on textarea at bounding box center [357, 599] width 353 height 36
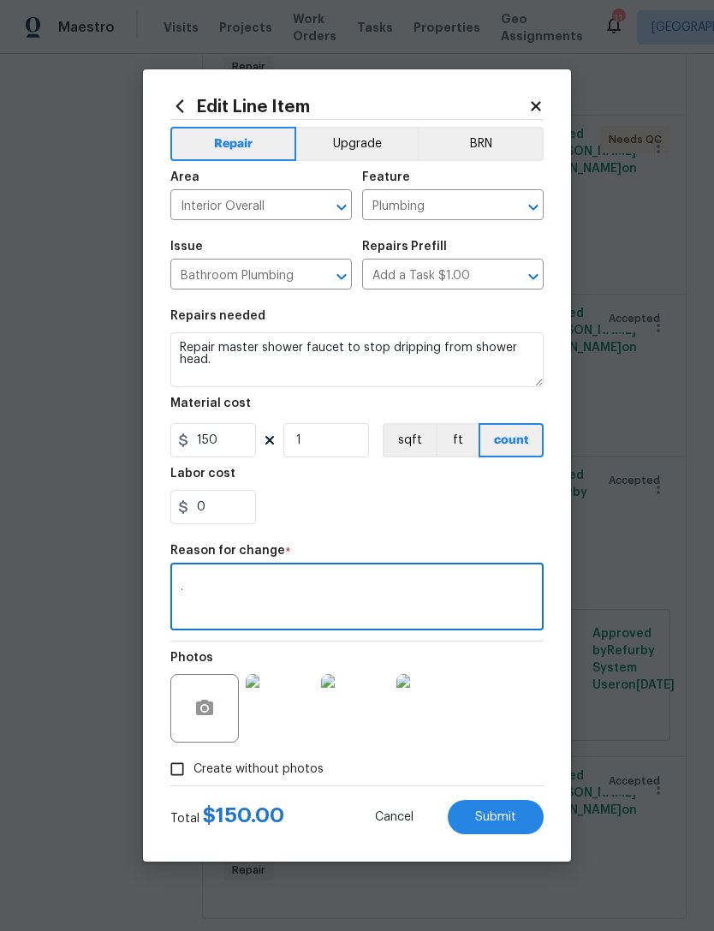
type textarea "."
click at [488, 510] on div "0" at bounding box center [356, 507] width 373 height 34
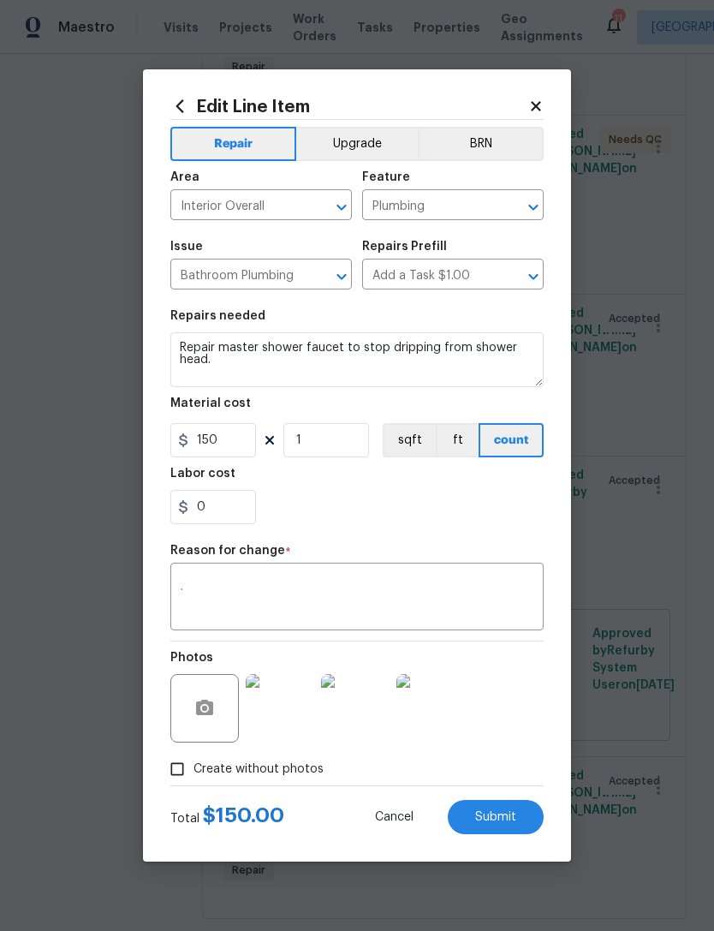
click at [350, 723] on img at bounding box center [355, 708] width 69 height 69
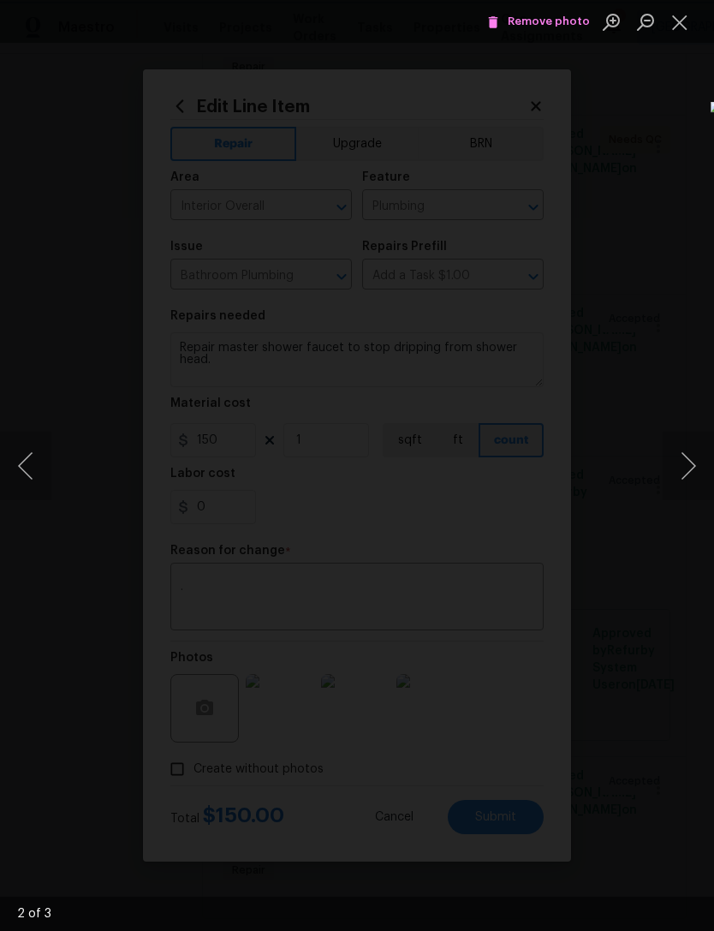
scroll to position [780, 0]
click at [681, 33] on button "Close lightbox" at bounding box center [680, 22] width 34 height 30
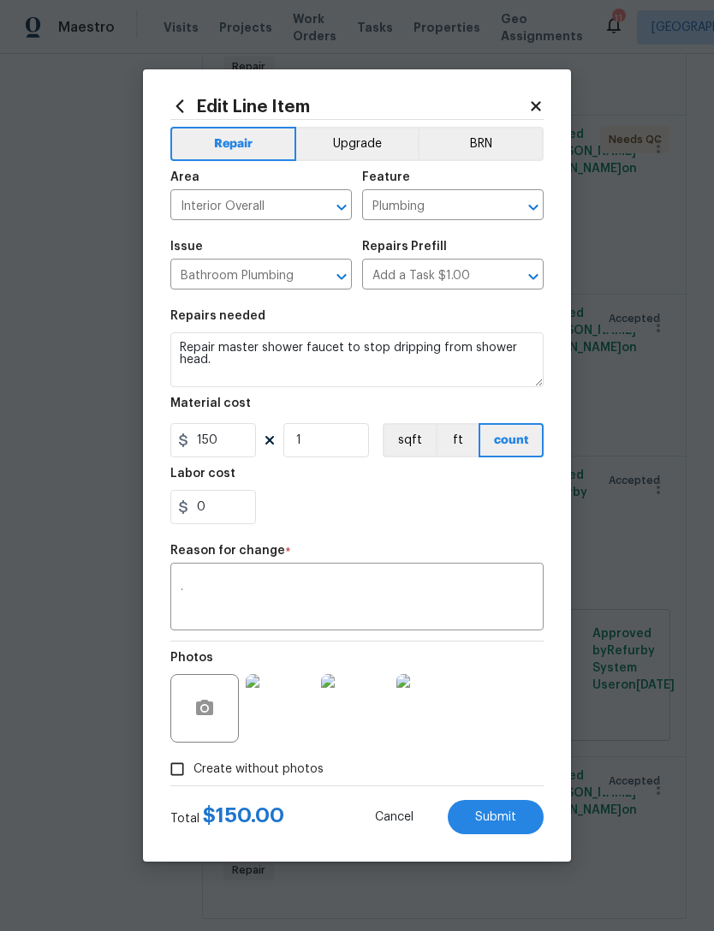
click at [441, 600] on textarea "." at bounding box center [357, 599] width 353 height 36
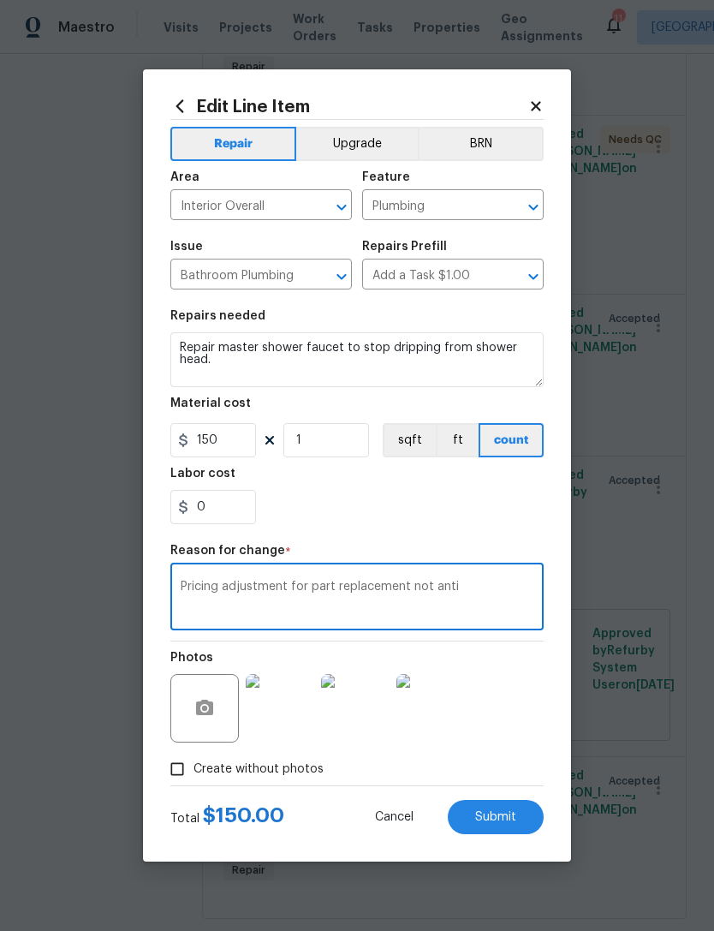
click at [332, 587] on textarea "Pricing adjustment for part replacement not anti" at bounding box center [357, 599] width 353 height 36
click at [307, 588] on textarea "Pricing adjustment for part replacement not anti" at bounding box center [357, 599] width 353 height 36
click at [495, 584] on textarea "Pricing adjustment for broken part replacement not anti" at bounding box center [357, 599] width 353 height 36
type textarea "Pricing adjustment for broken part replacement."
click at [522, 524] on div "0" at bounding box center [356, 507] width 373 height 34
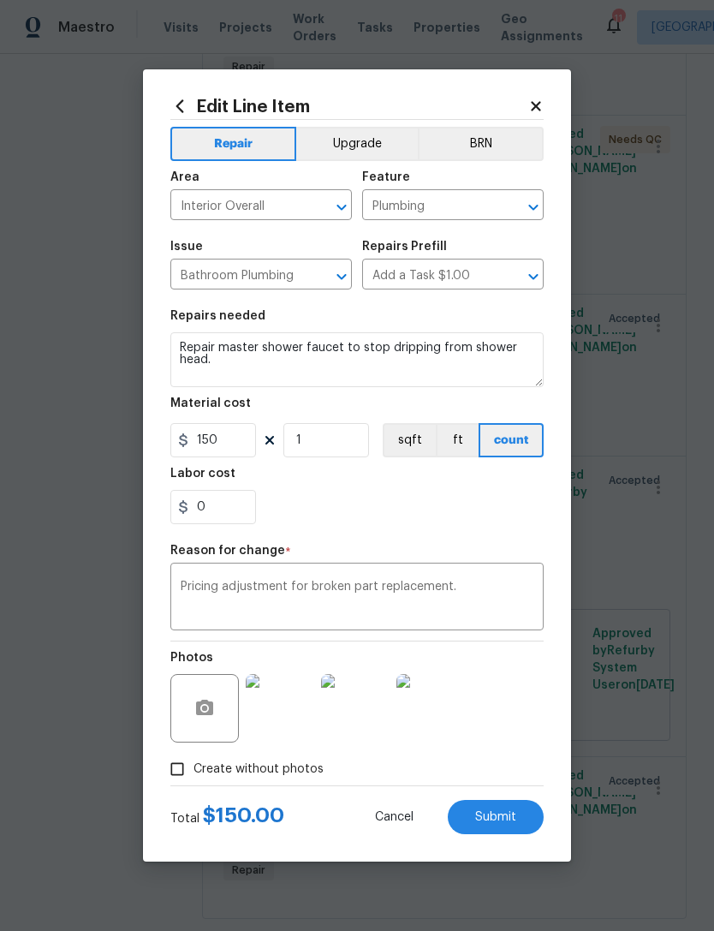
click at [514, 813] on span "Submit" at bounding box center [495, 817] width 41 height 13
type input "65"
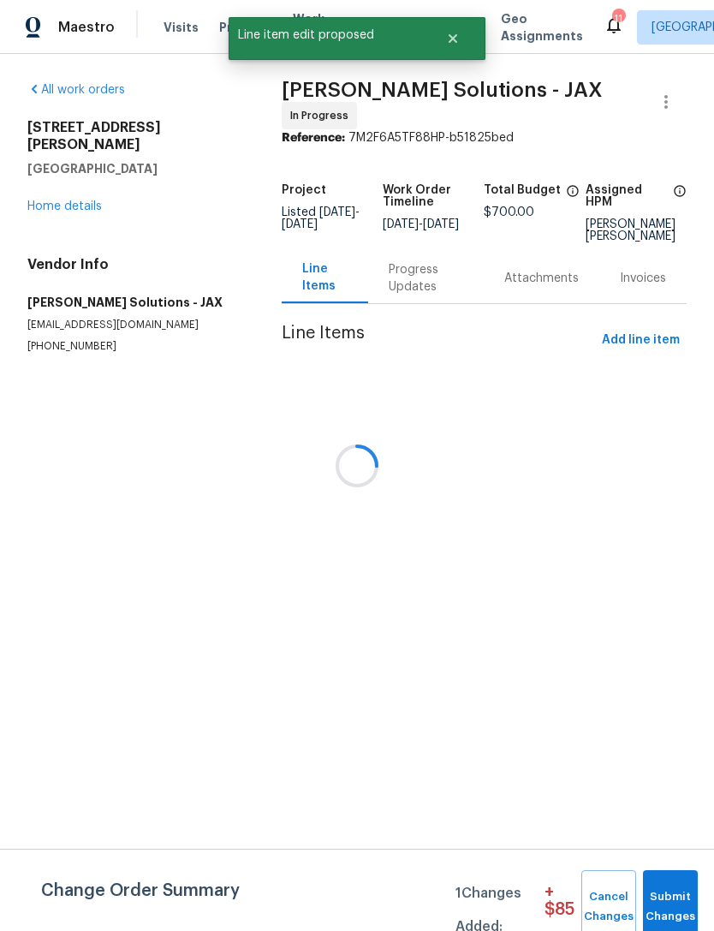
scroll to position [0, 0]
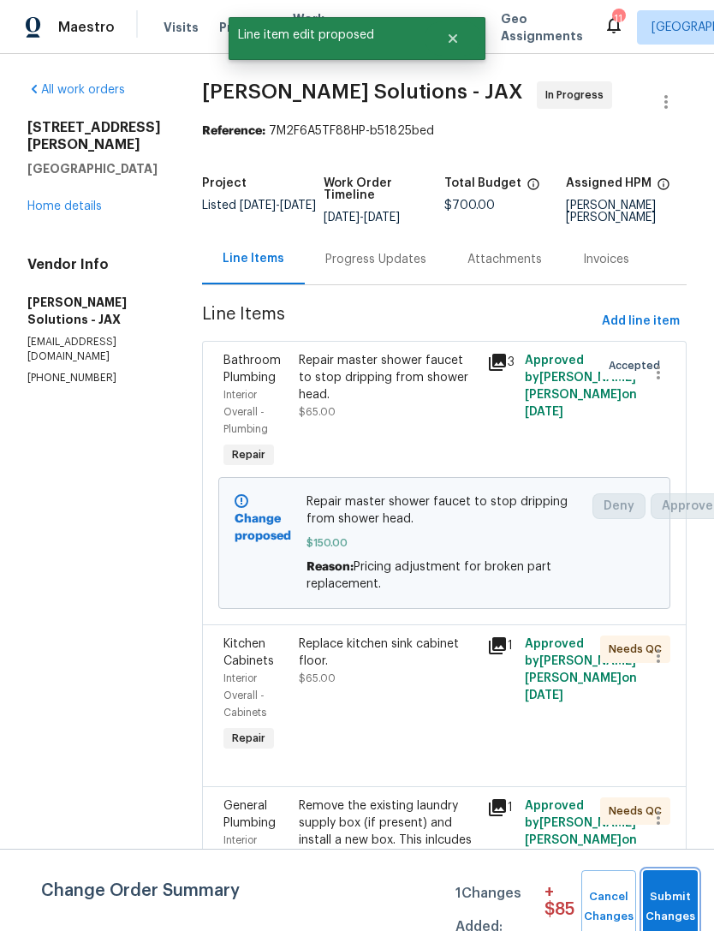
click at [670, 895] on span "Submit Changes" at bounding box center [671, 906] width 38 height 39
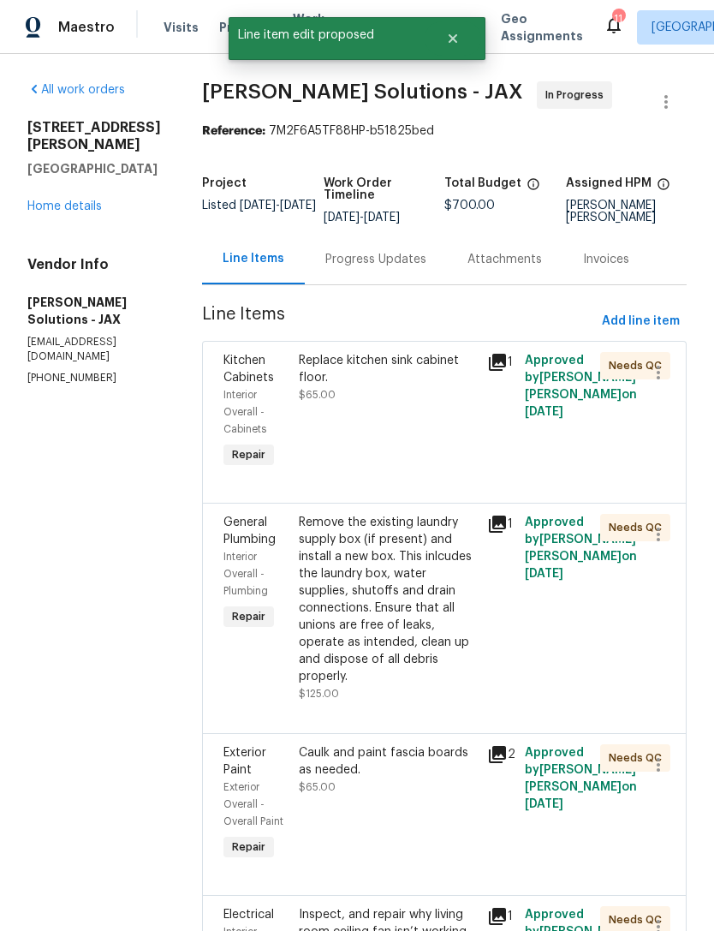
click at [499, 371] on icon at bounding box center [497, 362] width 17 height 17
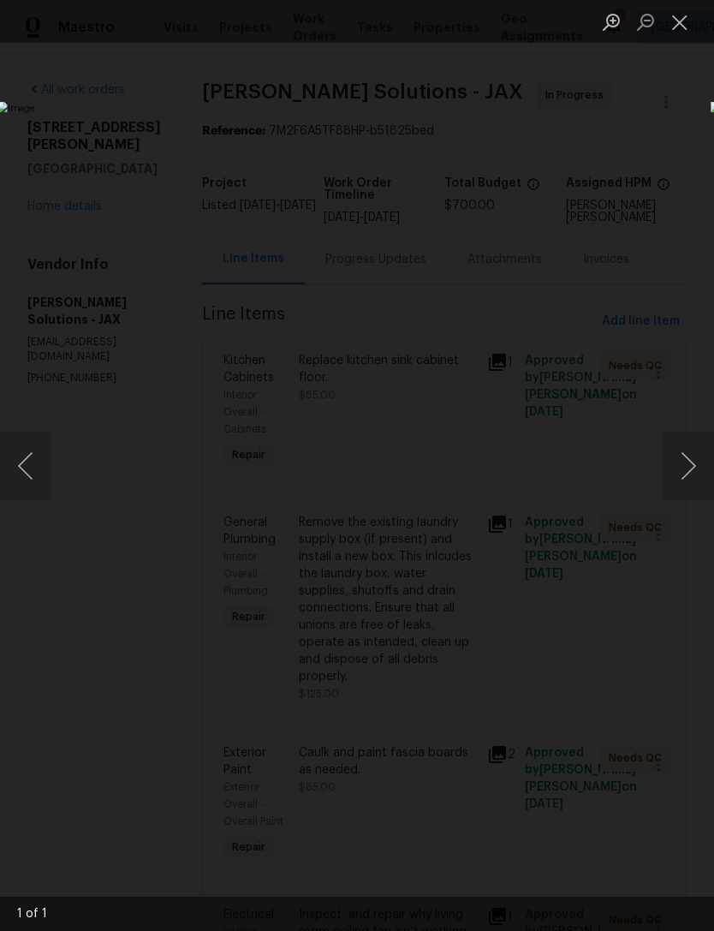
click at [555, 625] on img "Lightbox" at bounding box center [276, 466] width 558 height 728
click at [683, 21] on button "Close lightbox" at bounding box center [680, 22] width 34 height 30
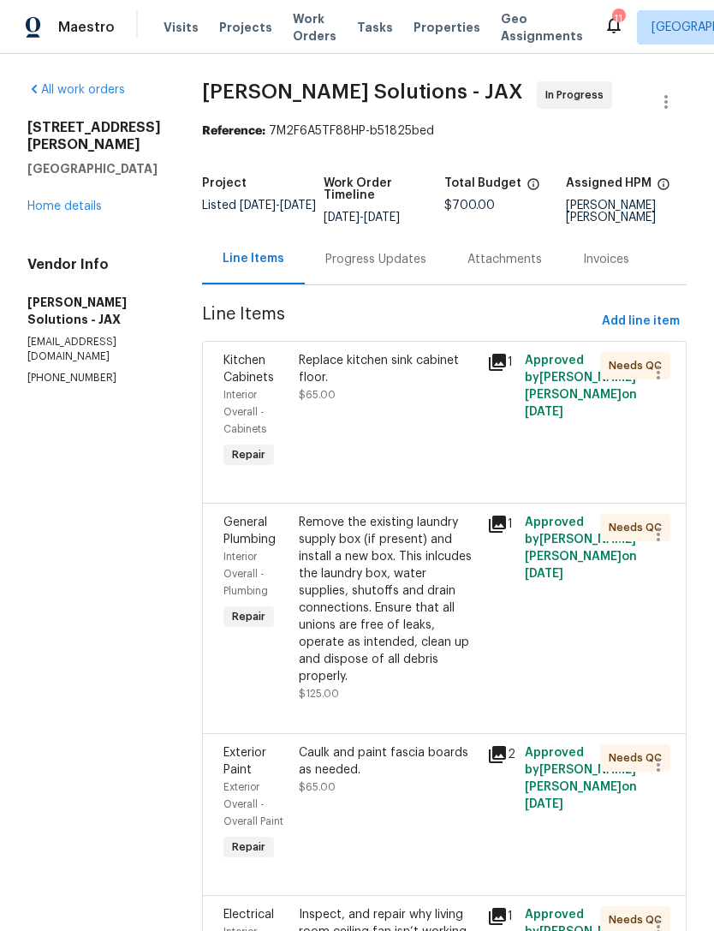
click at [494, 534] on icon at bounding box center [497, 524] width 21 height 21
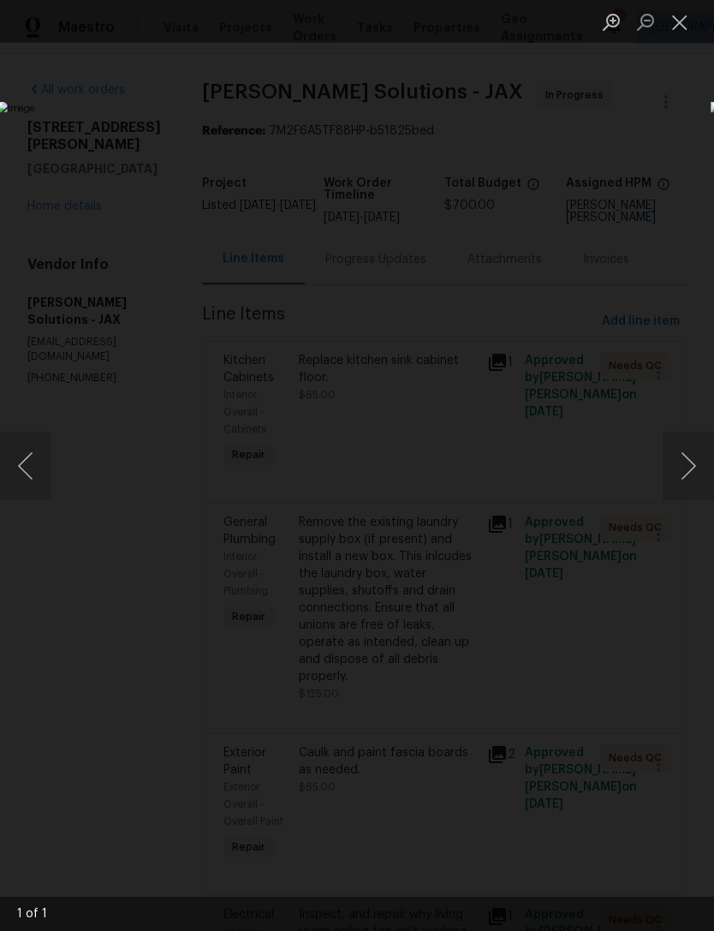
click at [676, 27] on button "Close lightbox" at bounding box center [680, 22] width 34 height 30
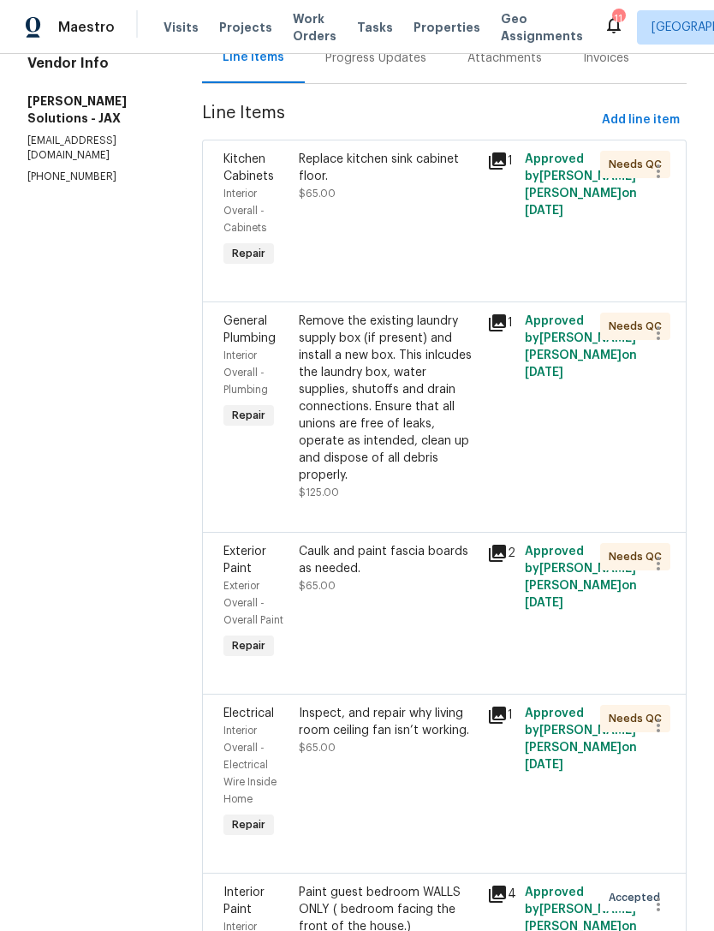
scroll to position [212, 0]
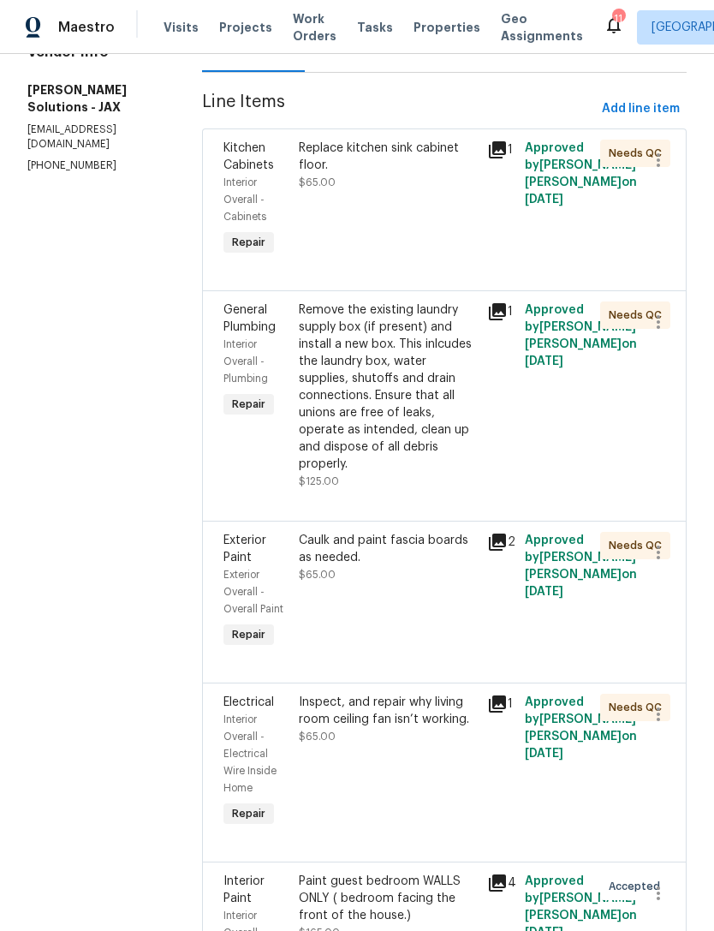
click at [492, 552] on icon at bounding box center [497, 542] width 21 height 21
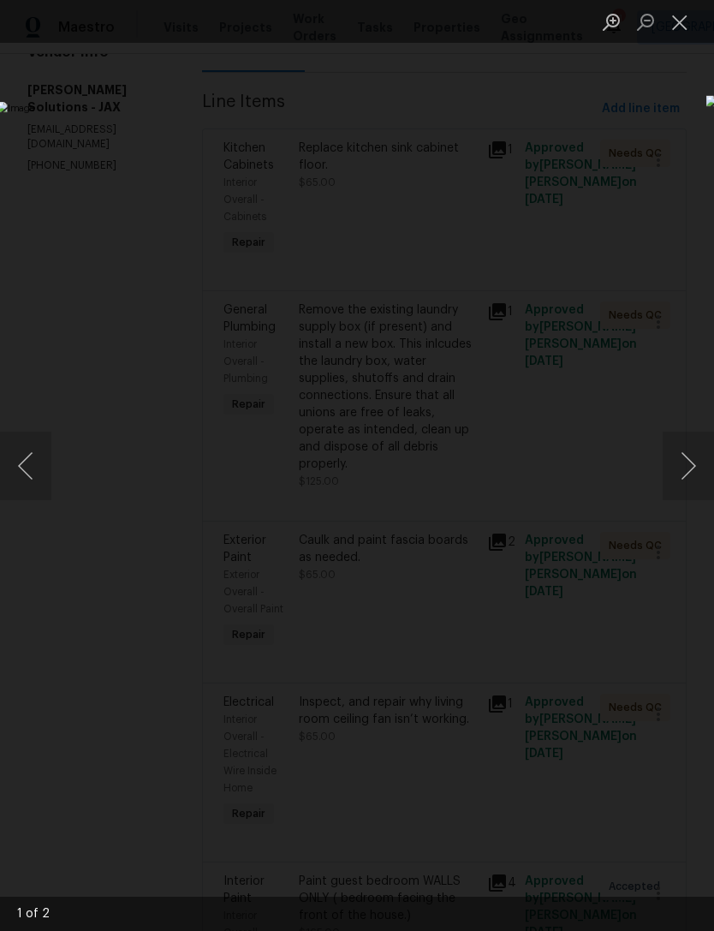
click at [685, 468] on button "Next image" at bounding box center [688, 466] width 51 height 69
click at [687, 495] on button "Next image" at bounding box center [688, 466] width 51 height 69
click at [678, 21] on button "Close lightbox" at bounding box center [680, 22] width 34 height 30
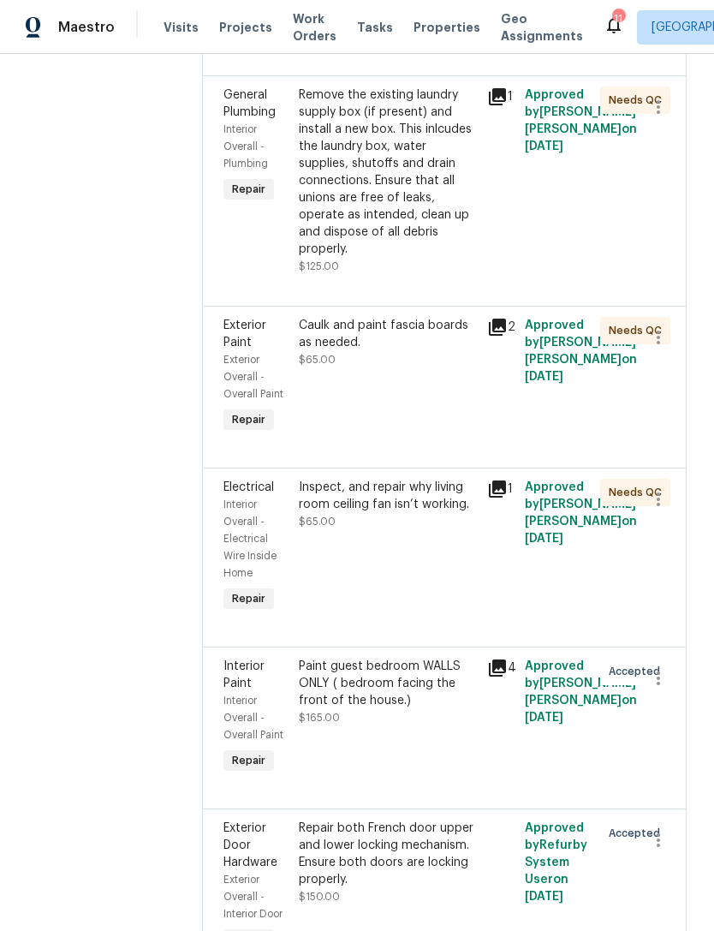
scroll to position [433, 0]
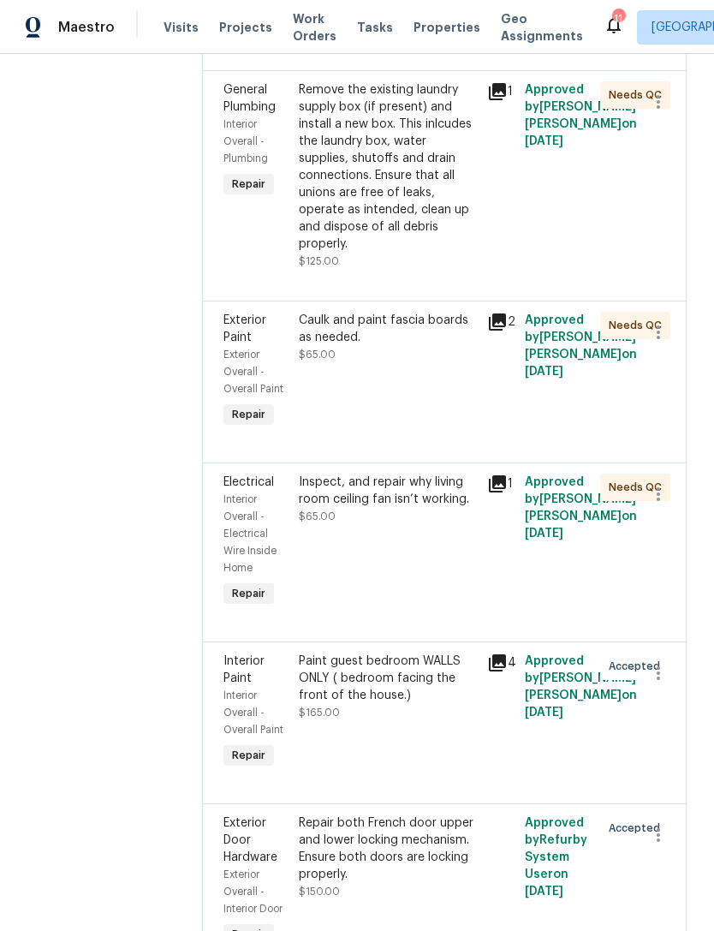
click at [503, 665] on icon at bounding box center [497, 662] width 17 height 17
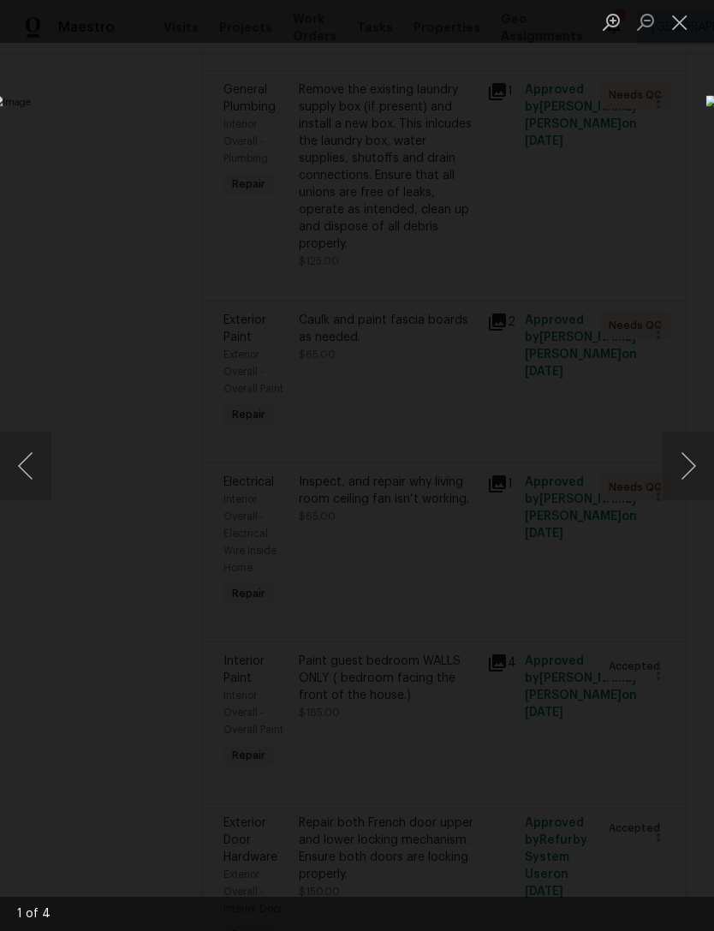
click at [683, 459] on button "Next image" at bounding box center [688, 466] width 51 height 69
click at [687, 468] on button "Next image" at bounding box center [688, 466] width 51 height 69
click at [690, 470] on button "Next image" at bounding box center [688, 466] width 51 height 69
click at [691, 465] on button "Next image" at bounding box center [688, 466] width 51 height 69
click at [674, 15] on button "Close lightbox" at bounding box center [680, 22] width 34 height 30
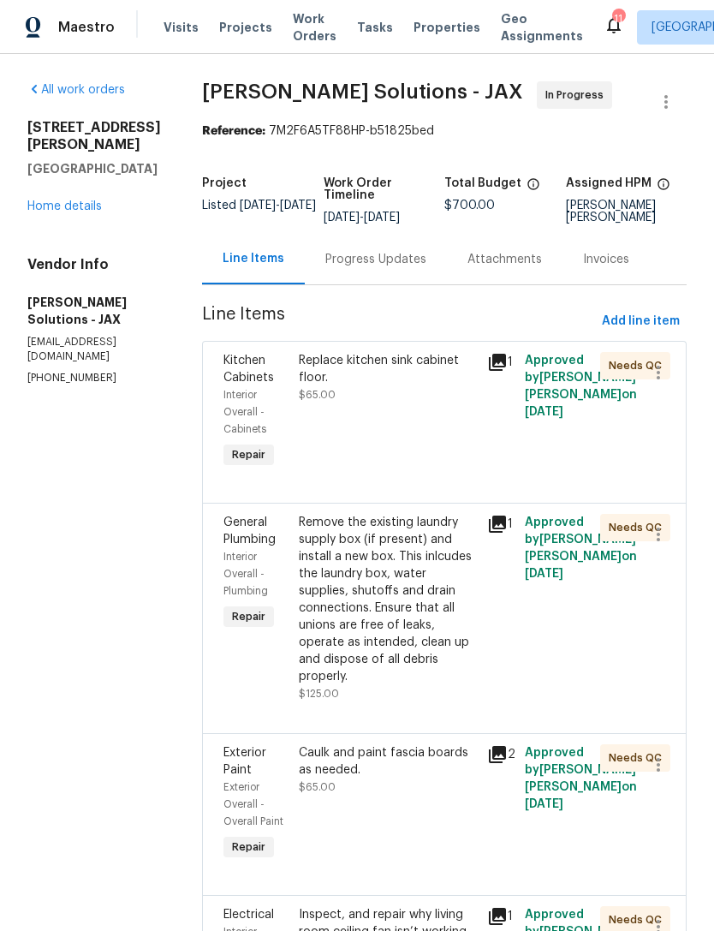
scroll to position [0, 0]
click at [236, 267] on div "Line Items" at bounding box center [254, 258] width 62 height 17
click at [55, 212] on link "Home details" at bounding box center [64, 206] width 75 height 12
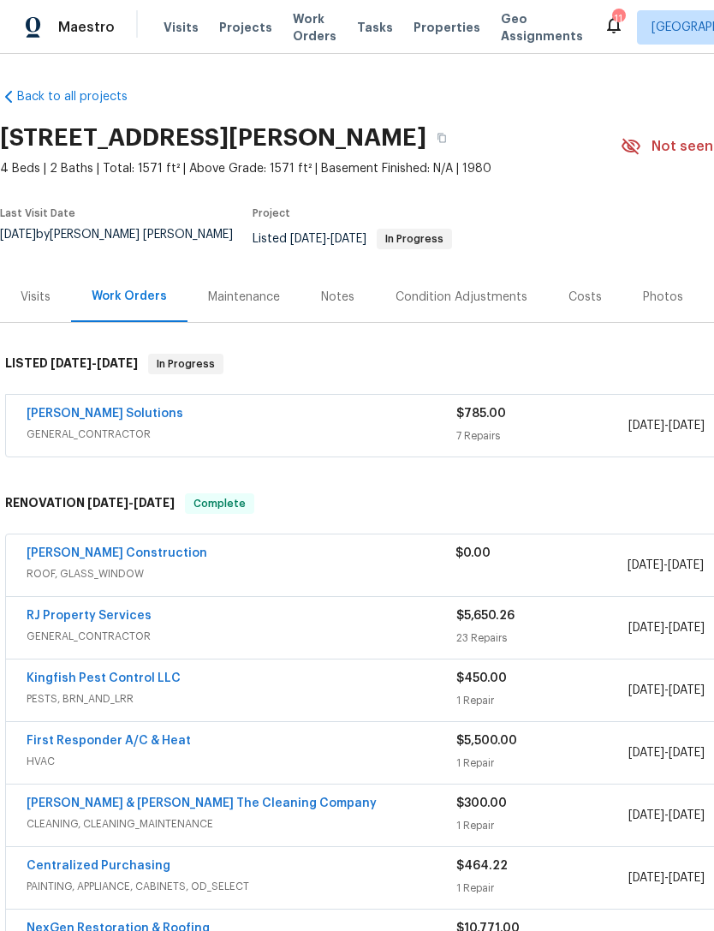
click at [391, 426] on div "[PERSON_NAME] Solutions" at bounding box center [242, 415] width 430 height 21
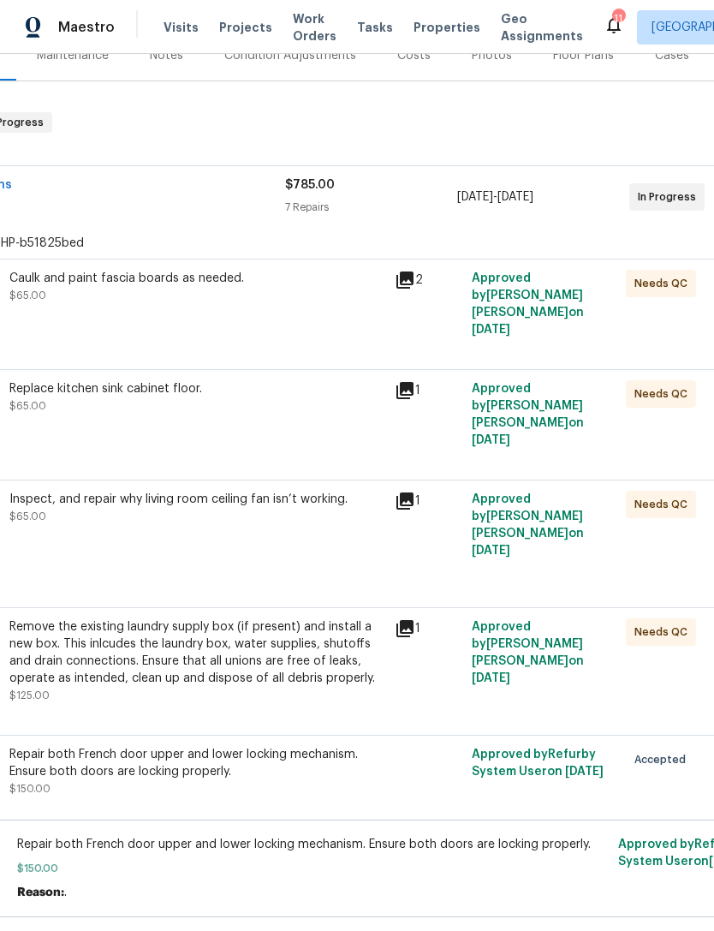
scroll to position [241, 173]
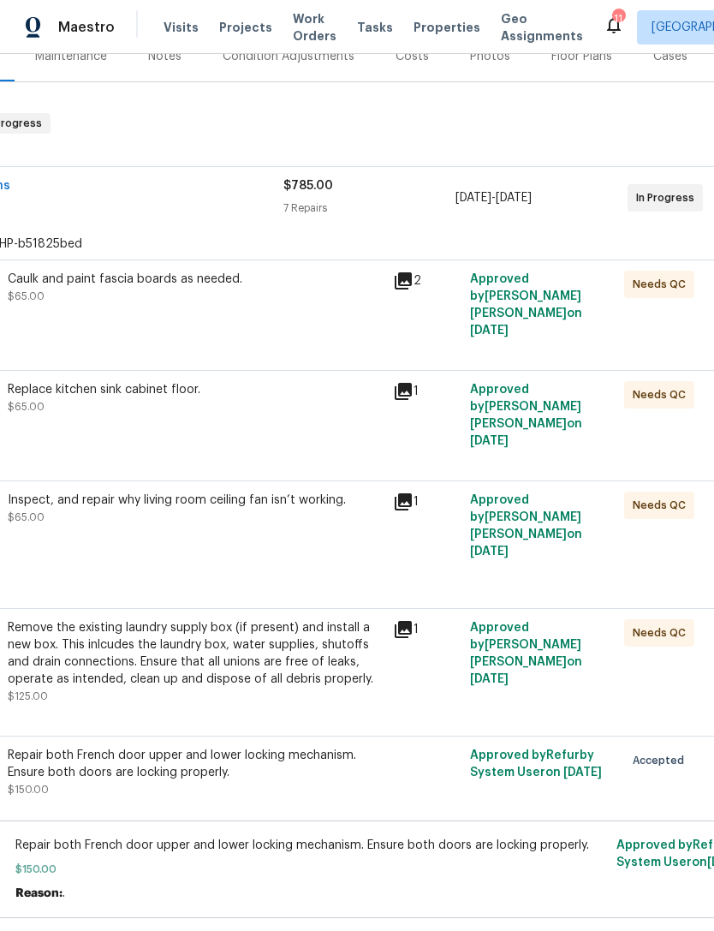
click at [411, 509] on icon at bounding box center [403, 501] width 17 height 17
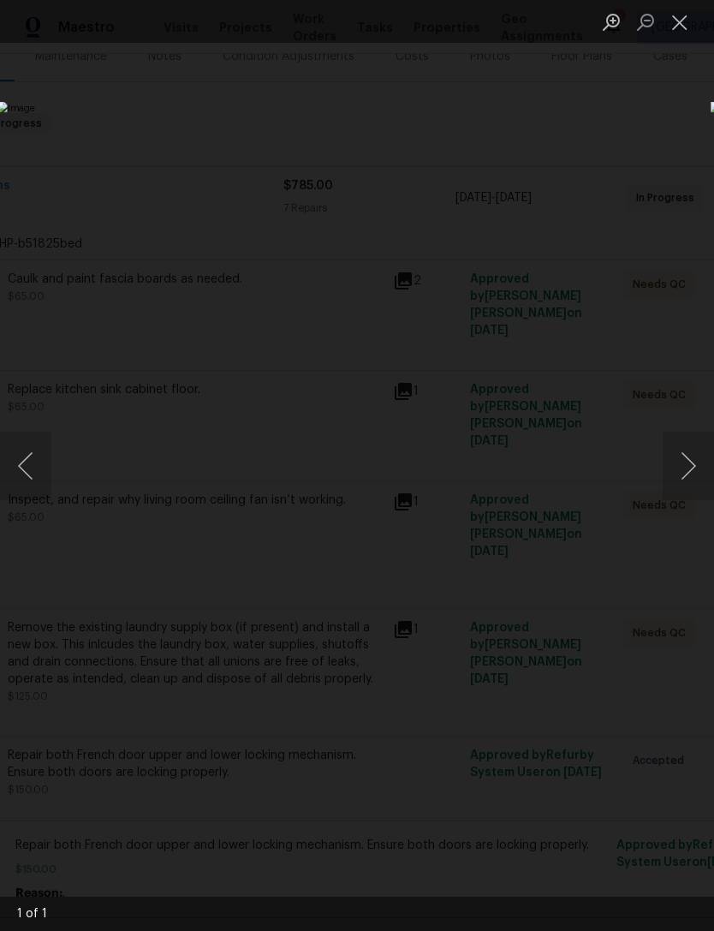
click at [670, 27] on button "Close lightbox" at bounding box center [680, 22] width 34 height 30
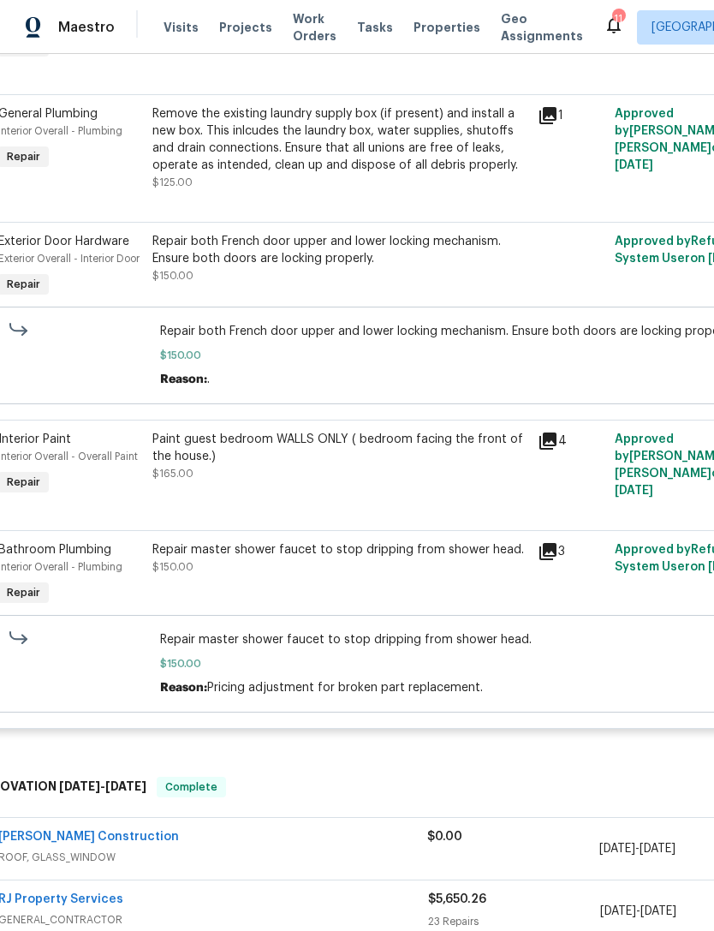
scroll to position [754, 28]
click at [550, 563] on icon at bounding box center [548, 552] width 21 height 21
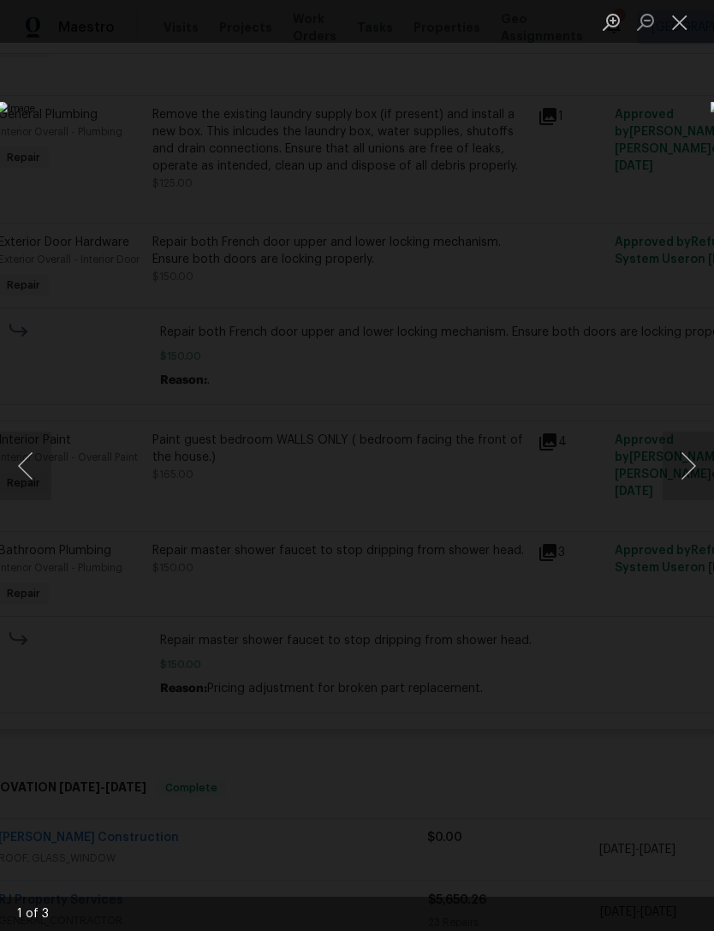
click at [689, 454] on button "Next image" at bounding box center [688, 466] width 51 height 69
click at [687, 455] on button "Next image" at bounding box center [688, 466] width 51 height 69
click at [675, 24] on button "Close lightbox" at bounding box center [680, 22] width 34 height 30
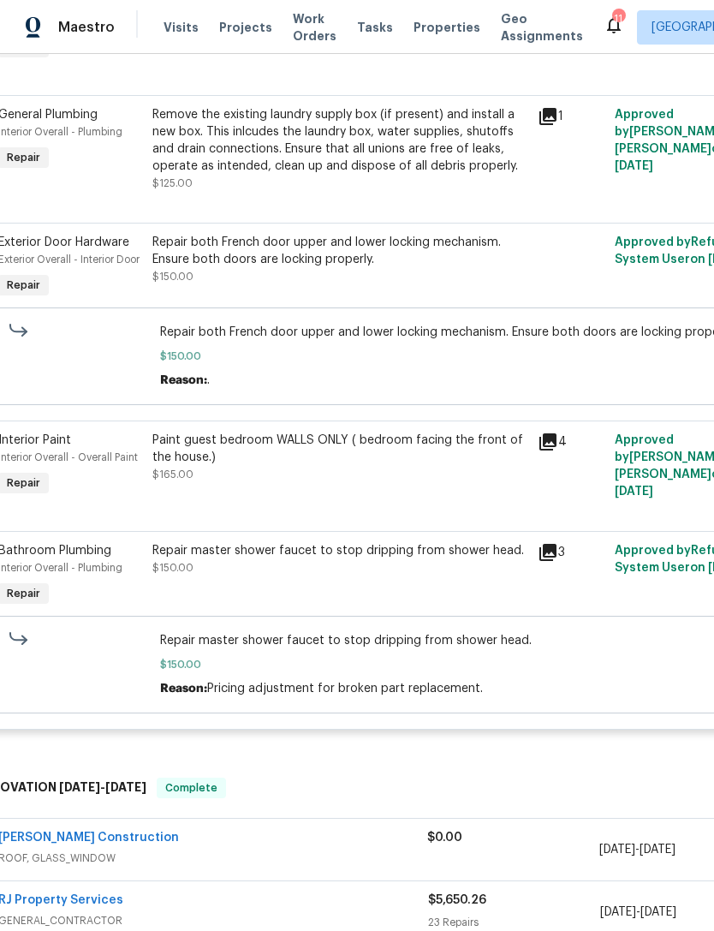
click at [308, 39] on span "Work Orders" at bounding box center [315, 27] width 44 height 34
